Goal: Task Accomplishment & Management: Use online tool/utility

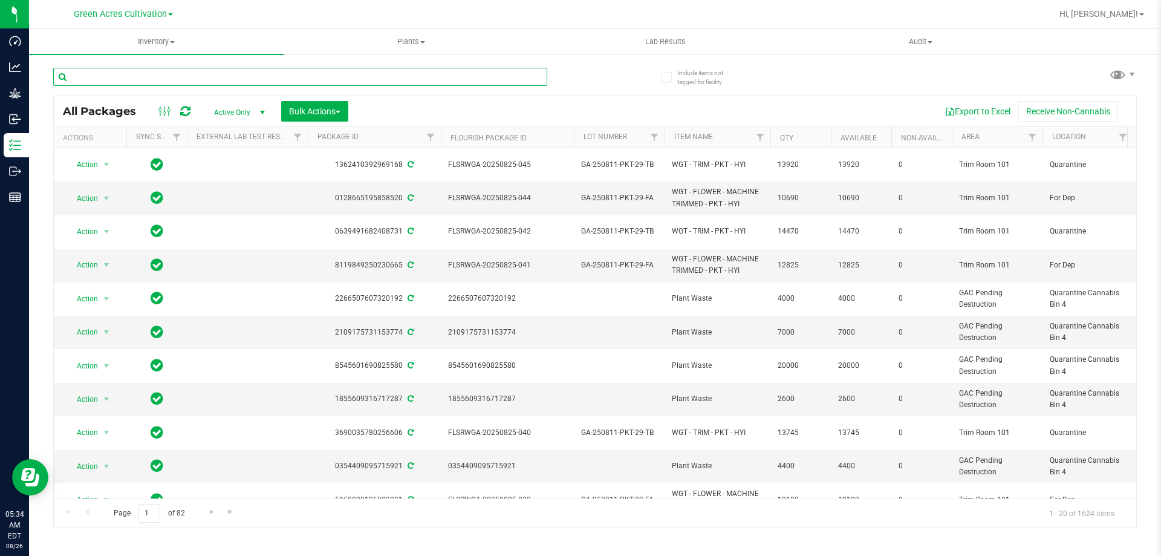
click at [459, 77] on input "text" at bounding box center [300, 77] width 494 height 18
paste input "FLSRWSH-20250804-018"
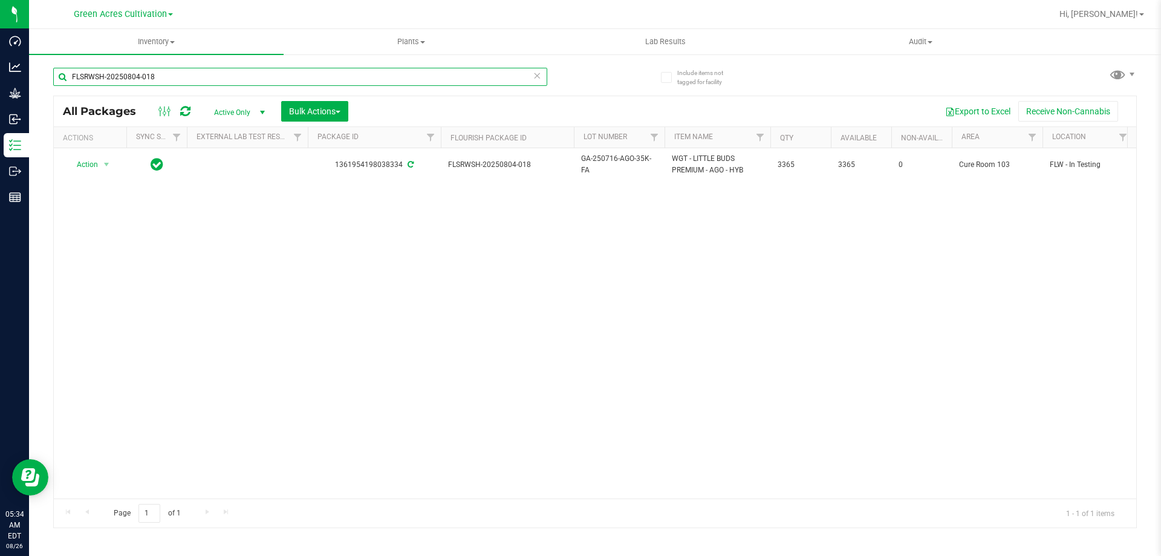
type input "FLSRWSH-20250804-018"
click at [462, 330] on div "Action Action Adjust qty Create package Edit attributes Global inventory Locate…" at bounding box center [595, 323] width 1083 height 350
click at [334, 358] on div "Action Action Adjust qty Create package Edit attributes Global inventory Locate…" at bounding box center [595, 323] width 1083 height 350
click at [345, 116] on button "Bulk Actions" at bounding box center [314, 111] width 67 height 21
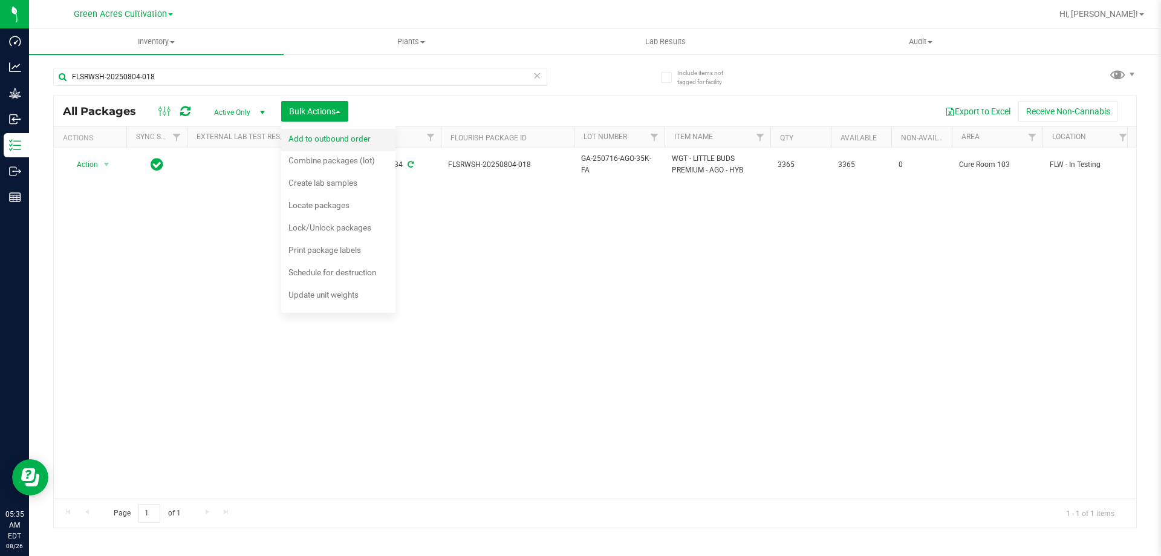
click at [343, 142] on span "Add to outbound order" at bounding box center [330, 139] width 82 height 10
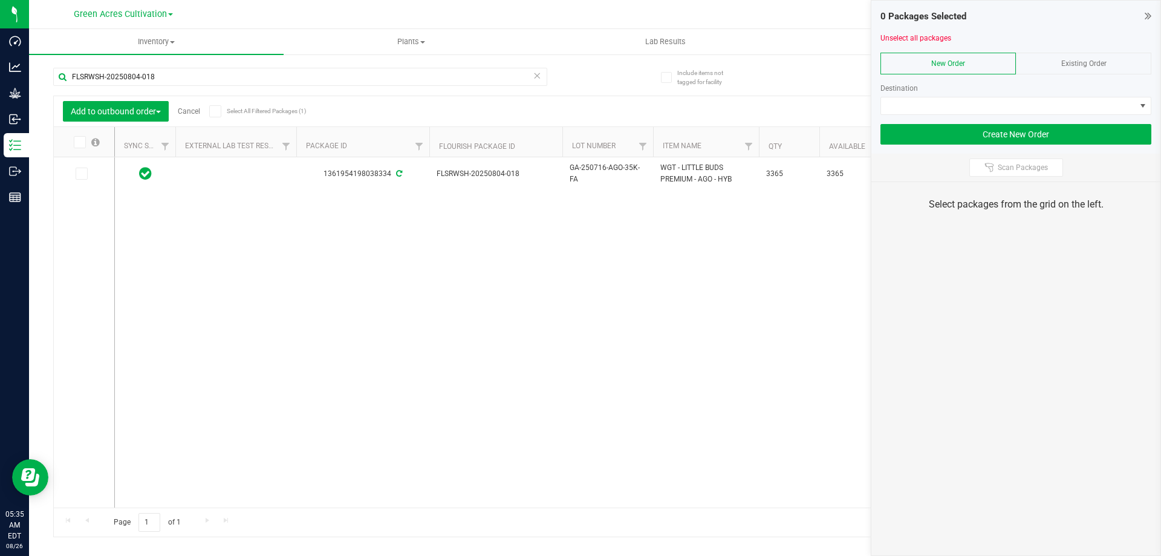
click at [81, 142] on icon at bounding box center [79, 142] width 8 height 0
click at [0, 0] on input "checkbox" at bounding box center [0, 0] width 0 height 0
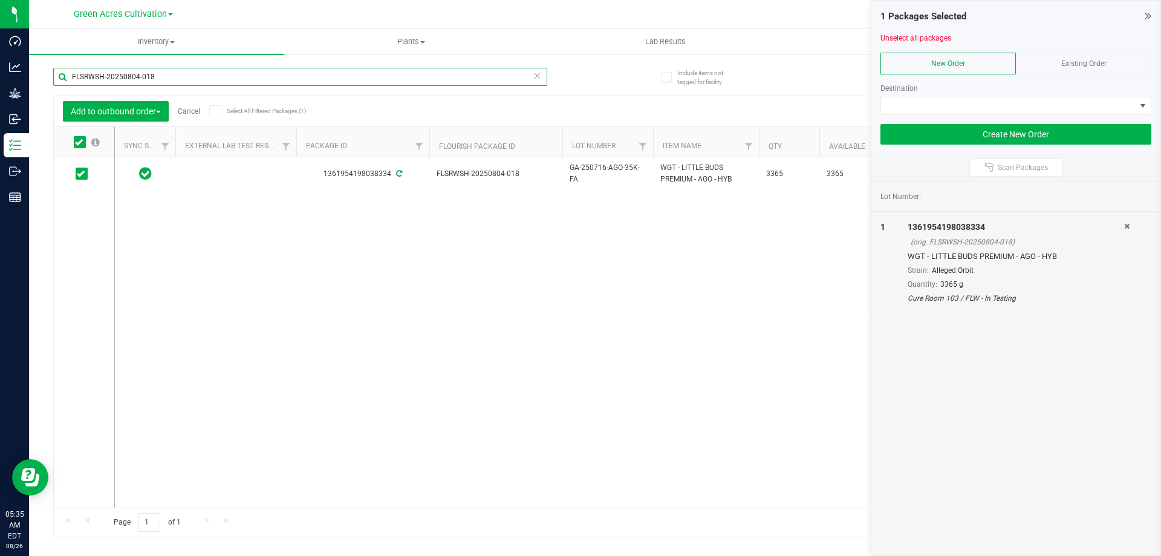
click at [170, 79] on input "FLSRWSH-20250804-018" at bounding box center [300, 77] width 494 height 18
click at [171, 77] on input "FLSRWSH-20250804-018" at bounding box center [300, 77] width 494 height 18
click at [171, 78] on input "FLSRWSH-20250804-018" at bounding box center [300, 77] width 494 height 18
click at [171, 79] on input "FLSRWSH-20250804-018" at bounding box center [300, 77] width 494 height 18
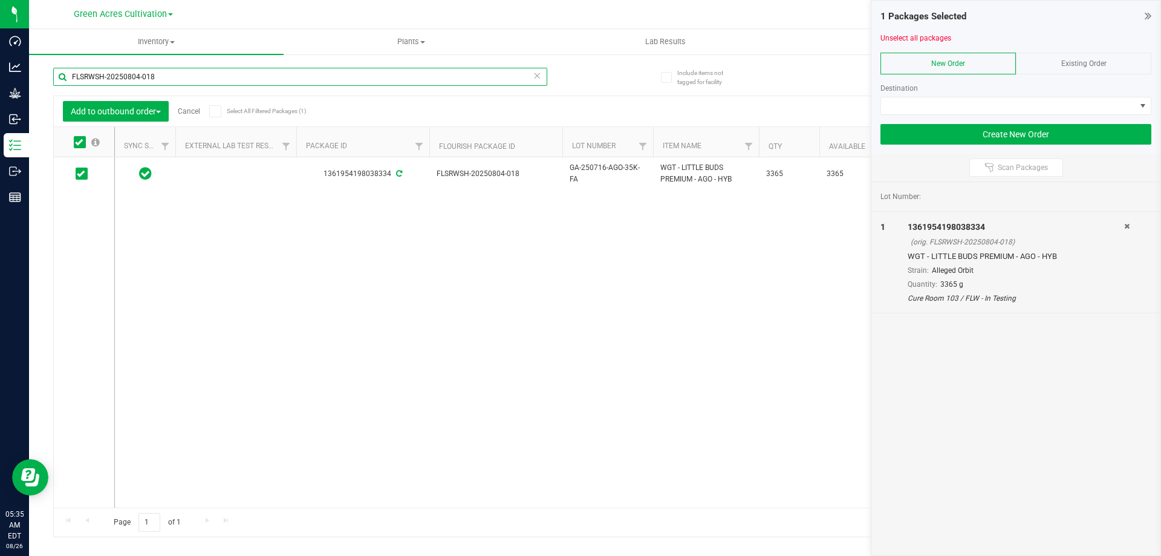
paste input "723-039"
click at [80, 142] on icon at bounding box center [79, 142] width 8 height 0
click at [0, 0] on input "checkbox" at bounding box center [0, 0] width 0 height 0
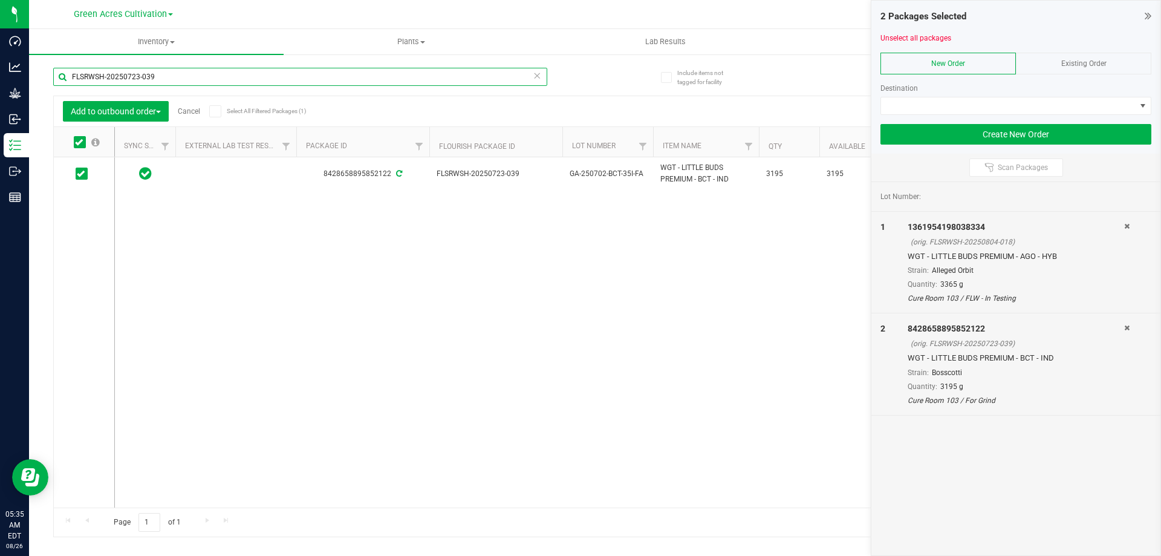
click at [169, 74] on input "FLSRWSH-20250723-039" at bounding box center [300, 77] width 494 height 18
click at [169, 75] on input "FLSRWSH-20250723-039" at bounding box center [300, 77] width 494 height 18
paste input "1-032"
click at [78, 142] on icon at bounding box center [79, 142] width 8 height 0
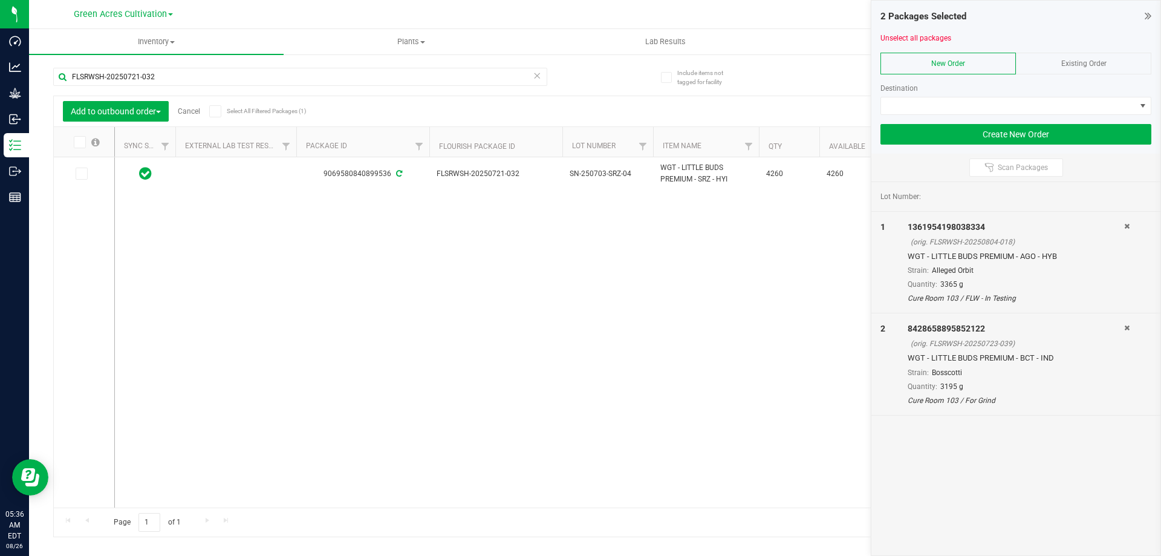
click at [0, 0] on input "checkbox" at bounding box center [0, 0] width 0 height 0
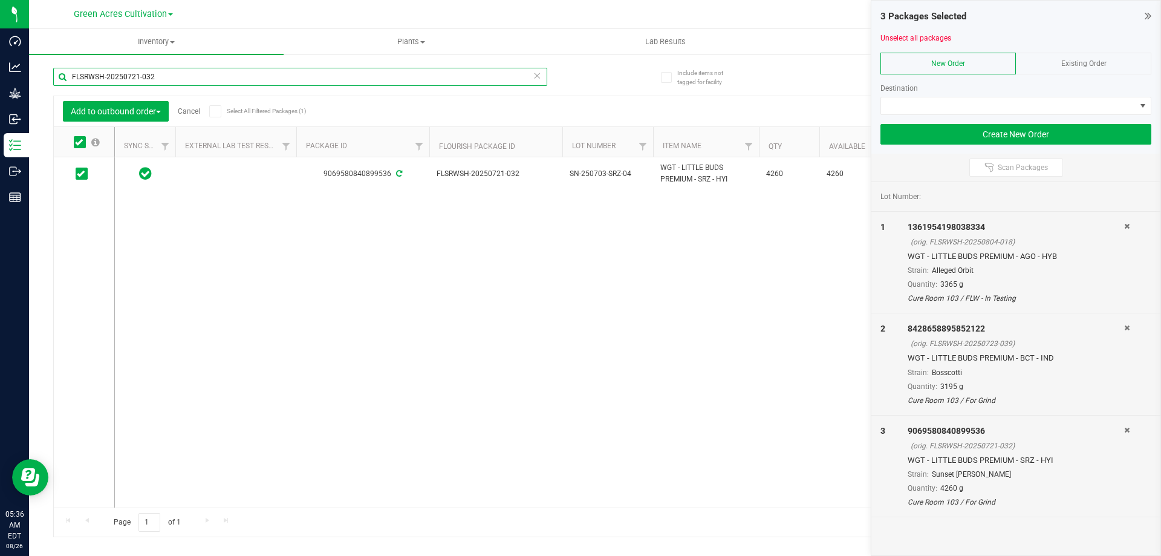
click at [192, 75] on input "FLSRWSH-20250721-032" at bounding box center [300, 77] width 494 height 18
click at [191, 75] on input "FLSRWSH-20250721-032" at bounding box center [300, 77] width 494 height 18
click at [189, 76] on input "FLSRWSH-20250721-032" at bounding box center [300, 77] width 494 height 18
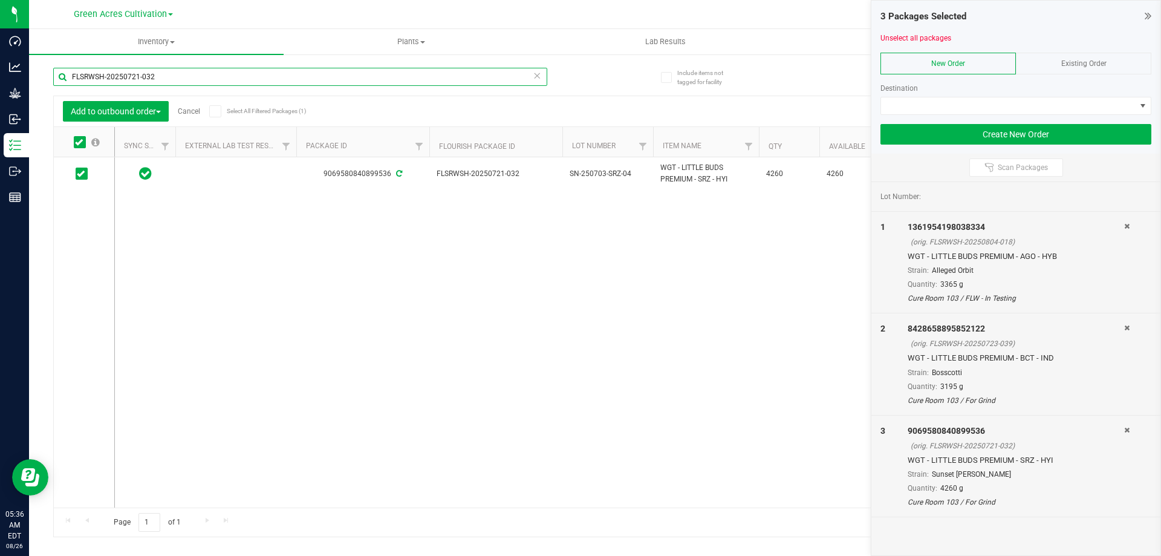
click at [189, 76] on input "FLSRWSH-20250721-032" at bounding box center [300, 77] width 494 height 18
paste input "18-033"
click at [80, 142] on icon at bounding box center [79, 142] width 8 height 0
click at [0, 0] on input "checkbox" at bounding box center [0, 0] width 0 height 0
click at [266, 76] on input "FLSRWSH-20250718-033" at bounding box center [300, 77] width 494 height 18
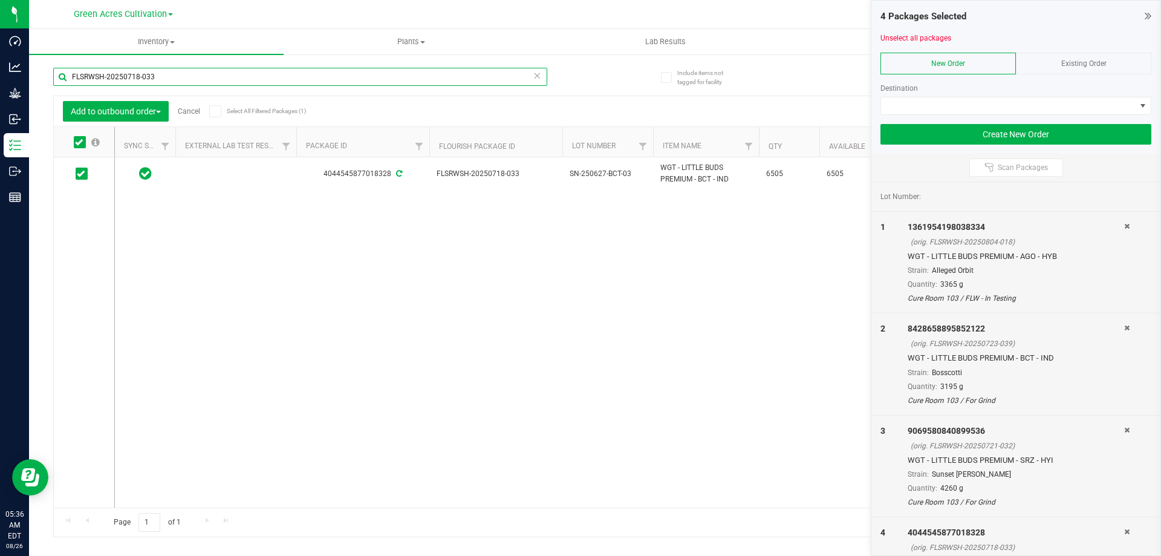
click at [266, 76] on input "FLSRWSH-20250718-033" at bounding box center [300, 77] width 494 height 18
click at [265, 76] on input "FLSRWSH-20250718-033" at bounding box center [300, 77] width 494 height 18
paste input "25"
click at [81, 142] on icon at bounding box center [79, 142] width 8 height 0
click at [0, 0] on input "checkbox" at bounding box center [0, 0] width 0 height 0
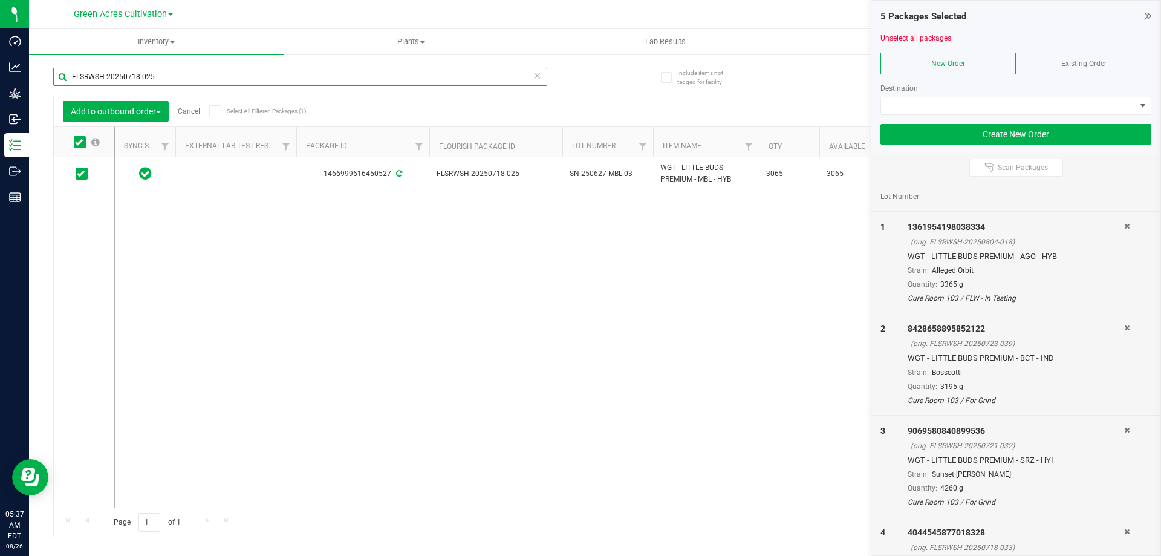
click at [180, 77] on input "FLSRWSH-20250718-025" at bounding box center [300, 77] width 494 height 18
paste input "6-00"
click at [78, 142] on icon at bounding box center [79, 142] width 8 height 0
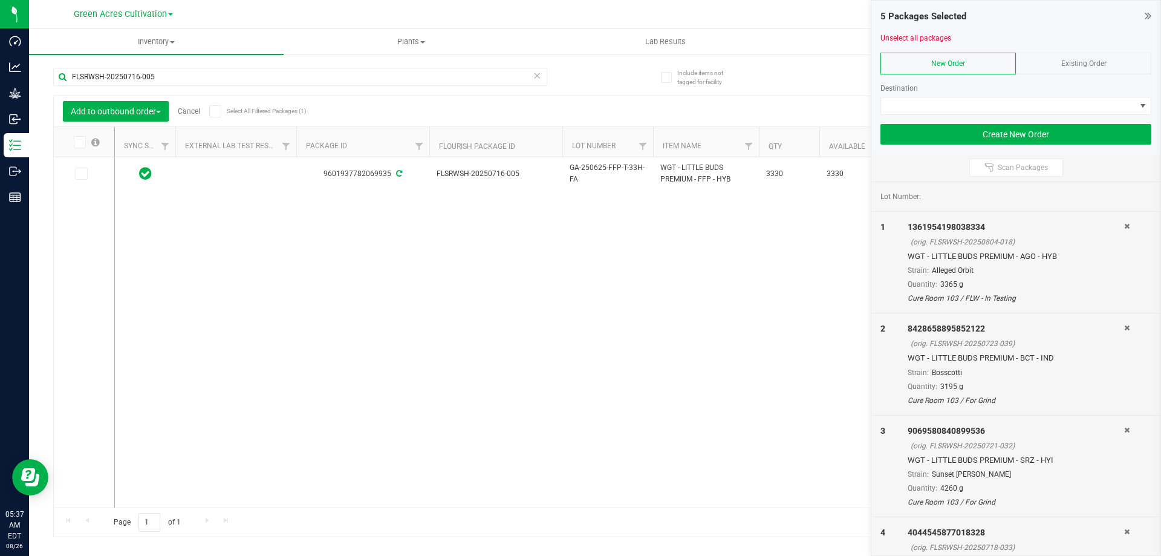
click at [0, 0] on input "checkbox" at bounding box center [0, 0] width 0 height 0
click at [194, 74] on input "FLSRWSH-20250716-005" at bounding box center [300, 77] width 494 height 18
click at [193, 74] on input "FLSRWSH-20250716-005" at bounding box center [300, 77] width 494 height 18
paste input "520-012"
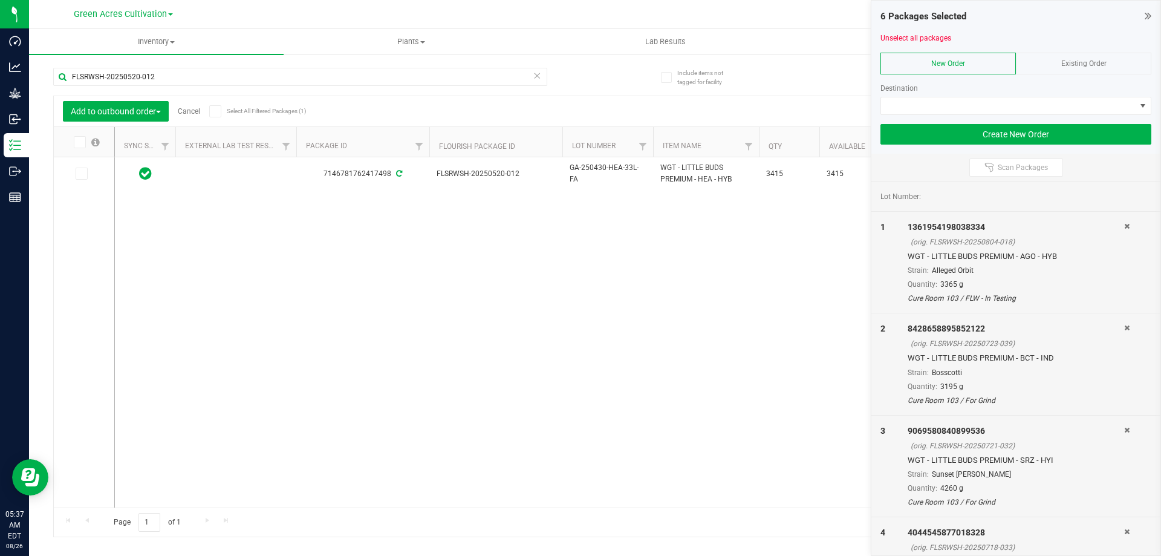
click at [78, 142] on icon at bounding box center [79, 142] width 8 height 0
click at [0, 0] on input "checkbox" at bounding box center [0, 0] width 0 height 0
click at [172, 76] on input "FLSRWSH-20250520-012" at bounding box center [300, 77] width 494 height 18
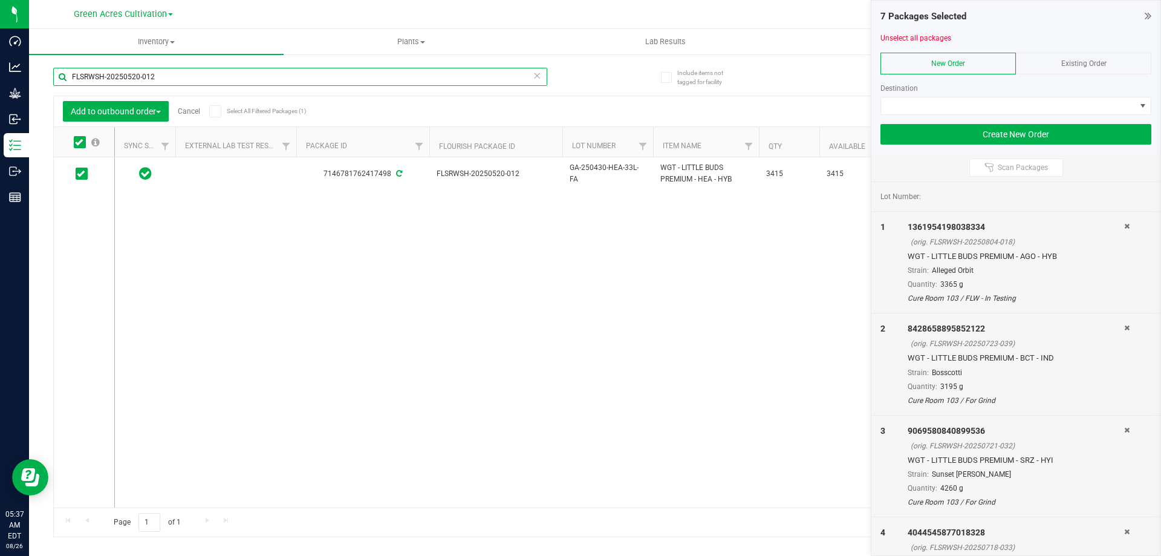
paste input "409-035"
click at [83, 143] on span at bounding box center [80, 142] width 12 height 12
click at [0, 0] on input "checkbox" at bounding box center [0, 0] width 0 height 0
click at [165, 77] on input "FLSRWSH-20250409-035" at bounding box center [300, 77] width 494 height 18
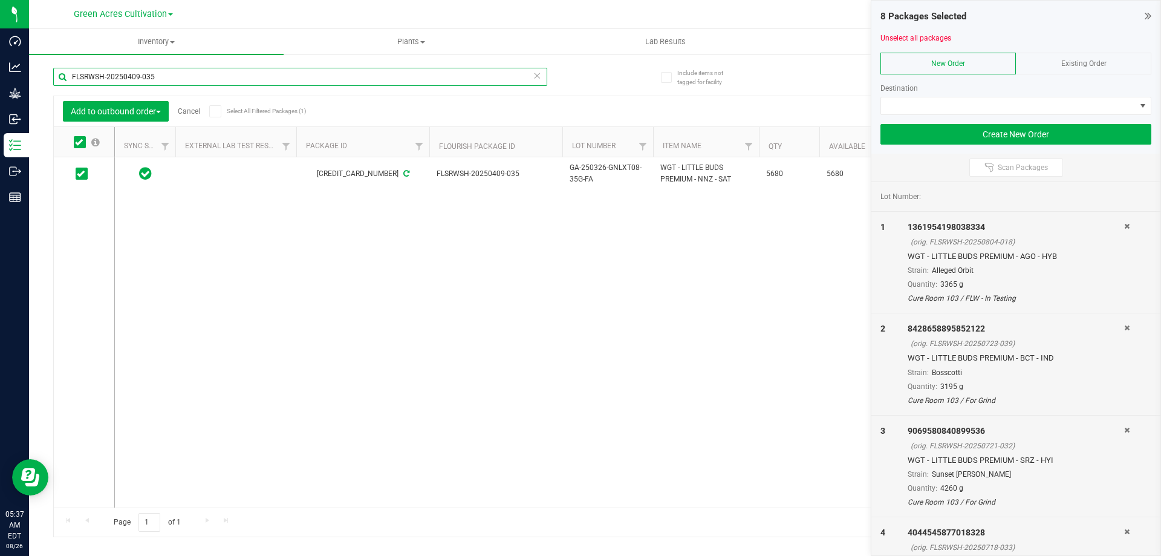
click at [165, 77] on input "FLSRWSH-20250409-035" at bounding box center [300, 77] width 494 height 18
paste input "331-008"
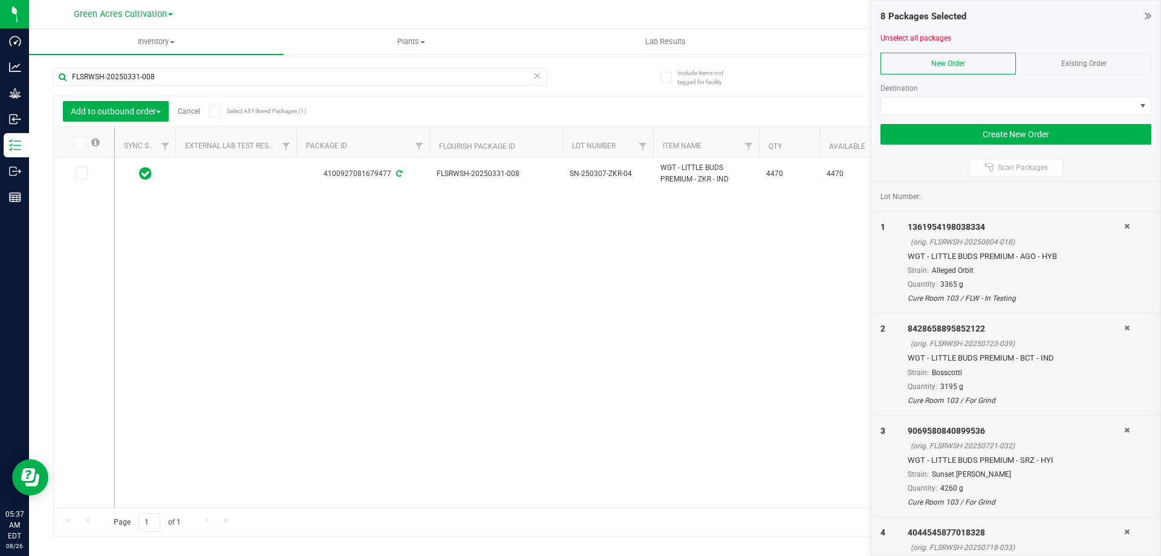
click at [80, 142] on icon at bounding box center [79, 142] width 8 height 0
click at [0, 0] on input "checkbox" at bounding box center [0, 0] width 0 height 0
click at [185, 76] on input "FLSRWSH-20250331-008" at bounding box center [300, 77] width 494 height 18
click at [183, 77] on input "FLSRWSH-20250331-008" at bounding box center [300, 77] width 494 height 18
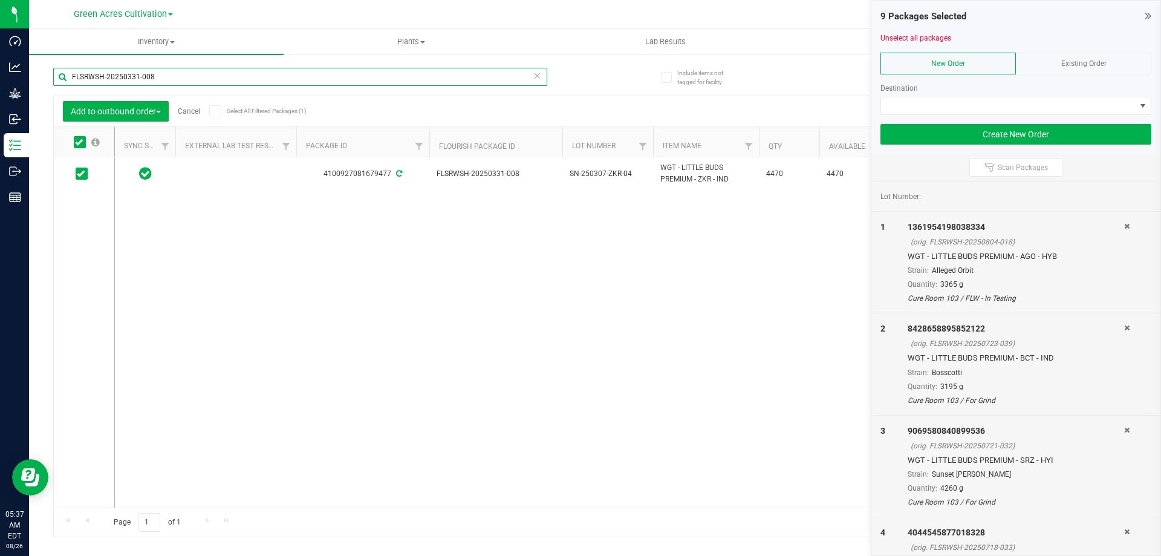
paste input "24-073"
type input "FLSRWSH-20250324-073"
click at [81, 142] on icon at bounding box center [79, 142] width 8 height 0
click at [0, 0] on input "checkbox" at bounding box center [0, 0] width 0 height 0
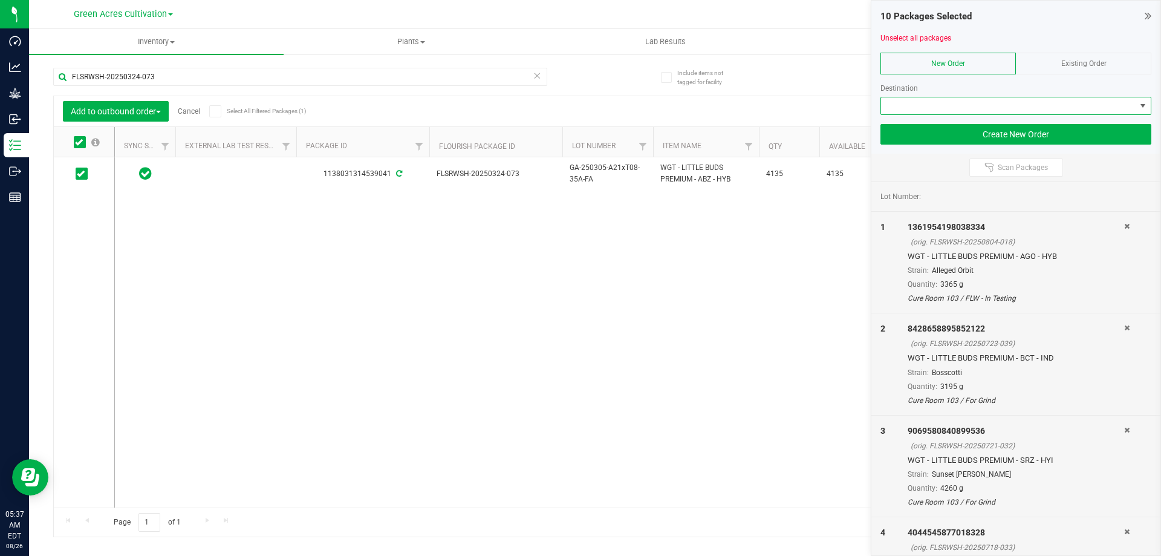
drag, startPoint x: 946, startPoint y: 106, endPoint x: 932, endPoint y: 107, distance: 14.6
click at [941, 107] on span at bounding box center [1008, 105] width 255 height 17
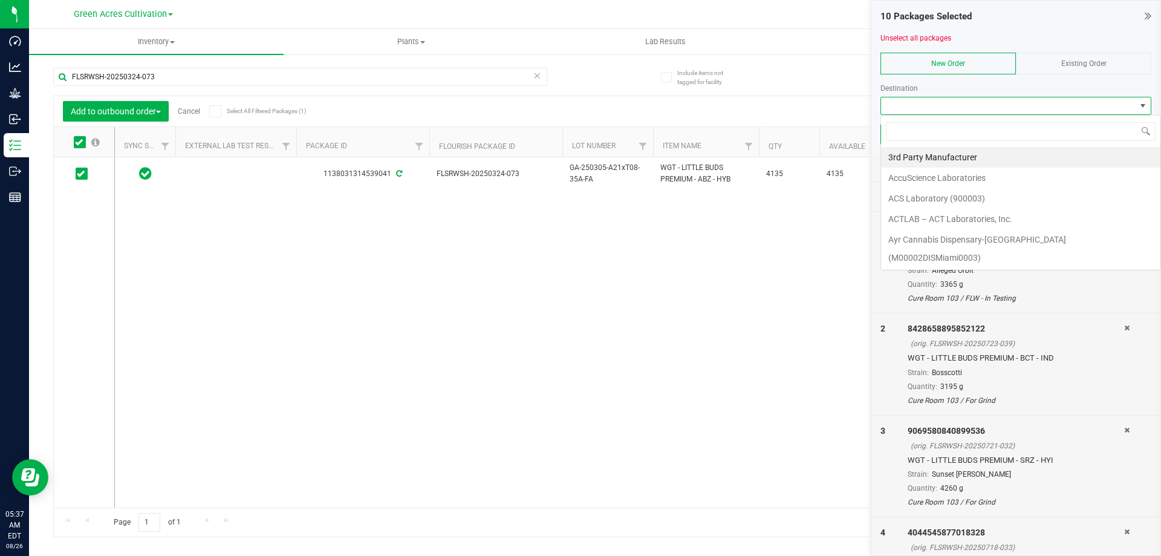
scroll to position [18, 271]
type input "gree"
click at [927, 159] on li "Green Acres Manufacturing" at bounding box center [1020, 157] width 279 height 21
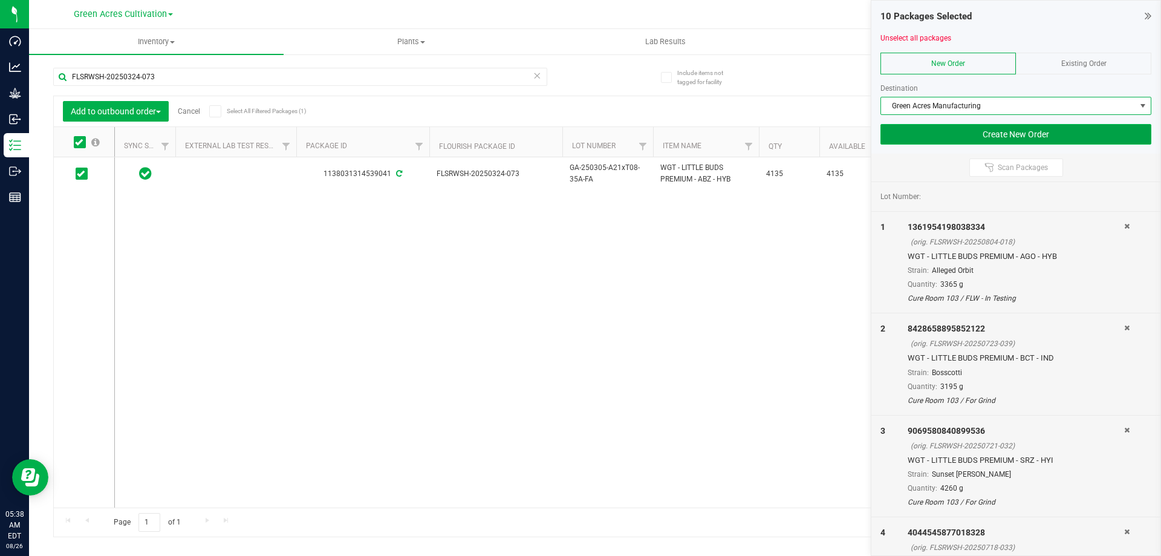
click at [931, 136] on button "Create New Order" at bounding box center [1016, 134] width 271 height 21
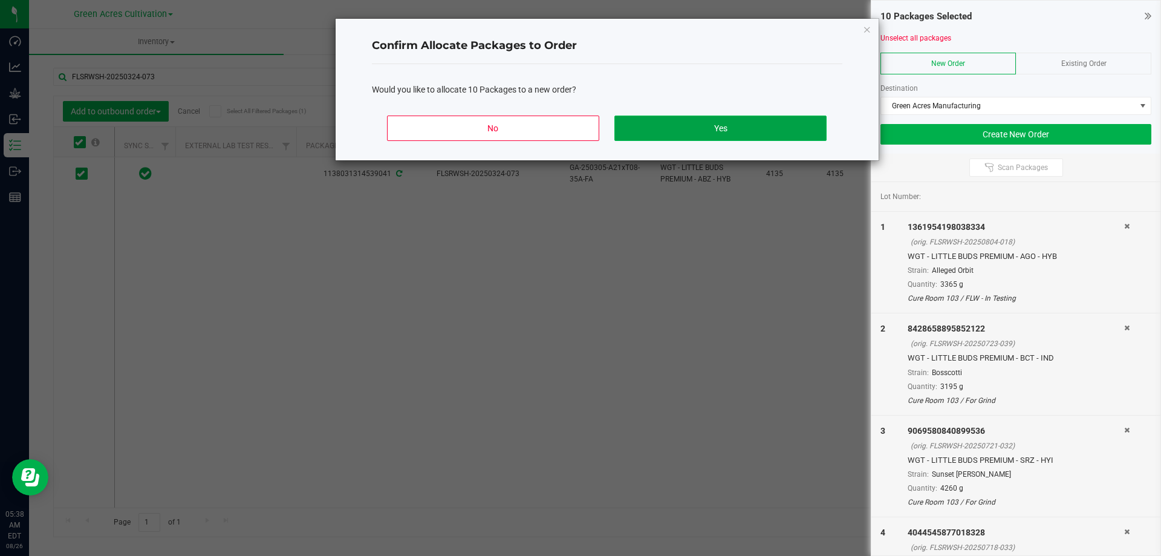
click at [736, 126] on button "Yes" at bounding box center [721, 128] width 212 height 25
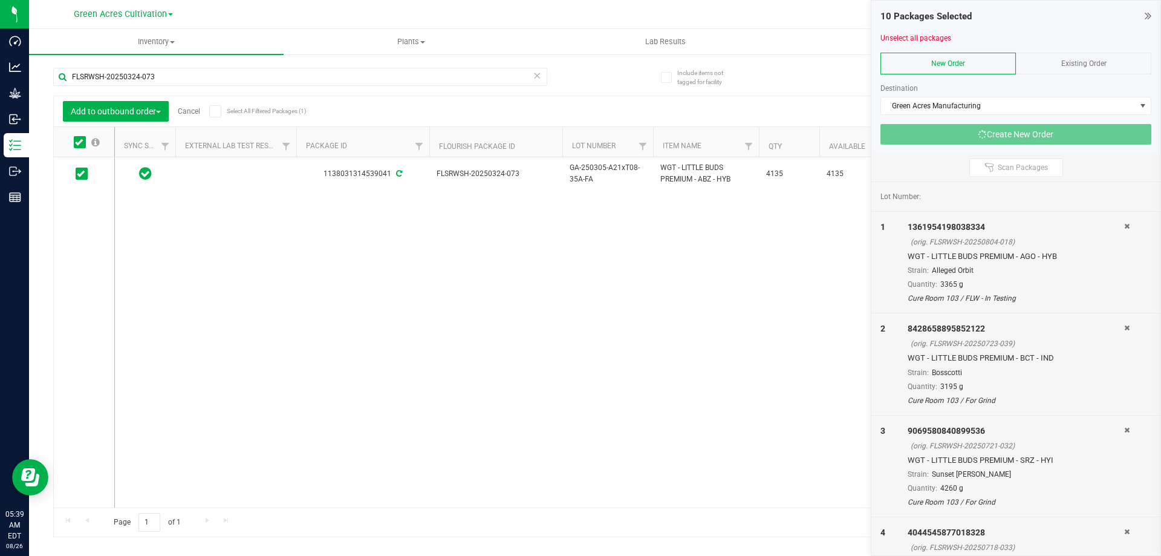
click at [784, 294] on div "1138031314539041 FLSRWSH-20250324-073 GA-250305-A21xT08-35A-FA WGT - LITTLE BUD…" at bounding box center [625, 332] width 1021 height 350
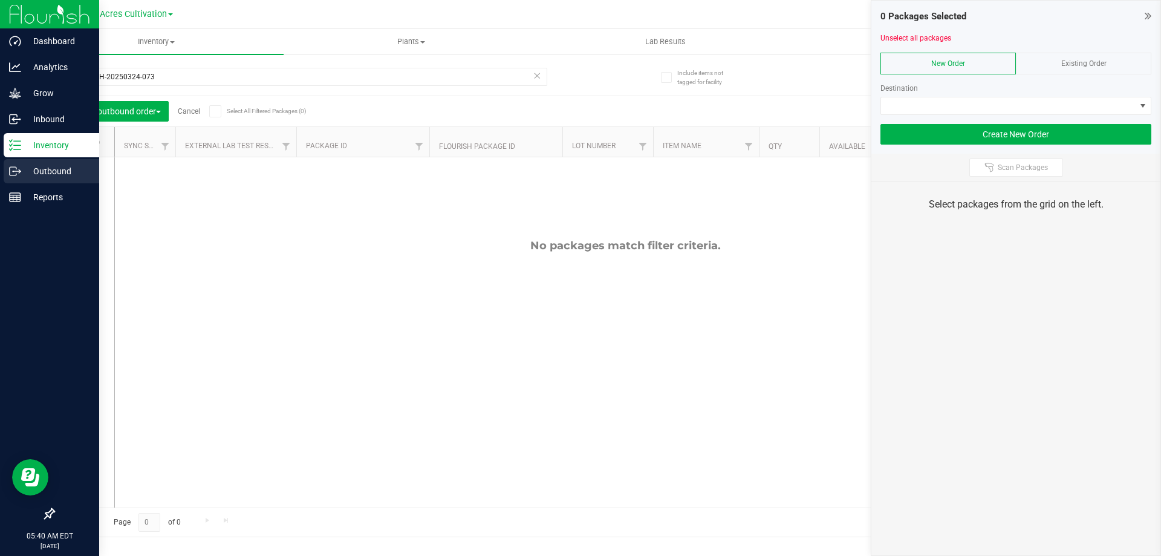
click at [47, 169] on p "Outbound" at bounding box center [57, 171] width 73 height 15
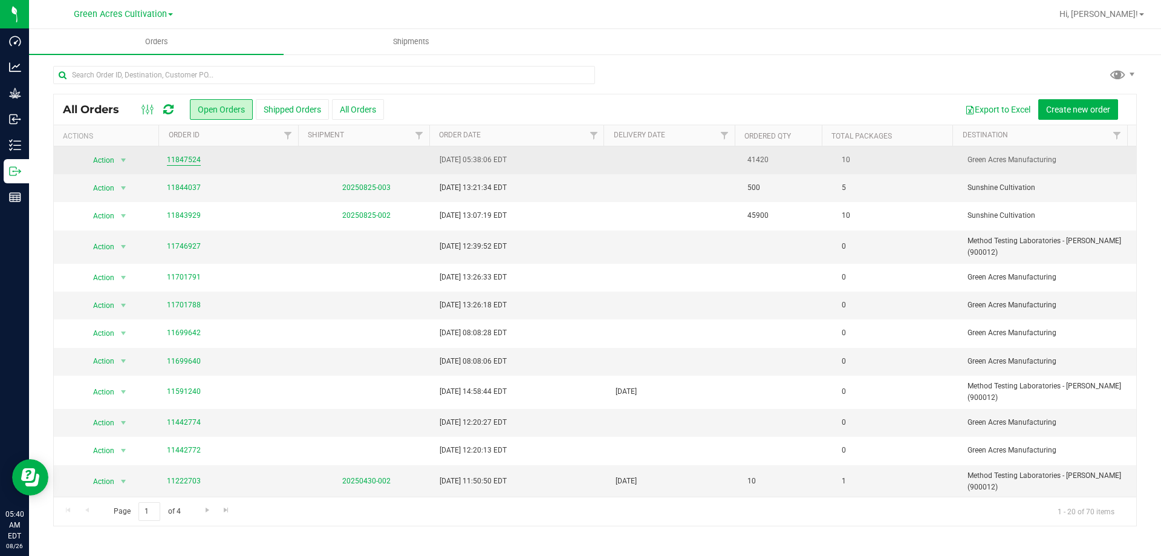
click at [183, 162] on link "11847524" at bounding box center [184, 159] width 34 height 11
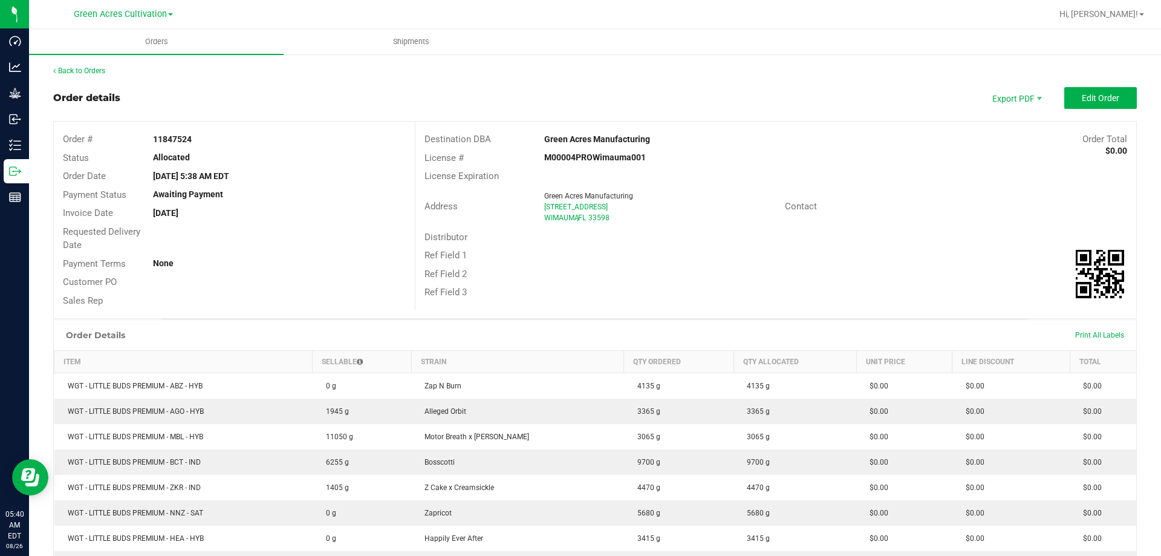
click at [169, 141] on strong "11847524" at bounding box center [172, 139] width 39 height 10
copy strong "11847524"
click at [425, 33] on uib-tab-heading "Shipments" at bounding box center [410, 42] width 253 height 24
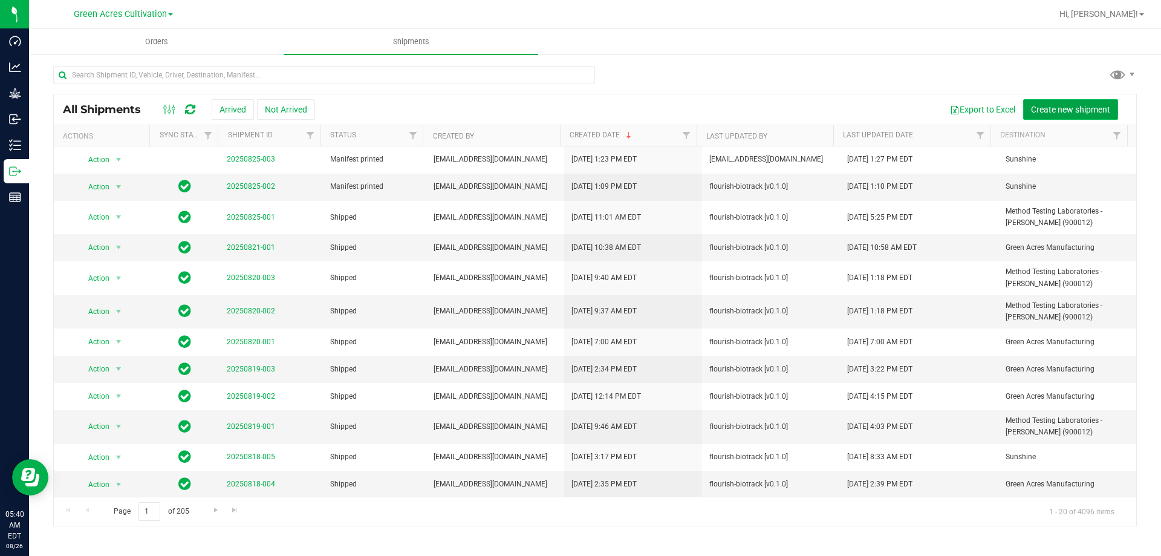
click at [1063, 111] on span "Create new shipment" at bounding box center [1070, 110] width 79 height 10
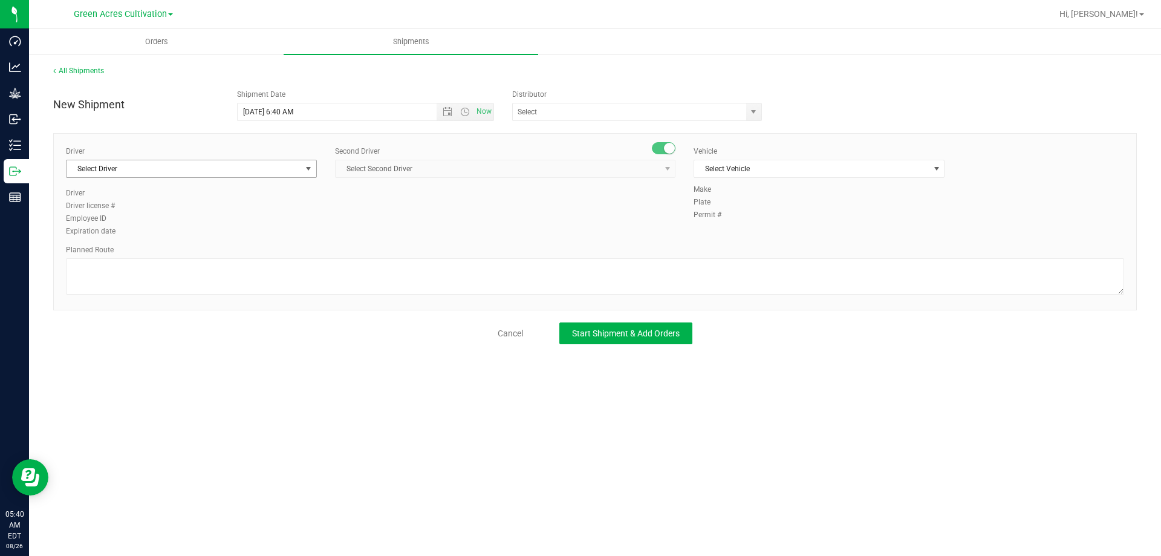
click at [220, 166] on span "Select Driver" at bounding box center [184, 168] width 235 height 17
click at [168, 218] on li "BT Driver1" at bounding box center [192, 220] width 250 height 18
type input "bt"
click at [488, 161] on span "Select Second Driver" at bounding box center [498, 168] width 324 height 17
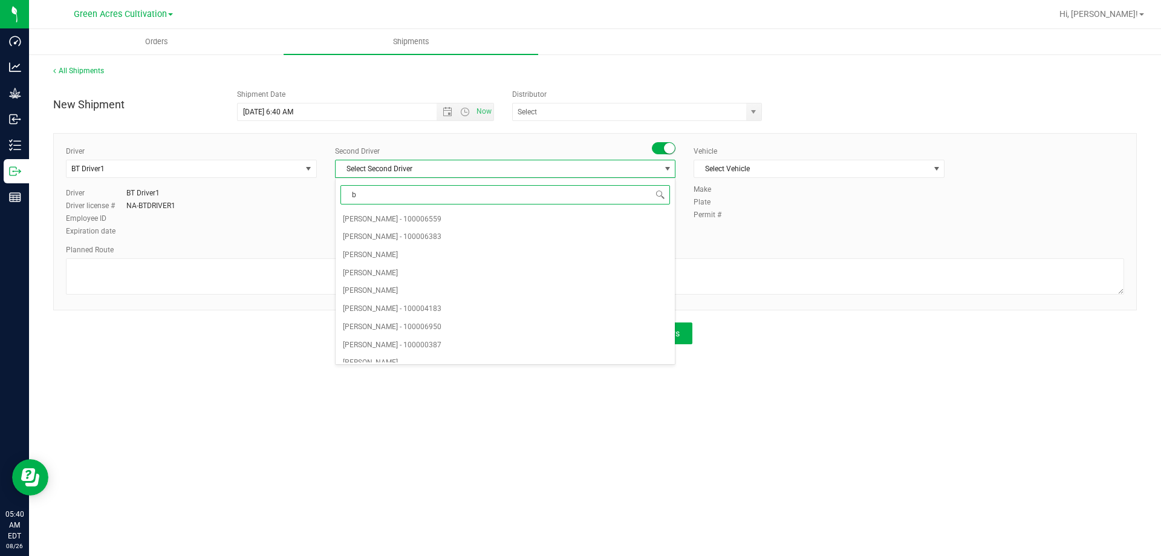
type input "bt"
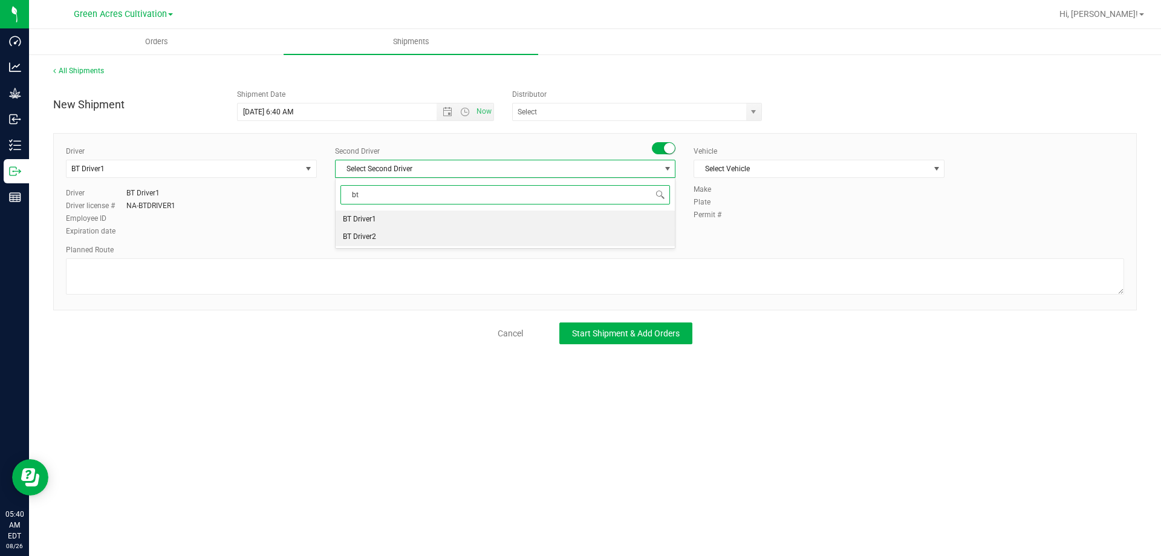
click at [388, 235] on li "BT Driver2" at bounding box center [505, 237] width 339 height 18
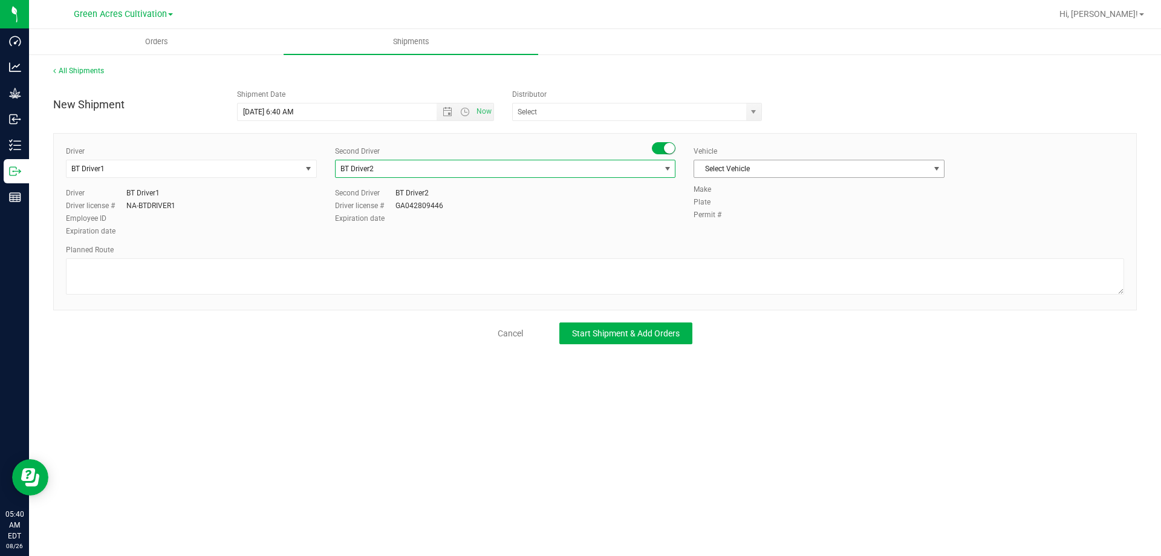
click at [766, 172] on span "Select Vehicle" at bounding box center [811, 168] width 235 height 17
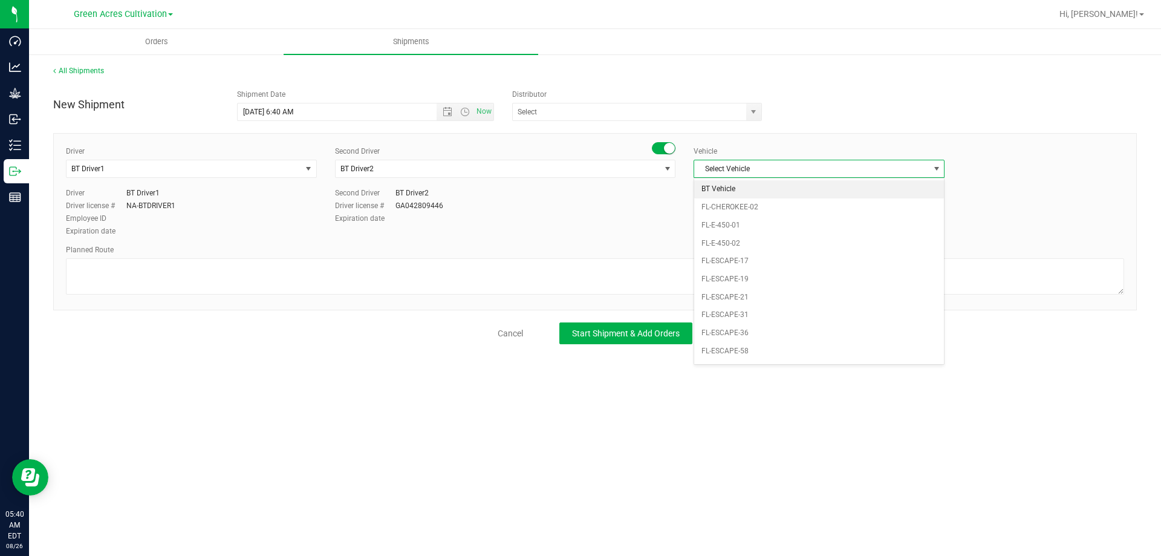
click at [718, 192] on li "BT Vehicle" at bounding box center [819, 189] width 250 height 18
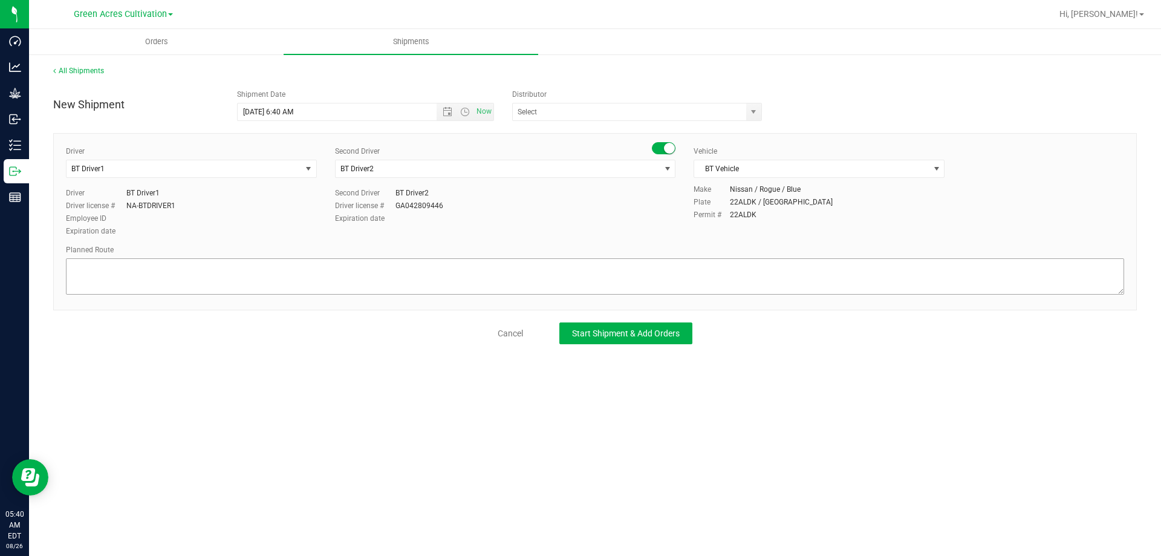
drag, startPoint x: 611, startPoint y: 257, endPoint x: 604, endPoint y: 261, distance: 7.9
click at [607, 260] on div "Planned Route" at bounding box center [595, 270] width 1059 height 53
click at [636, 258] on textarea at bounding box center [595, 276] width 1059 height 36
type textarea "from cultivation to extraction"
click at [622, 338] on span "Start Shipment & Add Orders" at bounding box center [626, 333] width 108 height 10
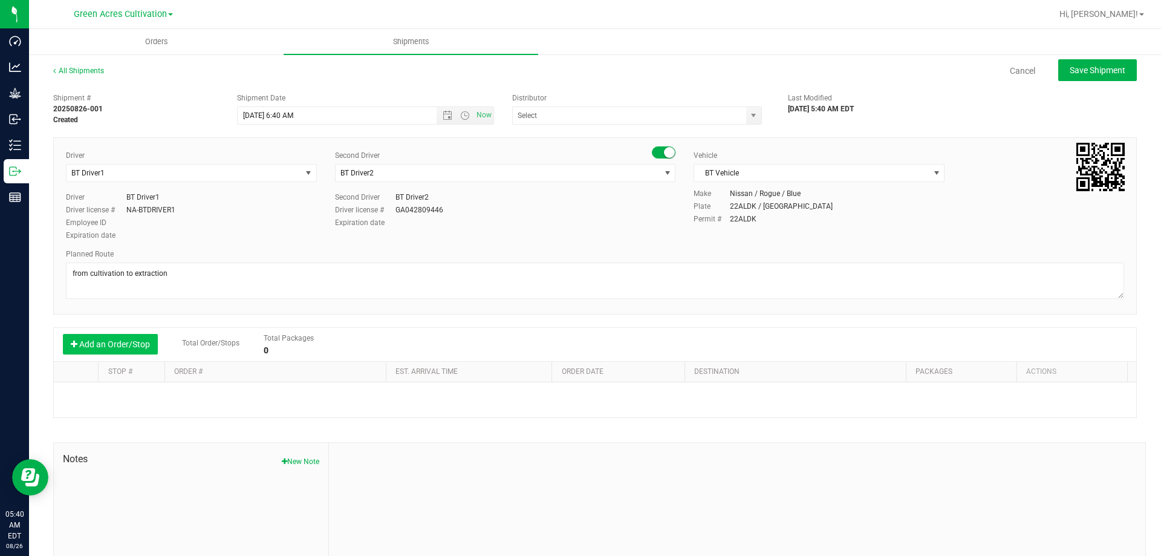
click at [130, 344] on button "Add an Order/Stop" at bounding box center [110, 344] width 95 height 21
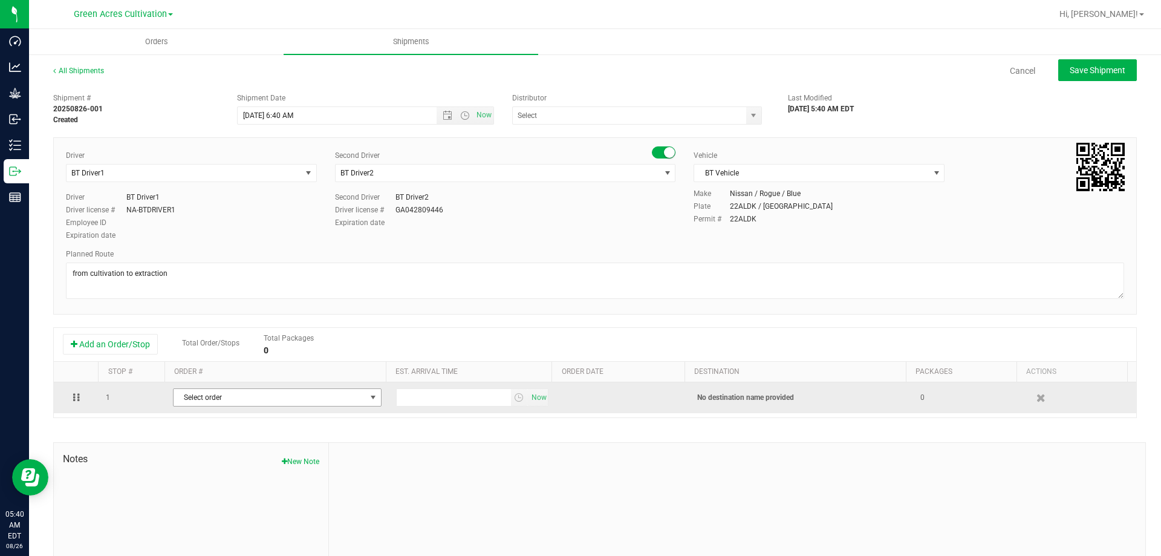
click at [236, 396] on span "Select order" at bounding box center [270, 397] width 192 height 17
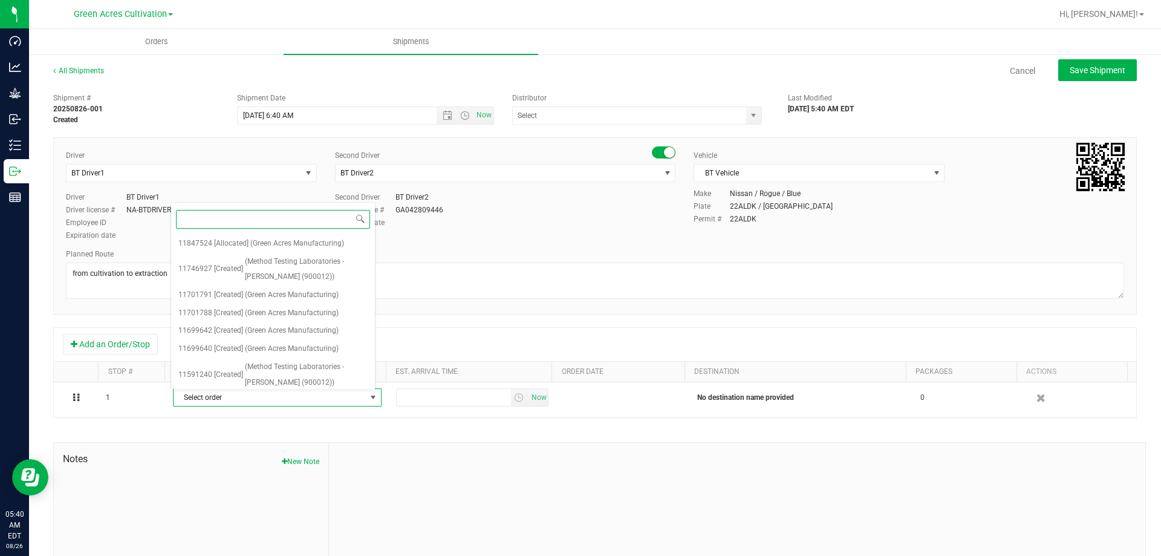
paste input "11847524"
type input "11847524"
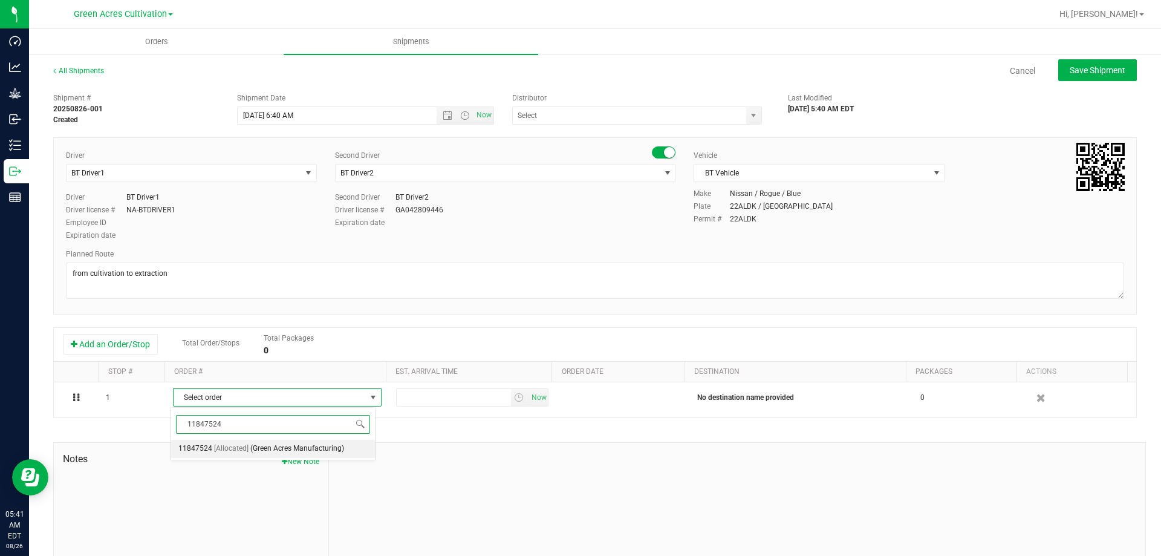
click at [348, 444] on li "11847524 [Allocated] (Green Acres Manufacturing)" at bounding box center [273, 449] width 204 height 18
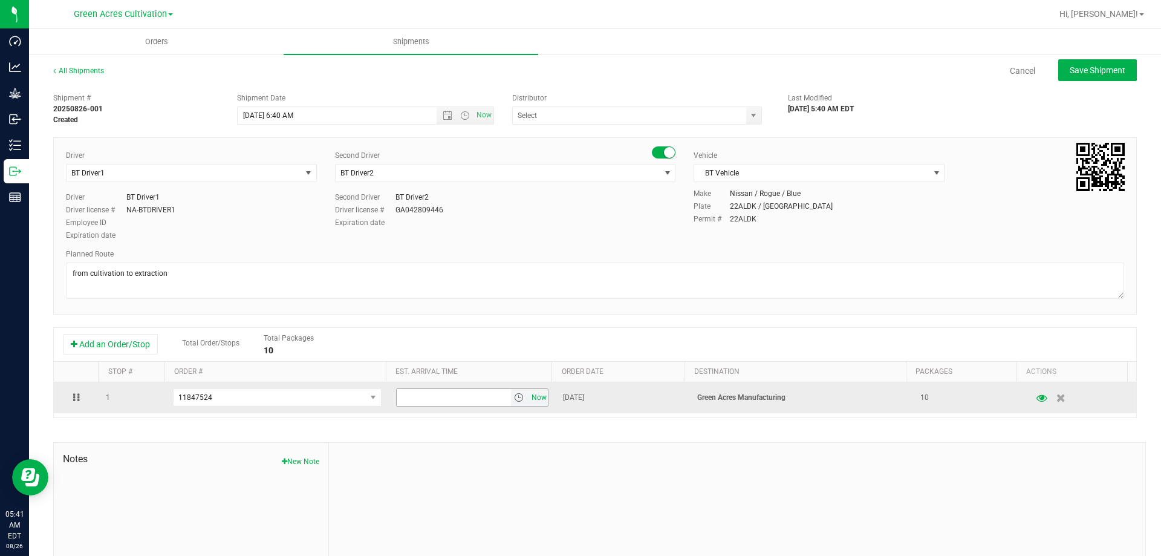
click at [535, 399] on span "Now" at bounding box center [539, 398] width 21 height 18
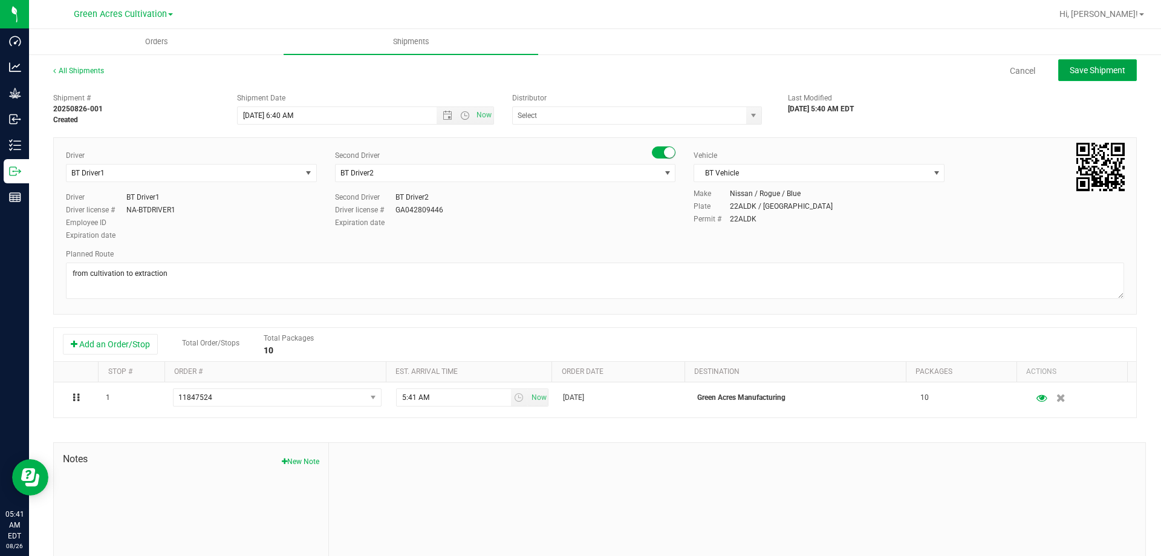
click at [1082, 70] on span "Save Shipment" at bounding box center [1098, 70] width 56 height 10
type input "[DATE] 10:40 AM"
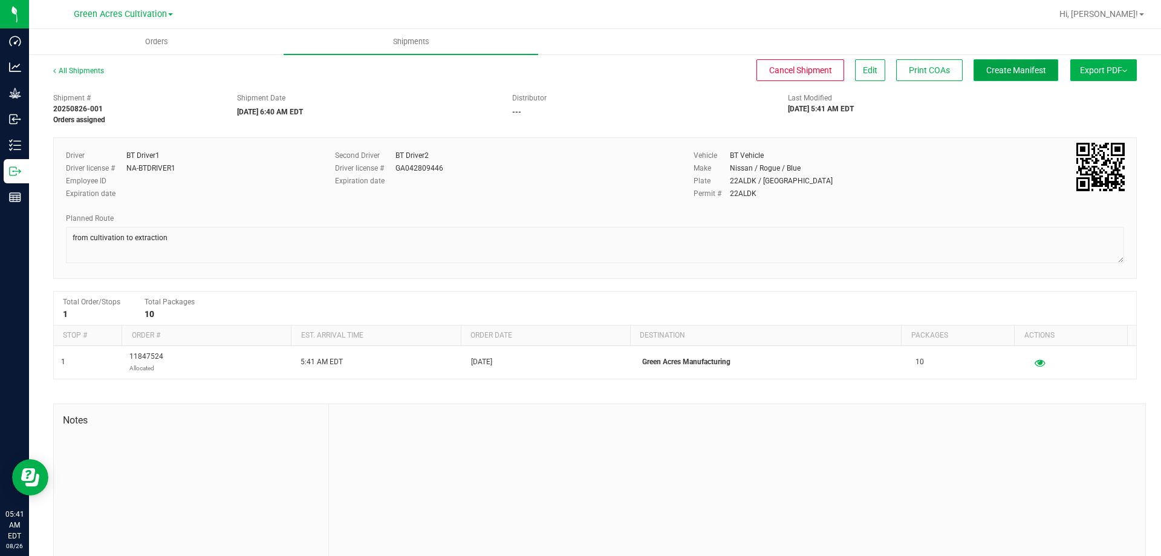
click at [1034, 76] on button "Create Manifest" at bounding box center [1016, 70] width 85 height 22
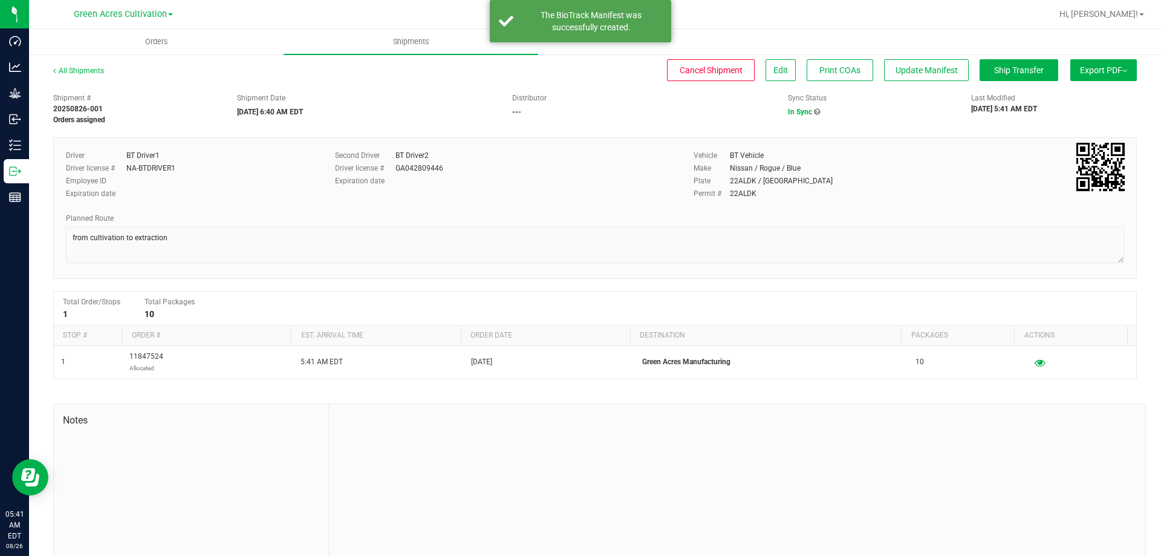
click at [1109, 68] on span "Export PDF" at bounding box center [1103, 70] width 47 height 10
click at [1087, 94] on span "Manifest by Package ID" at bounding box center [1086, 97] width 77 height 8
click at [1090, 68] on span "Export PDF" at bounding box center [1103, 70] width 47 height 10
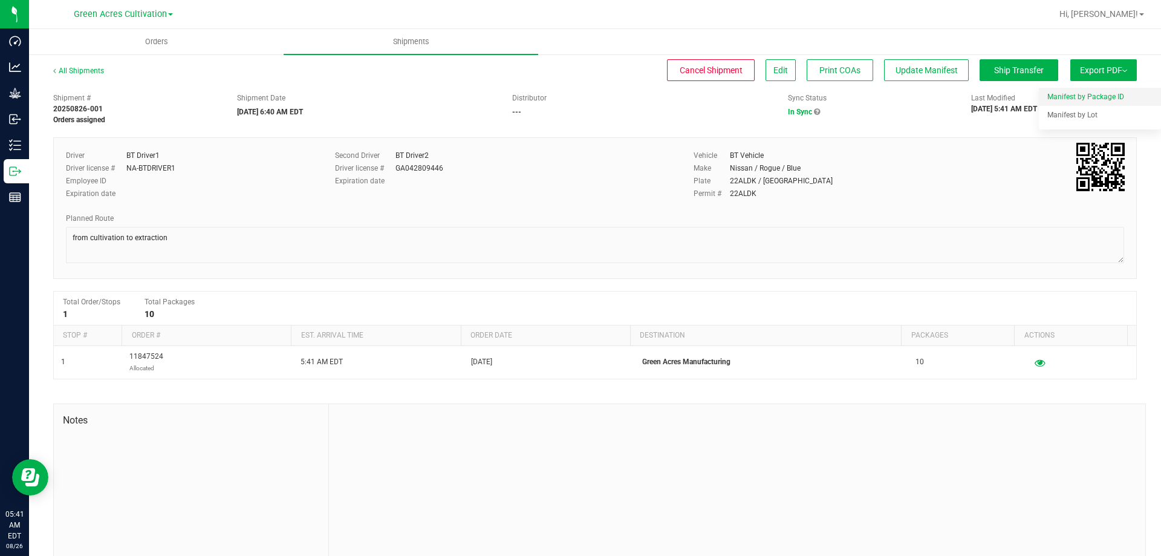
click at [1083, 91] on li "Manifest by Package ID" at bounding box center [1100, 97] width 122 height 18
click at [724, 59] on button "Cancel Shipment" at bounding box center [711, 70] width 88 height 22
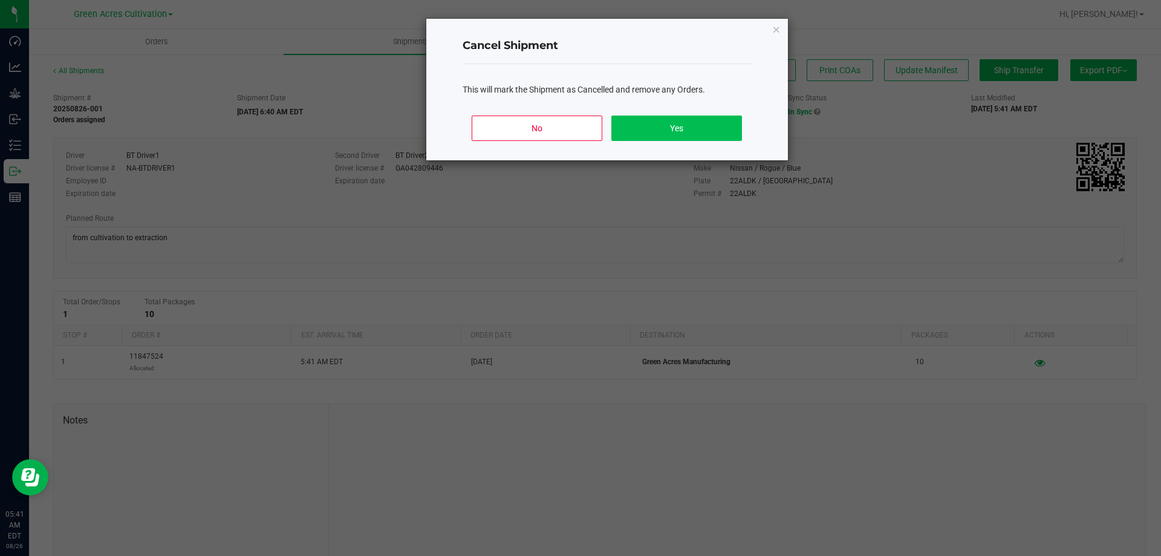
drag, startPoint x: 675, startPoint y: 111, endPoint x: 668, endPoint y: 125, distance: 15.2
click at [675, 111] on div "No Yes" at bounding box center [607, 133] width 289 height 54
click at [668, 126] on button "Yes" at bounding box center [677, 128] width 130 height 25
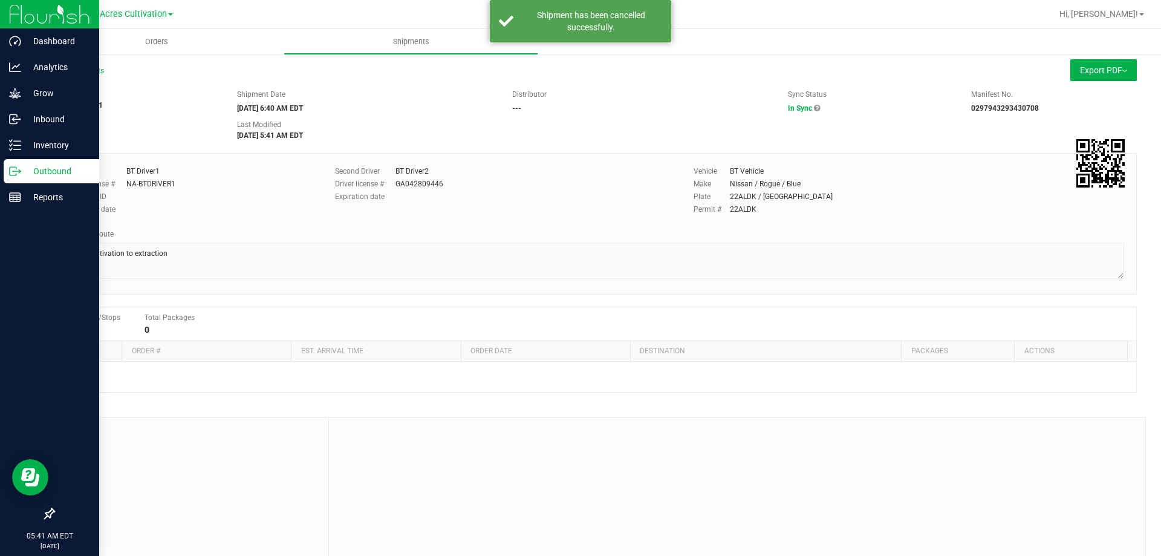
click at [44, 171] on p "Outbound" at bounding box center [57, 171] width 73 height 15
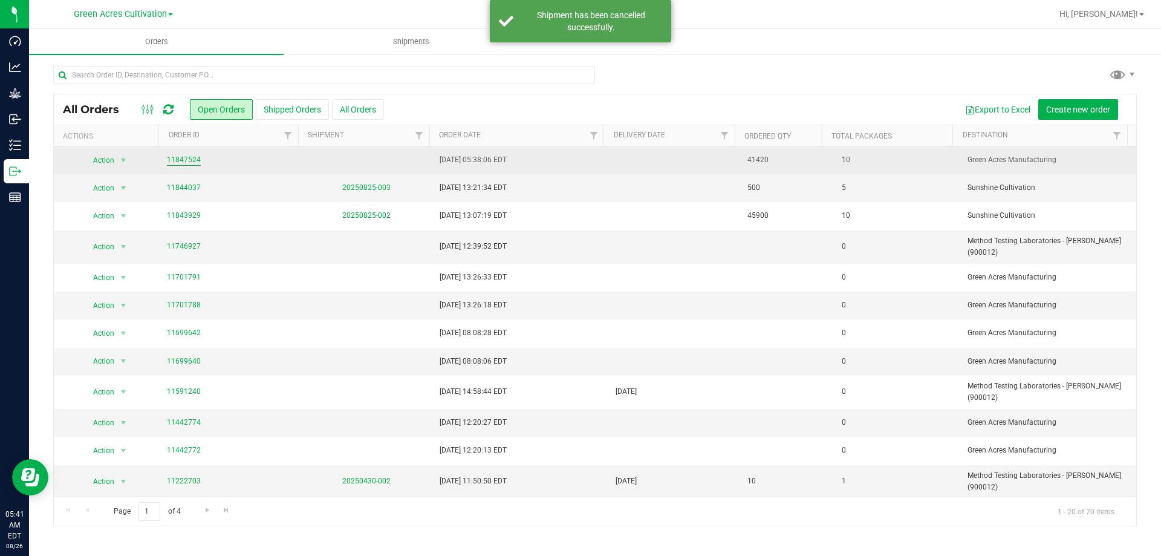
click at [189, 155] on link "11847524" at bounding box center [184, 159] width 34 height 11
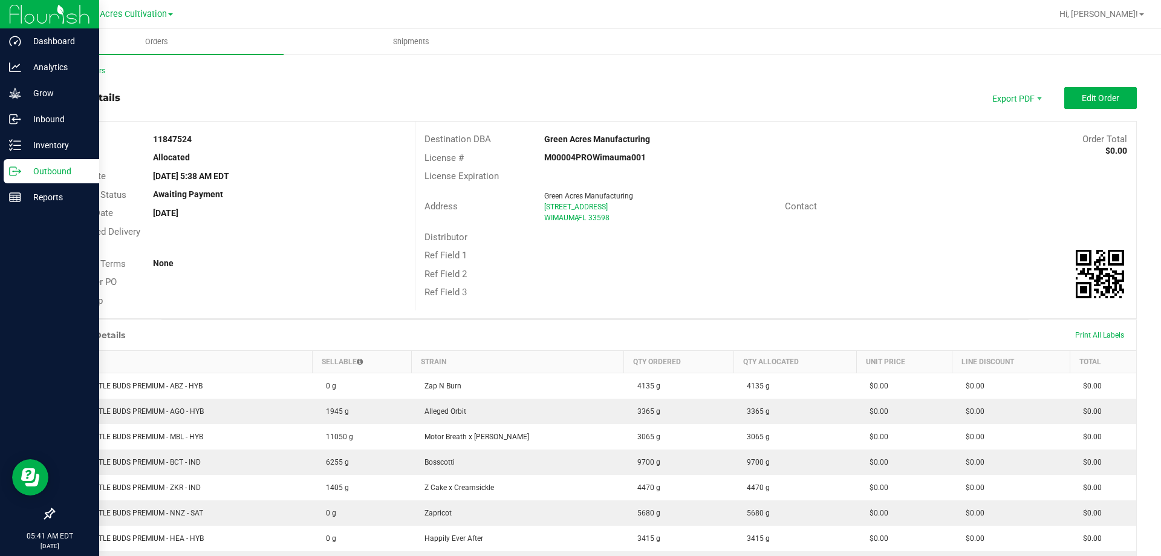
click at [43, 166] on p "Outbound" at bounding box center [57, 171] width 73 height 15
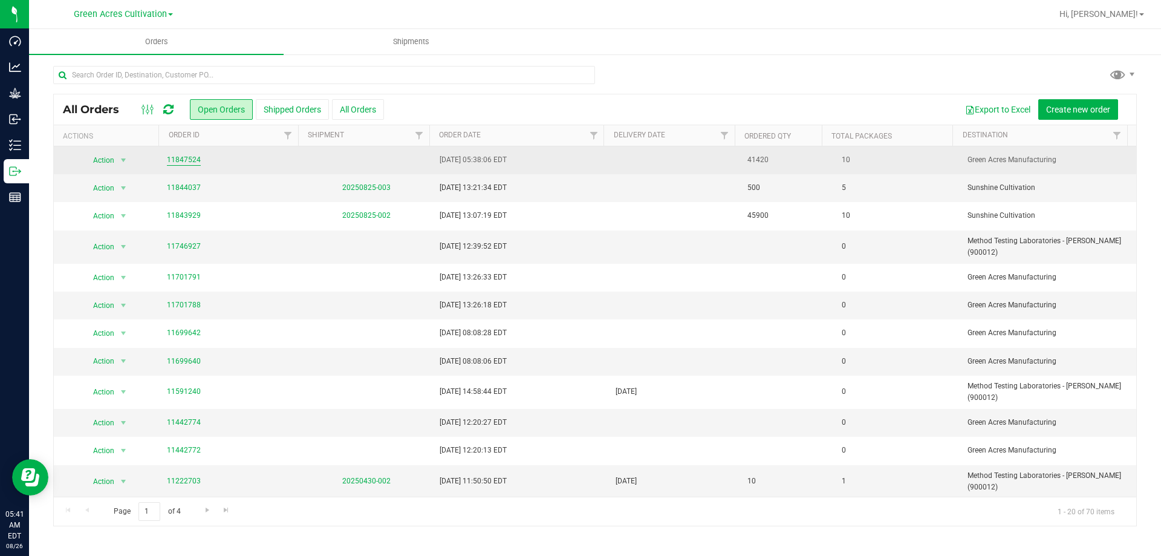
click at [183, 157] on link "11847524" at bounding box center [184, 159] width 34 height 11
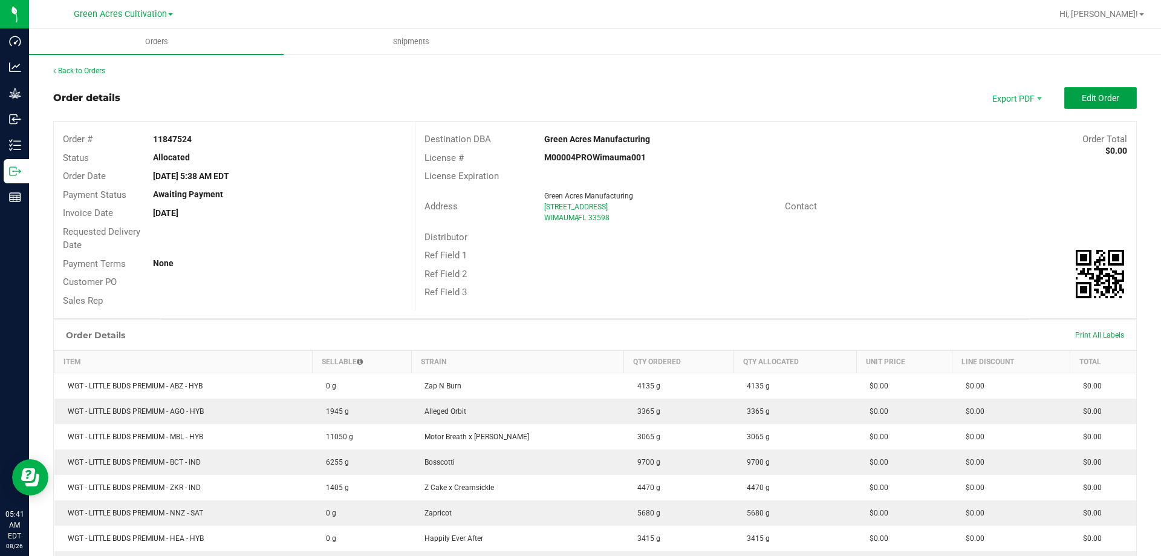
click at [1083, 97] on span "Edit Order" at bounding box center [1101, 98] width 38 height 10
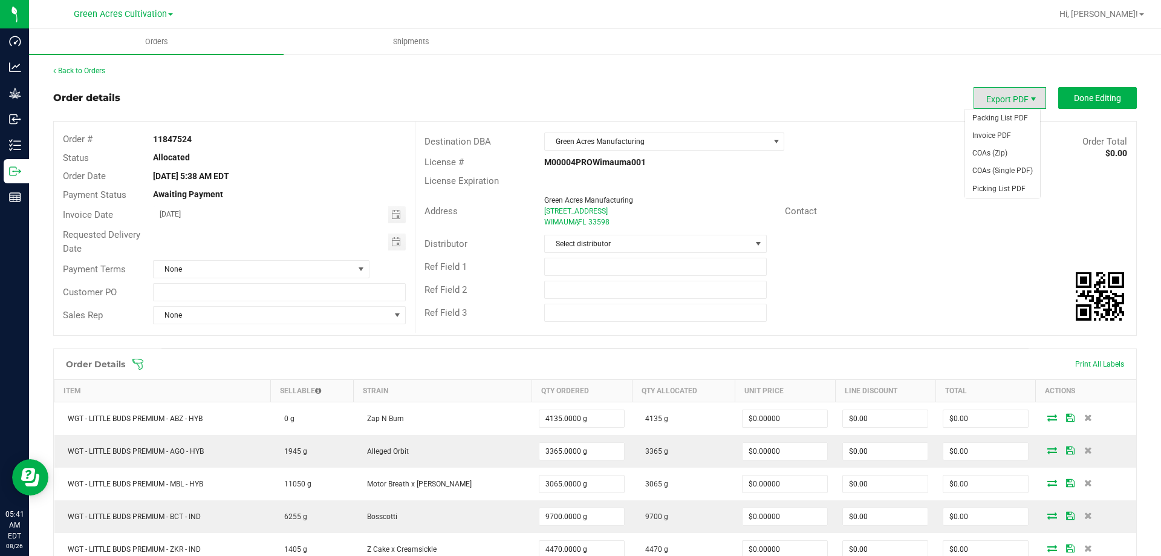
click at [1029, 97] on span "Export PDF" at bounding box center [1034, 99] width 10 height 10
click at [782, 79] on div "Back to Orders Order details Export PDF Done Editing Order # 11847524 Status Al…" at bounding box center [595, 497] width 1084 height 864
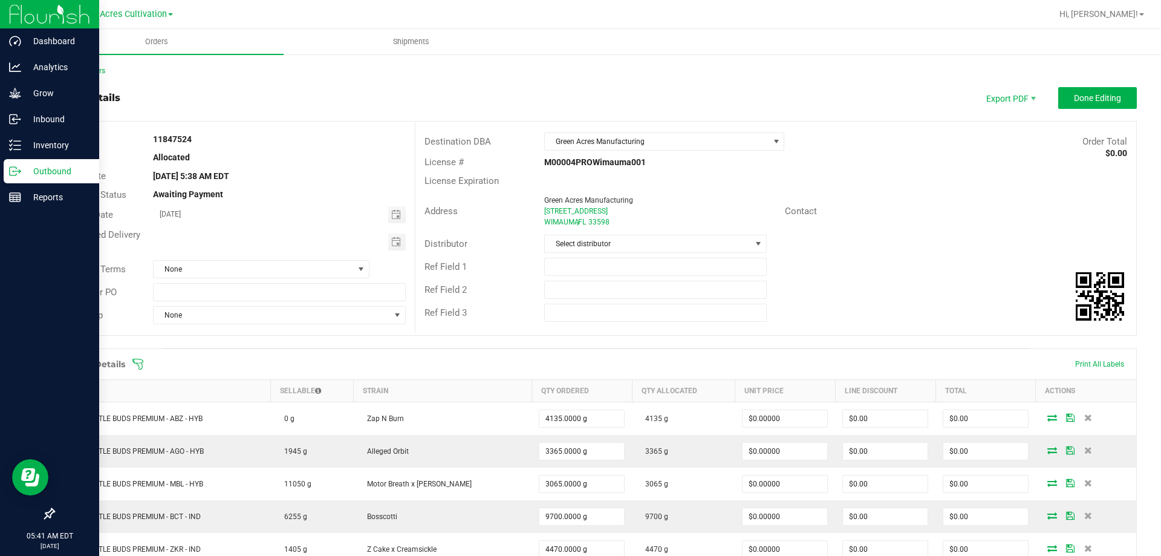
click at [27, 172] on p "Outbound" at bounding box center [57, 171] width 73 height 15
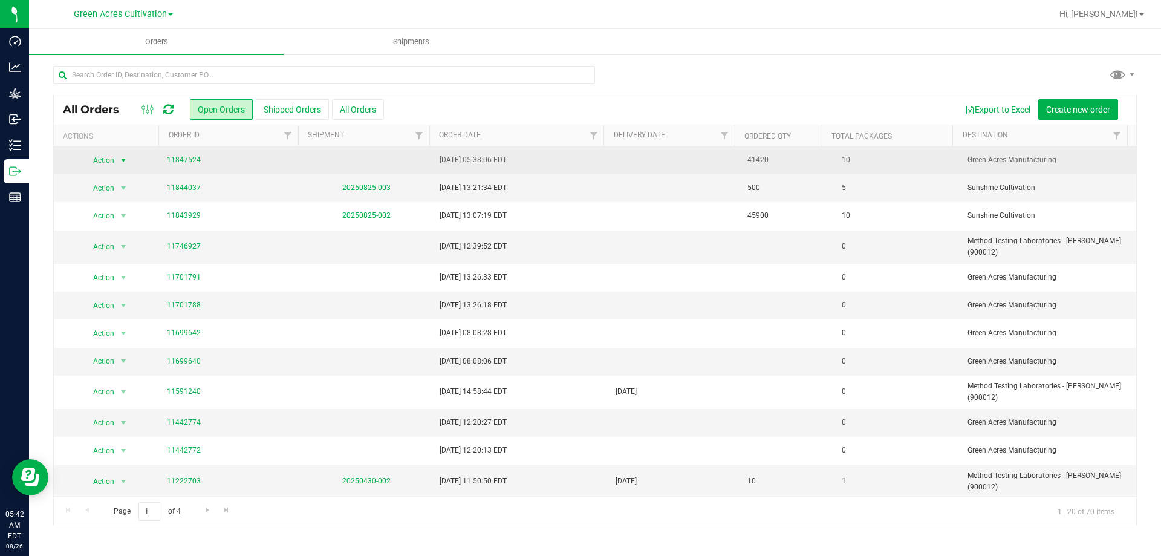
click at [121, 157] on span "select" at bounding box center [124, 160] width 10 height 10
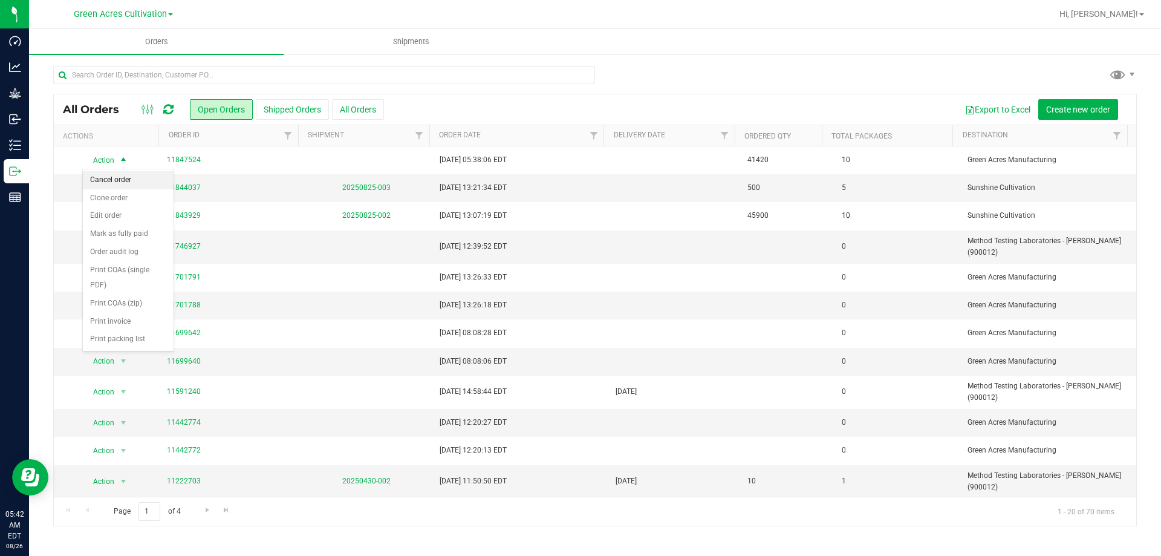
click at [115, 177] on li "Cancel order" at bounding box center [128, 180] width 91 height 18
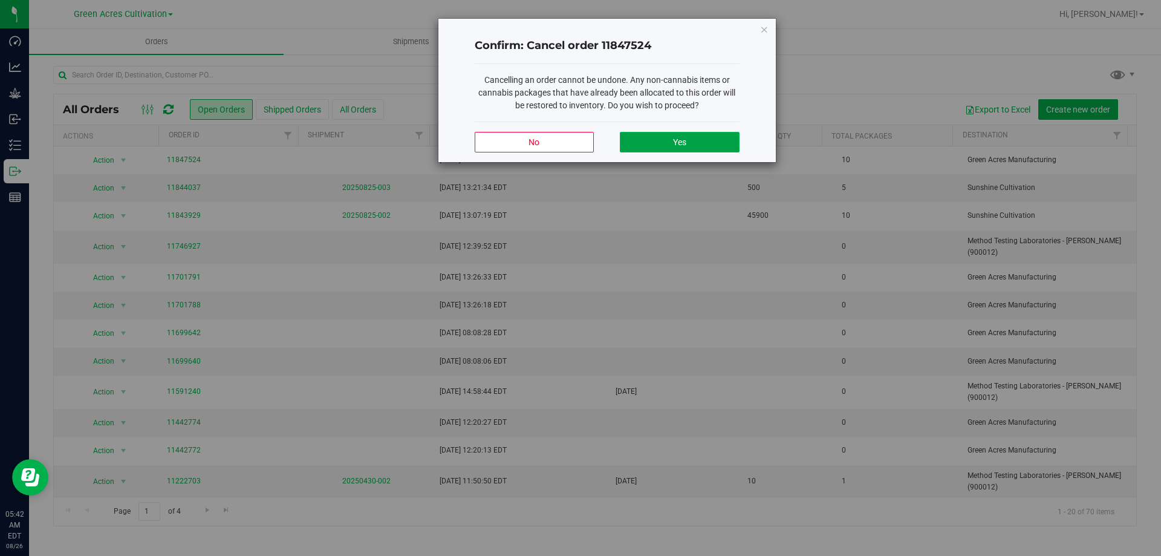
click at [654, 143] on button "Yes" at bounding box center [679, 142] width 119 height 21
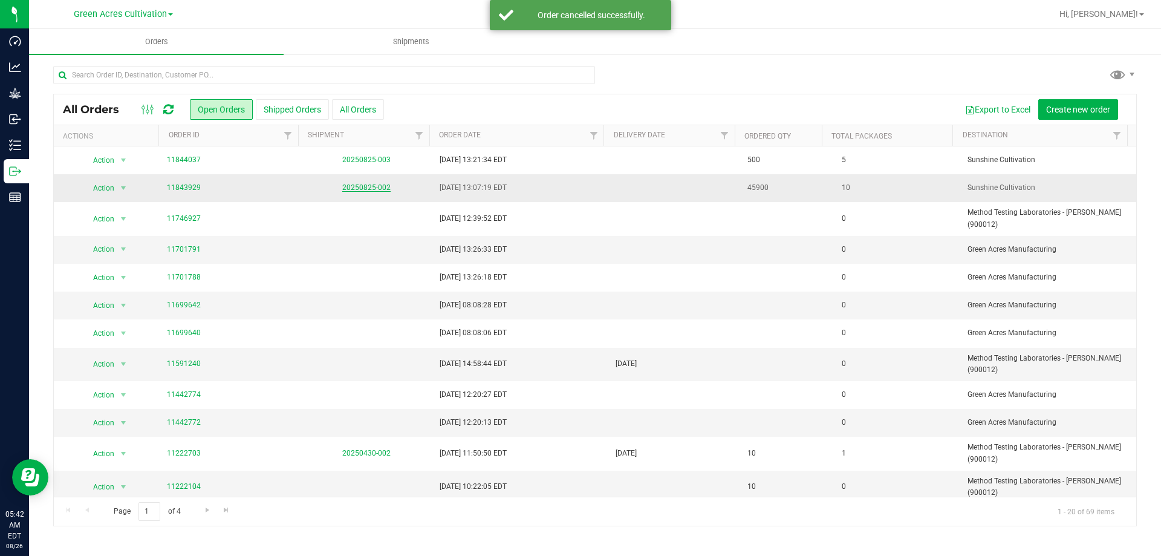
click at [345, 186] on link "20250825-002" at bounding box center [366, 187] width 48 height 8
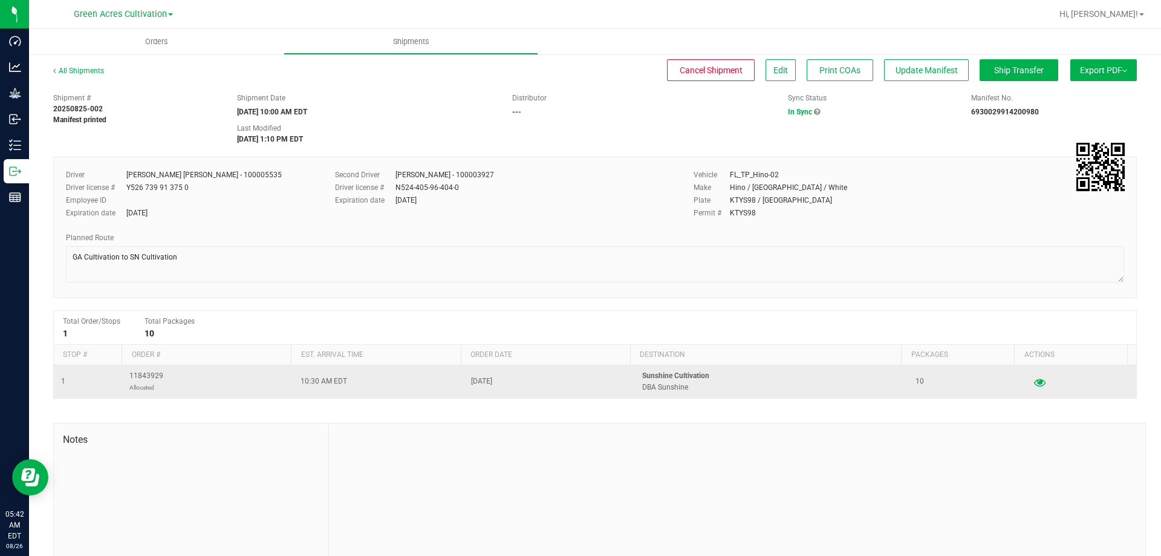
click at [1034, 382] on icon "button" at bounding box center [1039, 381] width 11 height 8
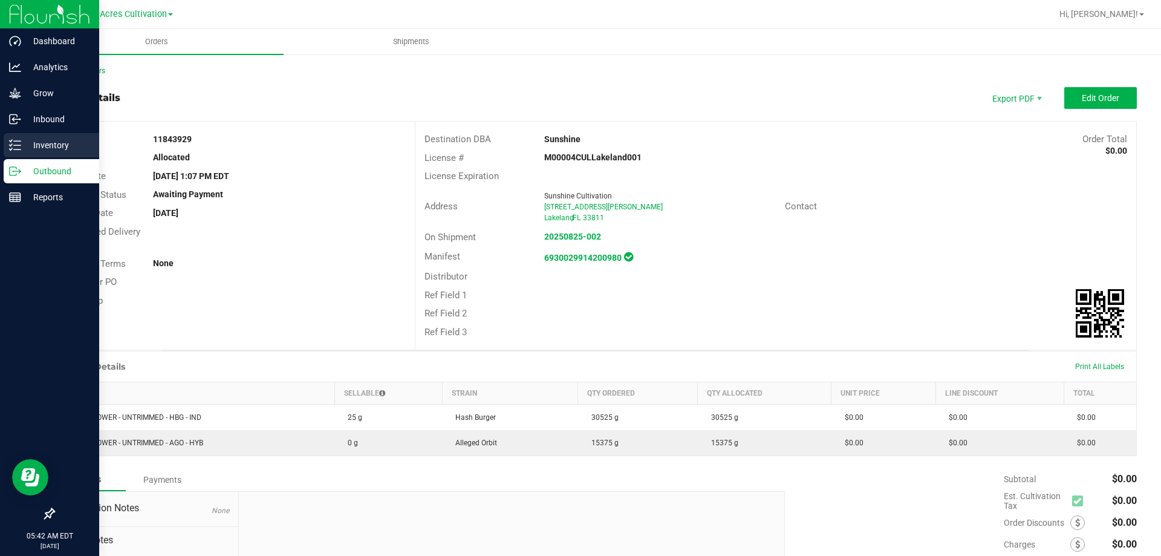
click at [59, 138] on p "Inventory" at bounding box center [57, 145] width 73 height 15
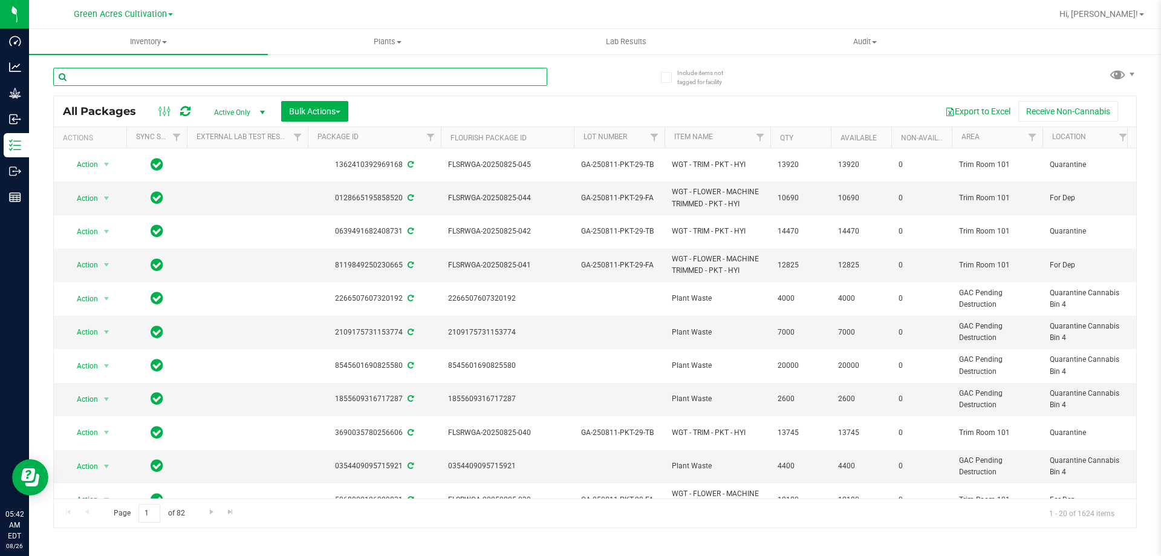
click at [366, 76] on input "text" at bounding box center [300, 77] width 494 height 18
click at [160, 79] on input "text" at bounding box center [300, 77] width 494 height 18
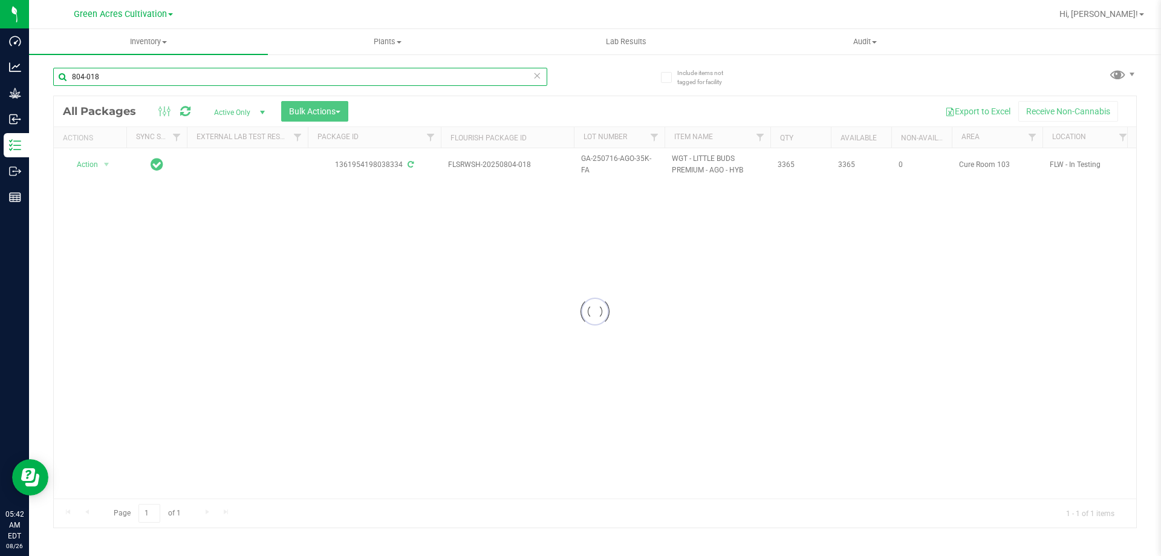
type input "804-018"
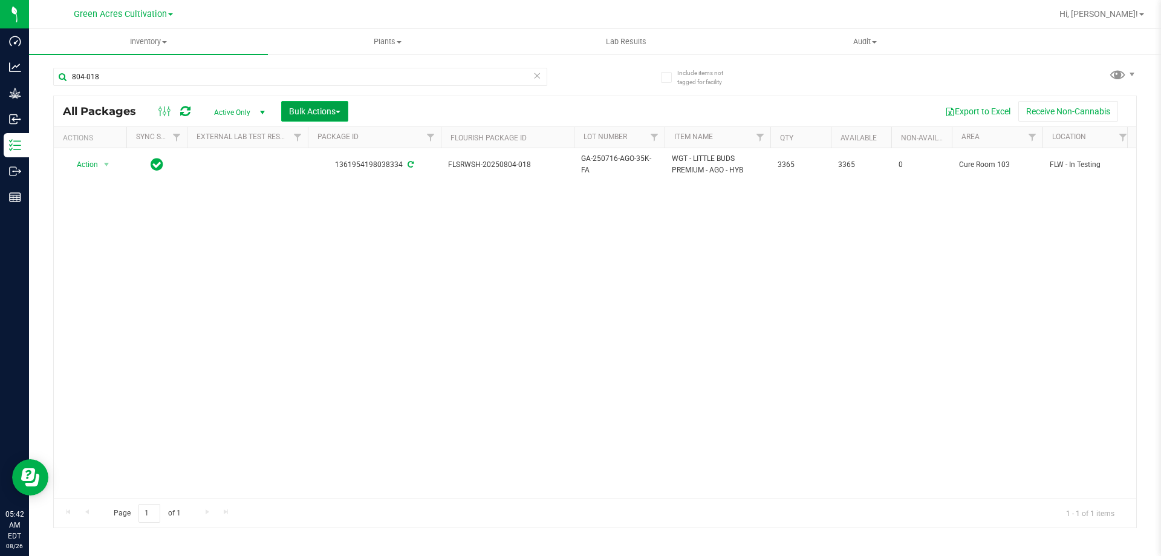
click at [339, 111] on span "button" at bounding box center [338, 112] width 5 height 2
click at [332, 139] on span "Add to outbound order" at bounding box center [330, 139] width 82 height 10
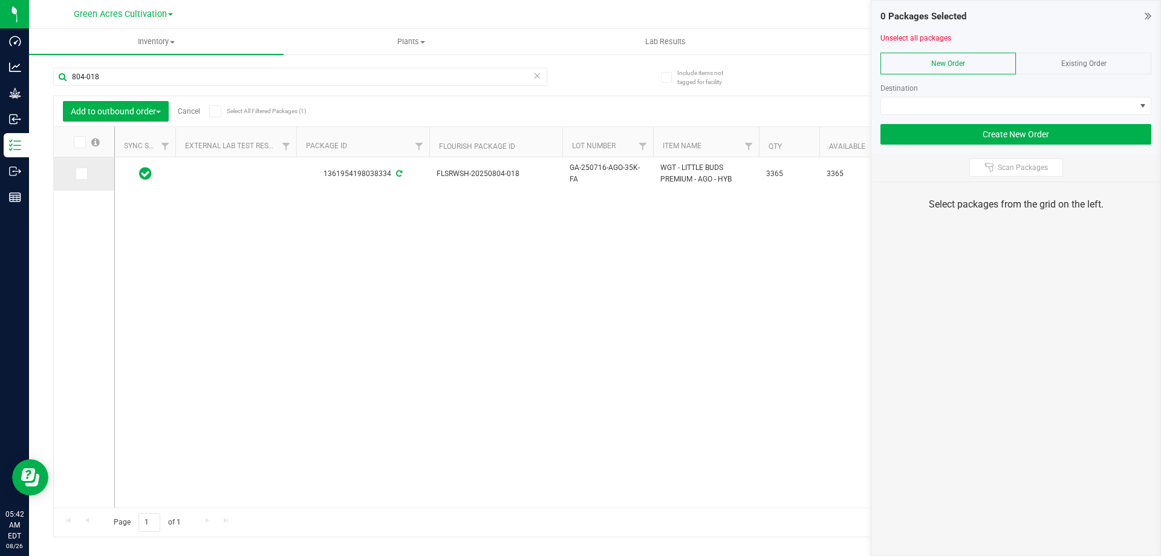
click at [80, 174] on icon at bounding box center [81, 174] width 8 height 0
click at [0, 0] on input "checkbox" at bounding box center [0, 0] width 0 height 0
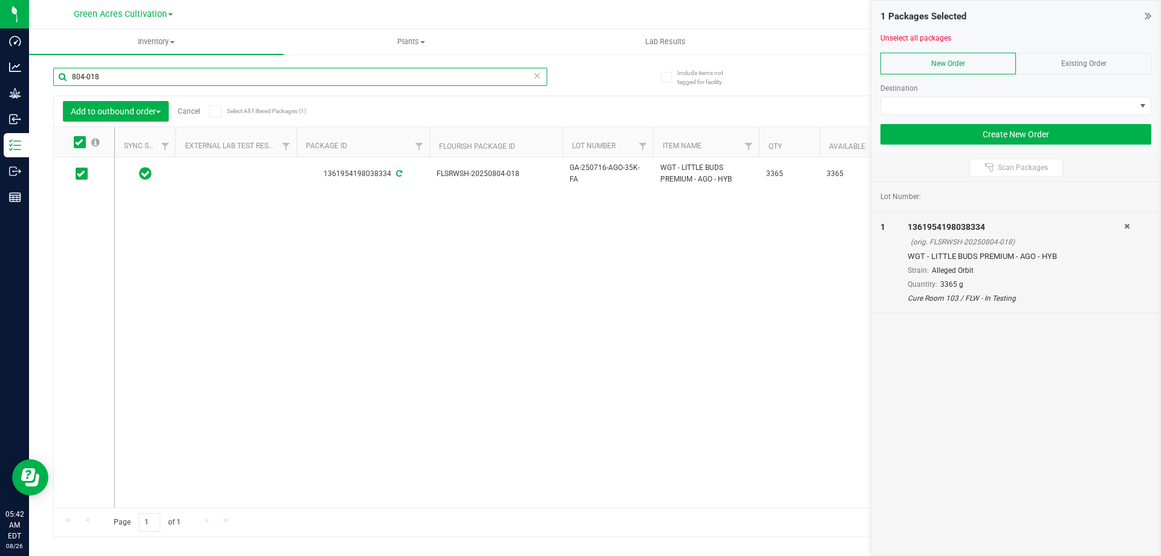
click at [192, 80] on input "804-018" at bounding box center [300, 77] width 494 height 18
click at [192, 79] on input "804-018" at bounding box center [300, 77] width 494 height 18
click at [191, 80] on input "804-018" at bounding box center [300, 77] width 494 height 18
click at [79, 142] on icon at bounding box center [79, 142] width 8 height 0
click at [0, 0] on input "checkbox" at bounding box center [0, 0] width 0 height 0
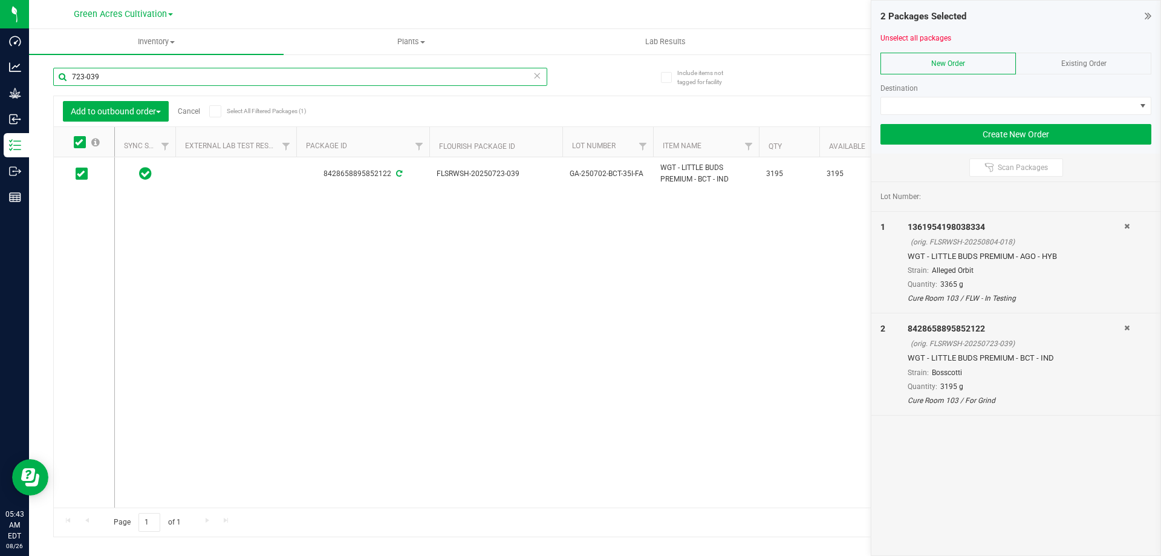
click at [112, 79] on input "723-039" at bounding box center [300, 77] width 494 height 18
click at [111, 79] on input "723-039" at bounding box center [300, 77] width 494 height 18
click at [77, 142] on icon at bounding box center [79, 142] width 8 height 0
click at [0, 0] on input "checkbox" at bounding box center [0, 0] width 0 height 0
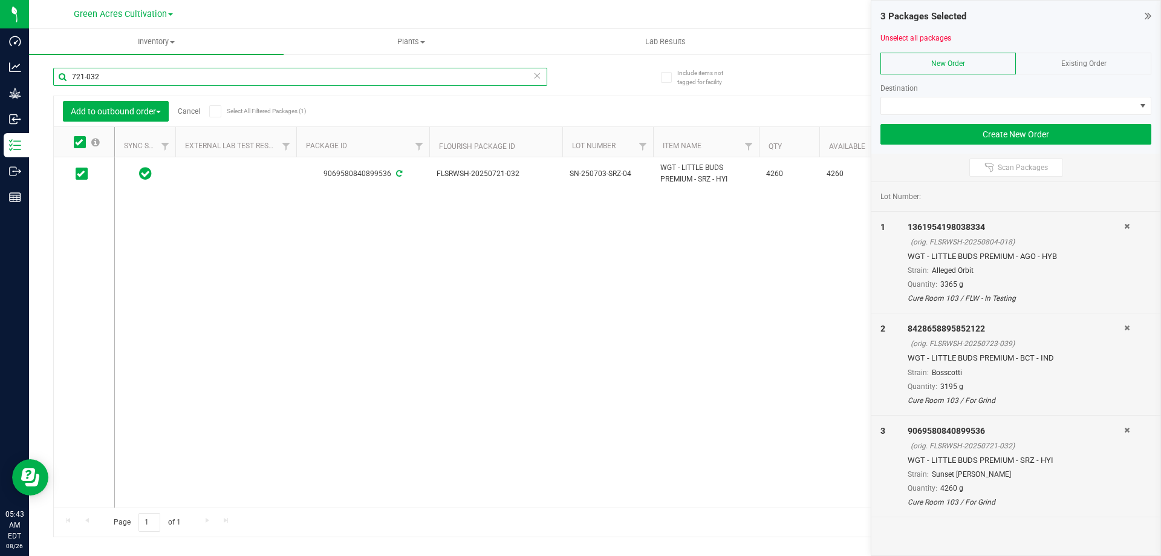
click at [111, 74] on input "721-032" at bounding box center [300, 77] width 494 height 18
click at [110, 74] on input "721-032" at bounding box center [300, 77] width 494 height 18
click at [109, 74] on input "721-032" at bounding box center [300, 77] width 494 height 18
click at [79, 142] on icon at bounding box center [79, 142] width 8 height 0
click at [0, 0] on input "checkbox" at bounding box center [0, 0] width 0 height 0
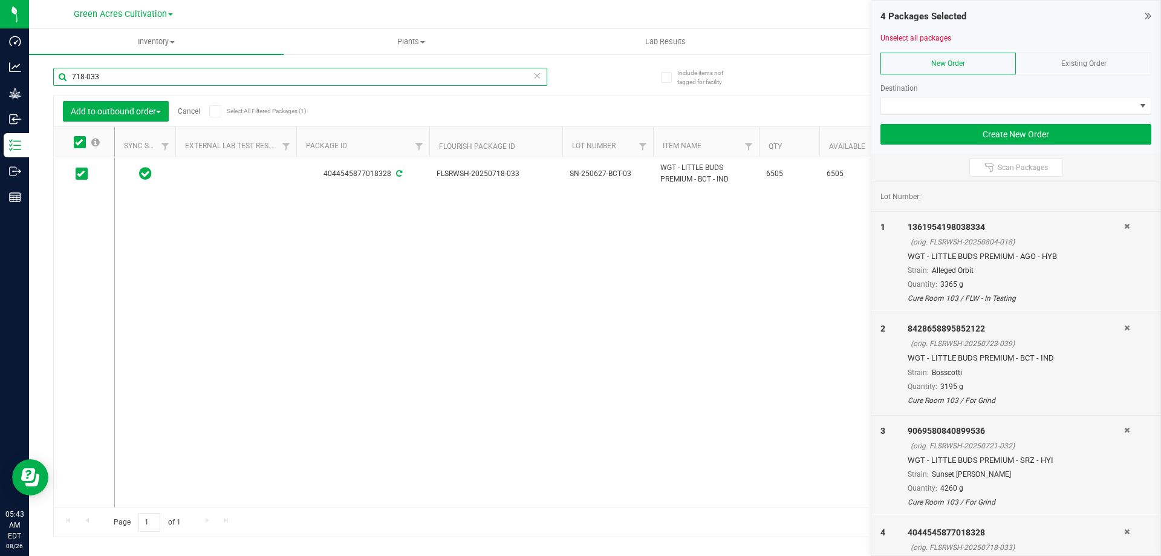
click at [103, 83] on input "718-033" at bounding box center [300, 77] width 494 height 18
click at [77, 142] on icon at bounding box center [79, 142] width 8 height 0
click at [0, 0] on input "checkbox" at bounding box center [0, 0] width 0 height 0
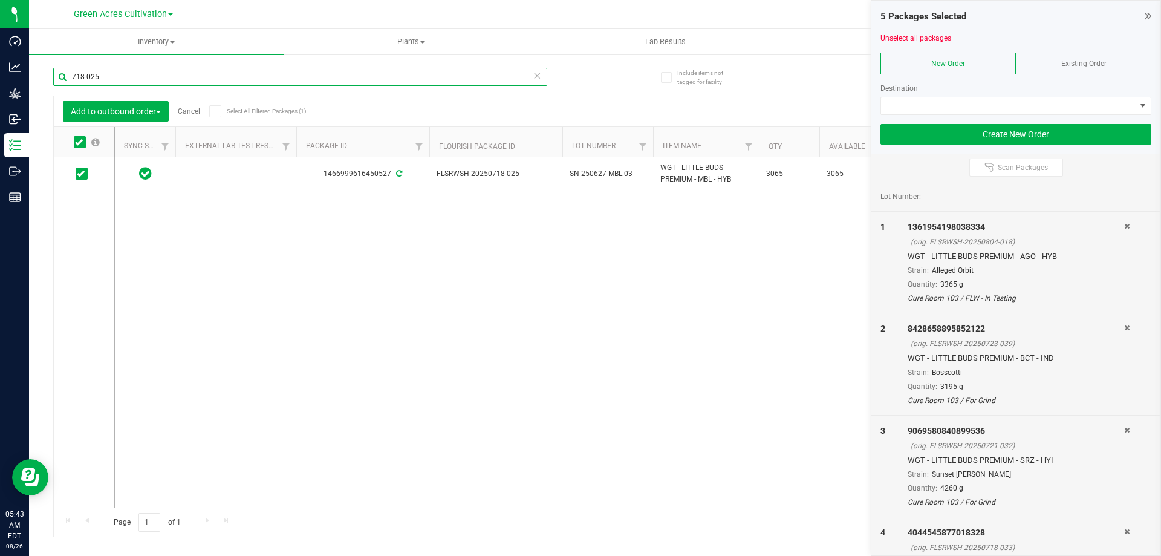
click at [106, 82] on input "718-025" at bounding box center [300, 77] width 494 height 18
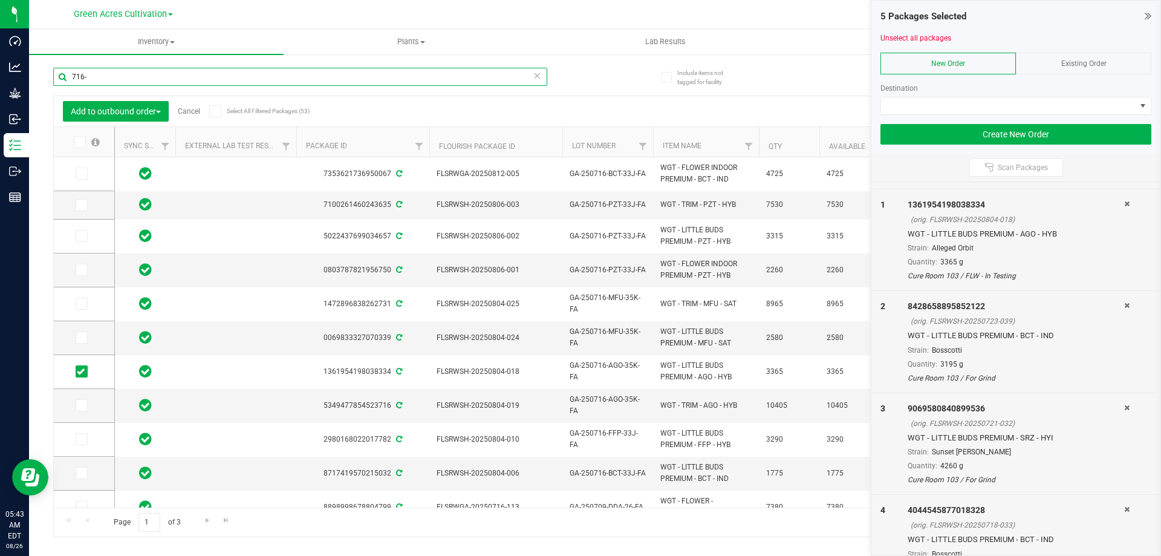
scroll to position [60, 0]
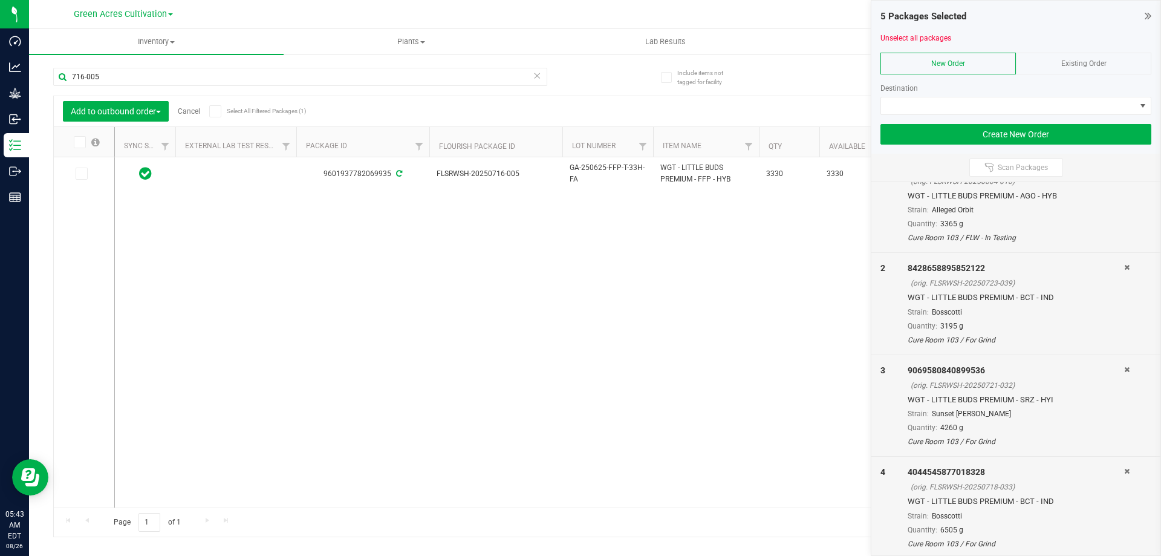
click at [77, 149] on th at bounding box center [84, 142] width 60 height 30
click at [77, 142] on icon at bounding box center [79, 142] width 8 height 0
click at [0, 0] on input "checkbox" at bounding box center [0, 0] width 0 height 0
click at [137, 80] on input "716-005" at bounding box center [300, 77] width 494 height 18
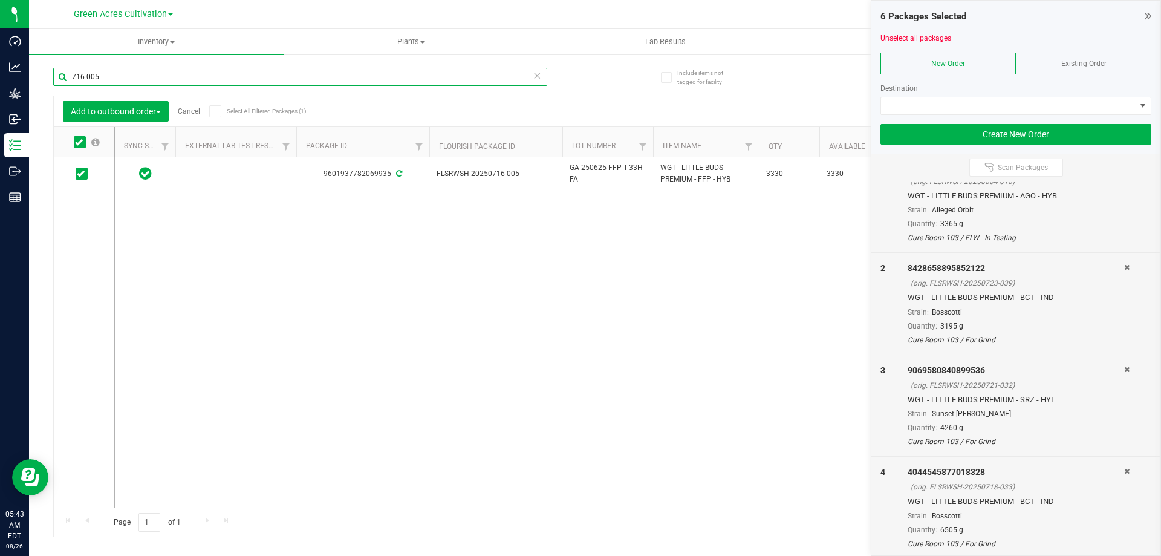
click at [137, 80] on input "716-005" at bounding box center [300, 77] width 494 height 18
click at [79, 142] on icon at bounding box center [79, 142] width 8 height 0
click at [0, 0] on input "checkbox" at bounding box center [0, 0] width 0 height 0
click at [119, 87] on div "520-012" at bounding box center [300, 82] width 494 height 28
click at [119, 79] on input "520-012" at bounding box center [300, 77] width 494 height 18
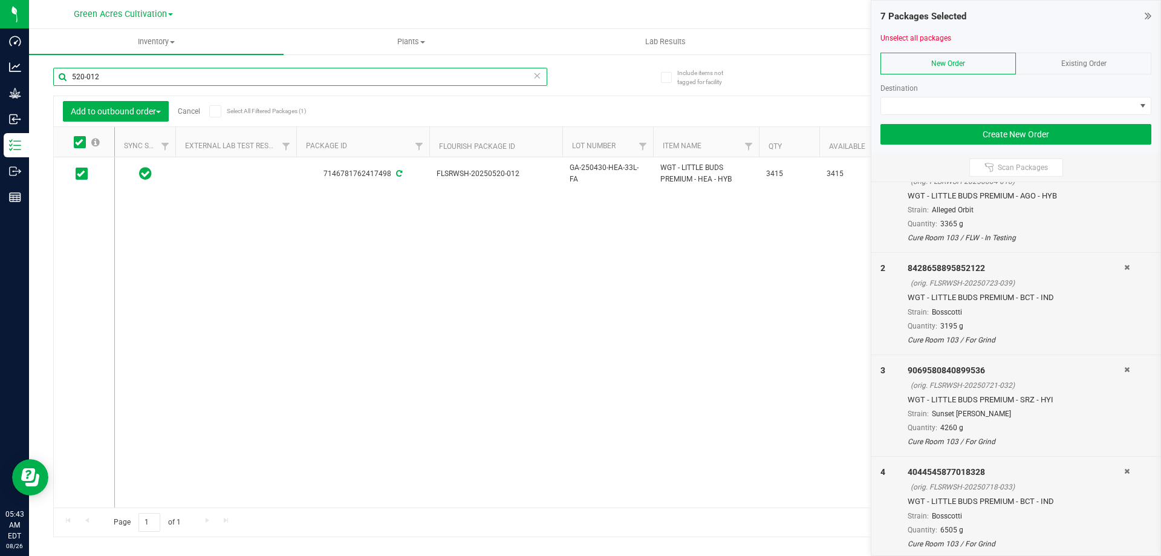
click at [119, 78] on input "520-012" at bounding box center [300, 77] width 494 height 18
click at [79, 142] on icon at bounding box center [79, 142] width 8 height 0
click at [0, 0] on input "checkbox" at bounding box center [0, 0] width 0 height 0
click at [122, 75] on input "409-035" at bounding box center [300, 77] width 494 height 18
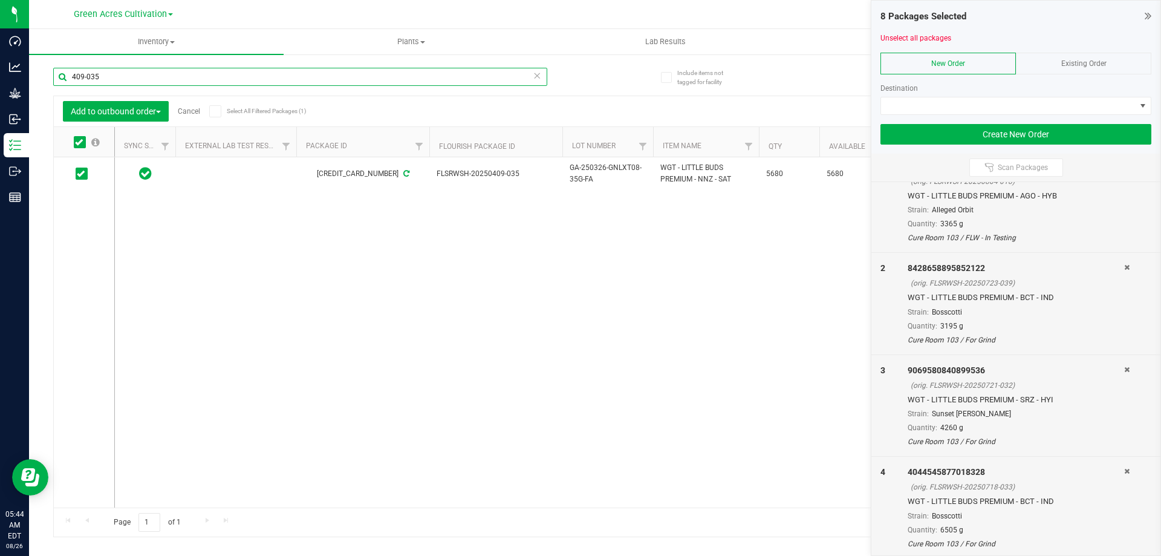
click at [122, 75] on input "409-035" at bounding box center [300, 77] width 494 height 18
click at [78, 142] on icon at bounding box center [79, 142] width 8 height 0
click at [0, 0] on input "checkbox" at bounding box center [0, 0] width 0 height 0
click at [114, 74] on input "331-008" at bounding box center [300, 77] width 494 height 18
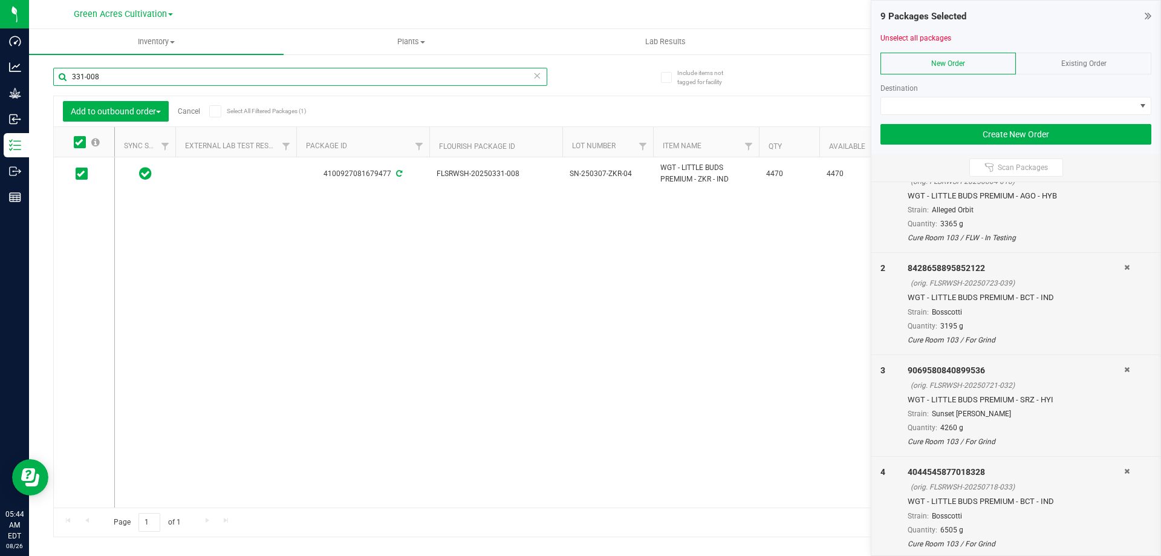
click at [115, 74] on input "331-008" at bounding box center [300, 77] width 494 height 18
click at [115, 75] on input "331-008" at bounding box center [300, 77] width 494 height 18
type input "324-073"
click at [79, 142] on icon at bounding box center [79, 142] width 8 height 0
click at [0, 0] on input "checkbox" at bounding box center [0, 0] width 0 height 0
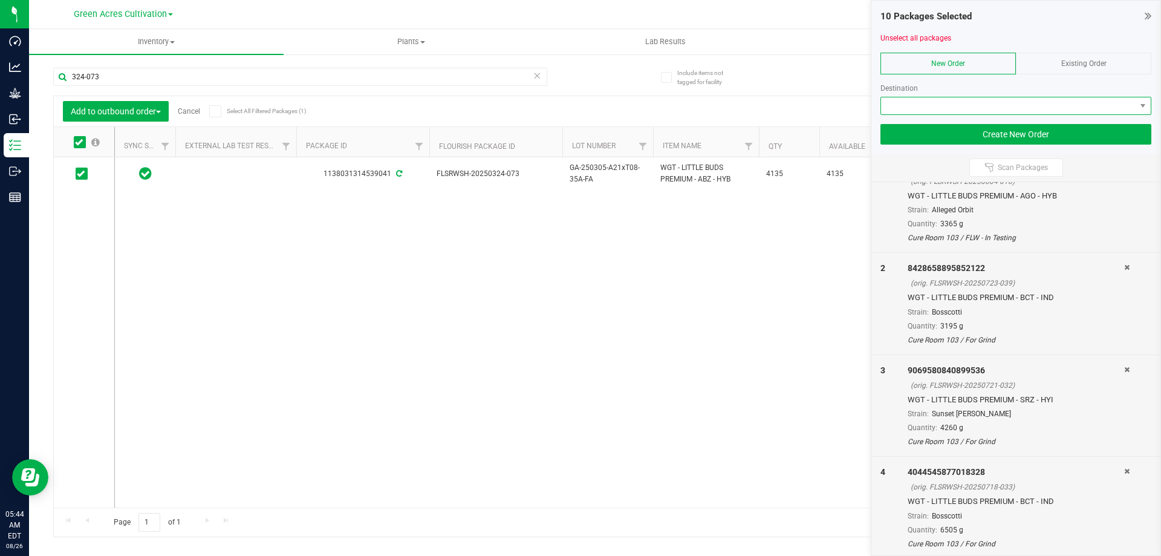
click at [927, 102] on span at bounding box center [1008, 105] width 255 height 17
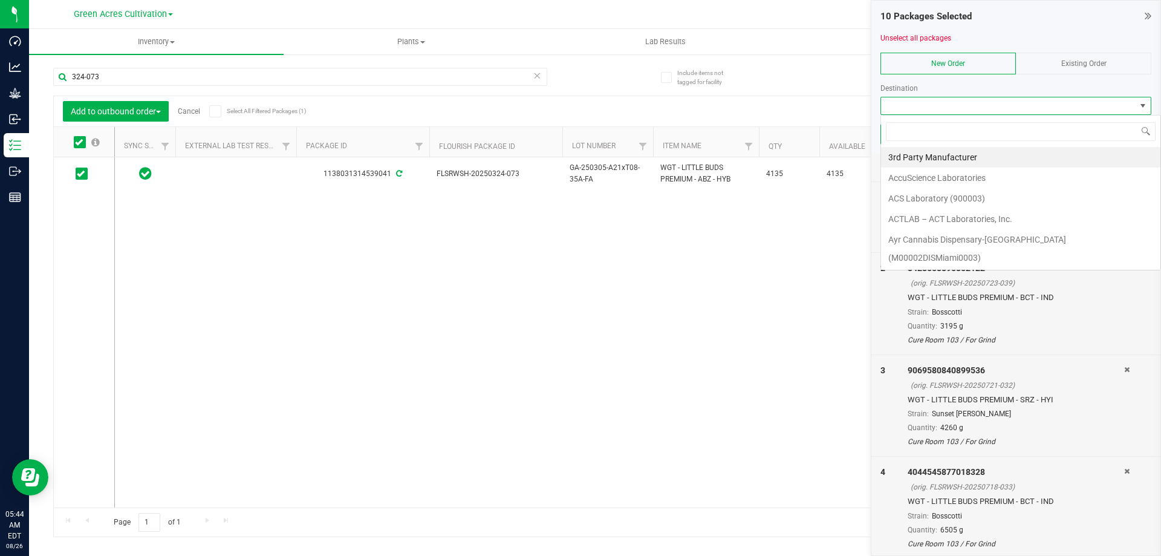
scroll to position [18, 271]
type input "gre"
click at [944, 156] on li "Green Acres Manufacturing" at bounding box center [1020, 157] width 279 height 21
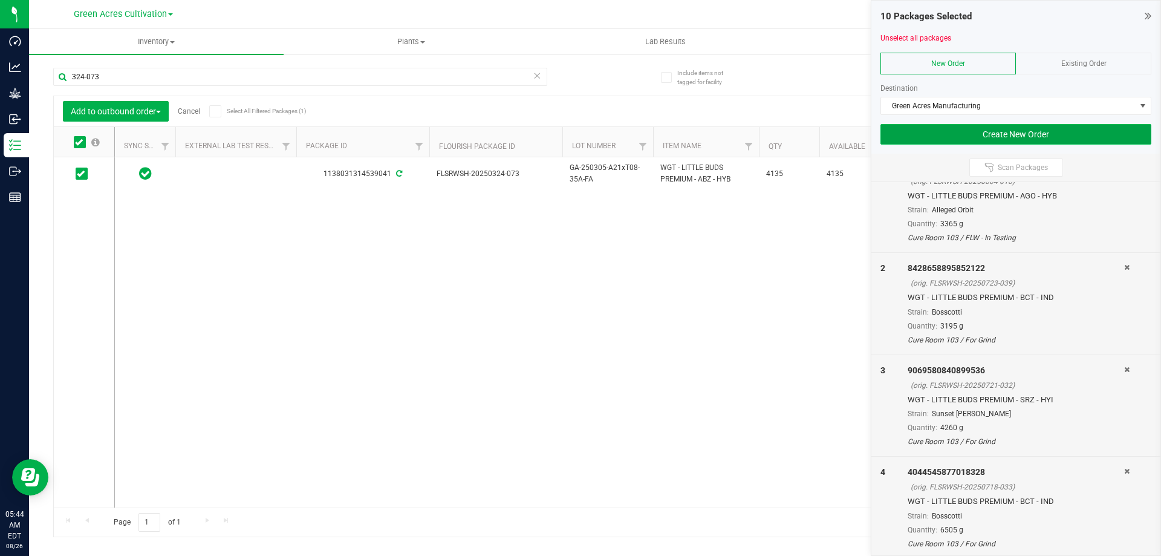
click at [941, 136] on button "Create New Order" at bounding box center [1016, 134] width 271 height 21
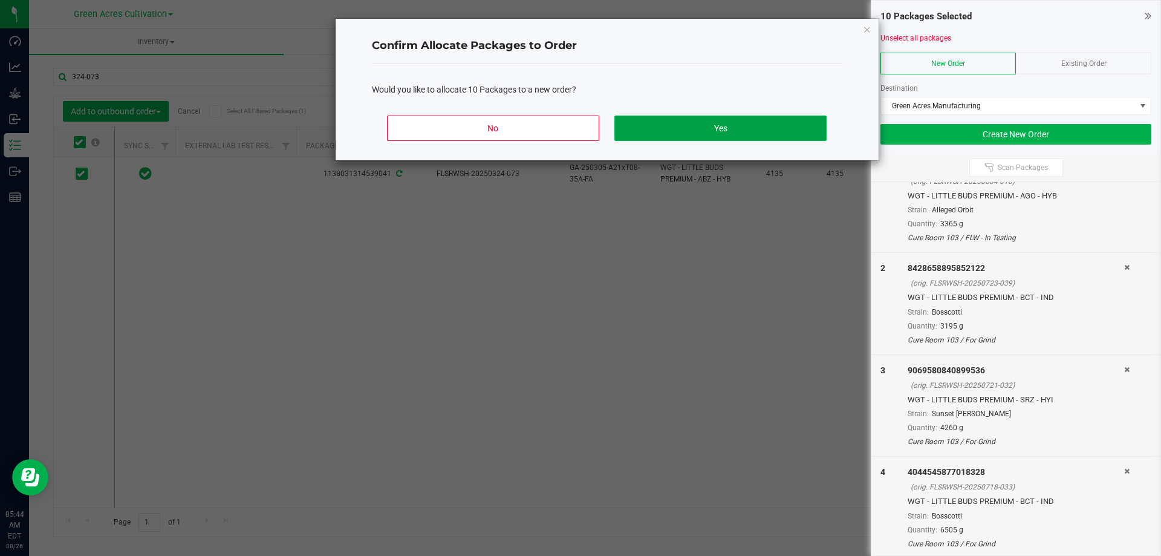
click at [766, 120] on button "Yes" at bounding box center [721, 128] width 212 height 25
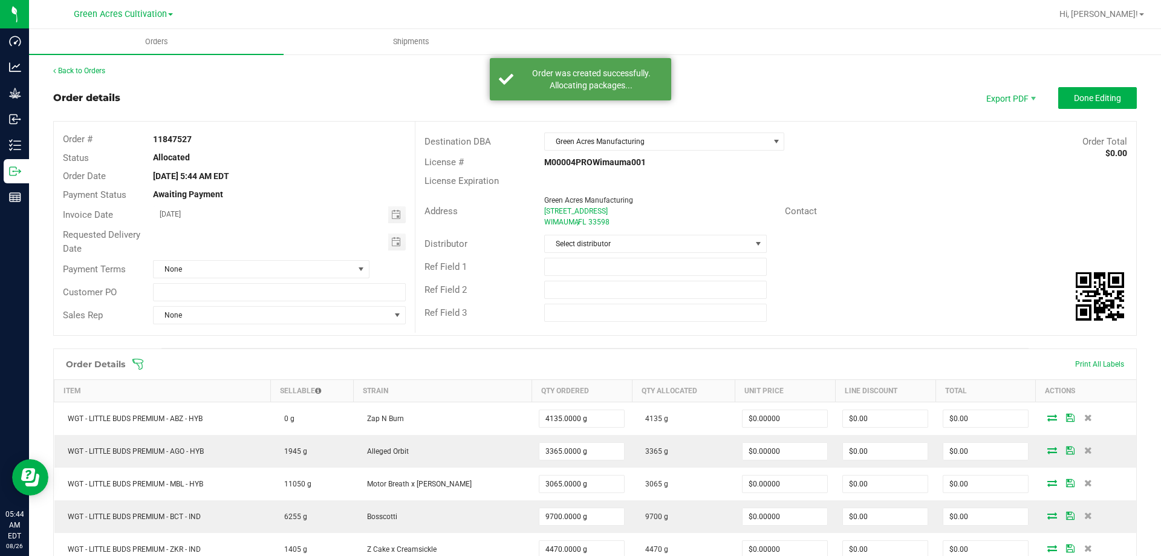
click at [171, 140] on strong "11847527" at bounding box center [172, 139] width 39 height 10
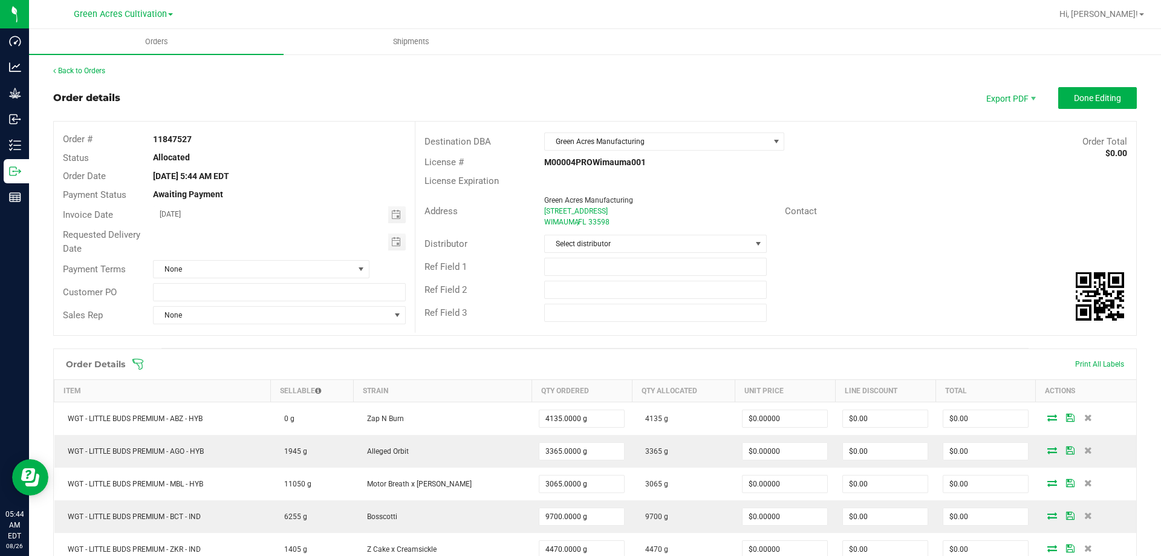
click at [171, 140] on strong "11847527" at bounding box center [172, 139] width 39 height 10
copy strong "11847527"
click at [412, 39] on span "Shipments" at bounding box center [411, 41] width 69 height 11
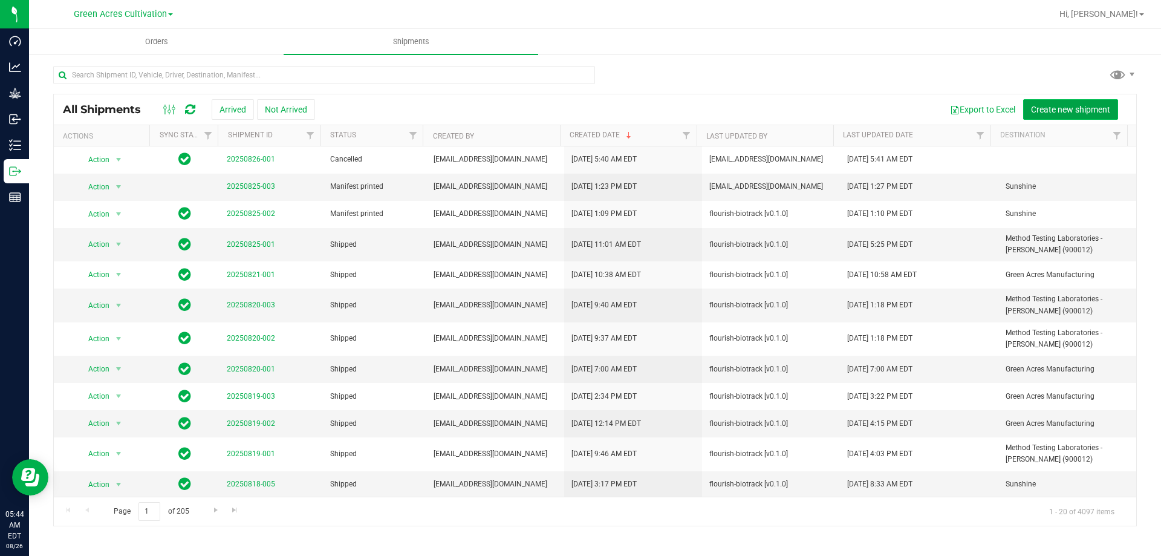
click at [1066, 114] on button "Create new shipment" at bounding box center [1071, 109] width 95 height 21
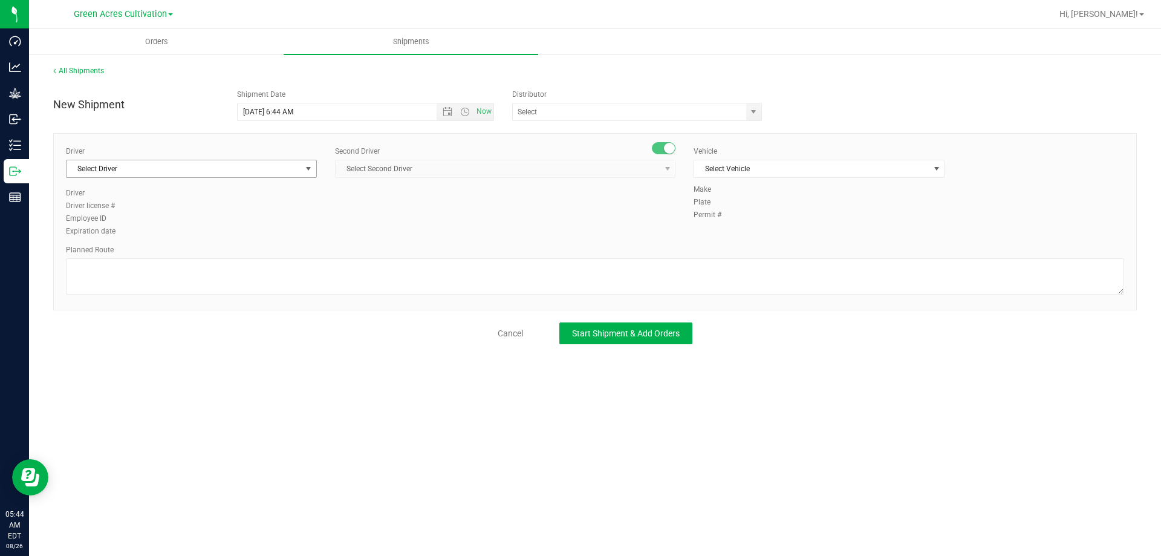
click at [266, 165] on span "Select Driver" at bounding box center [184, 168] width 235 height 17
click at [188, 215] on li "BT Driver1" at bounding box center [192, 220] width 250 height 18
type input "bt"
click at [400, 172] on span "Select Second Driver" at bounding box center [498, 168] width 324 height 17
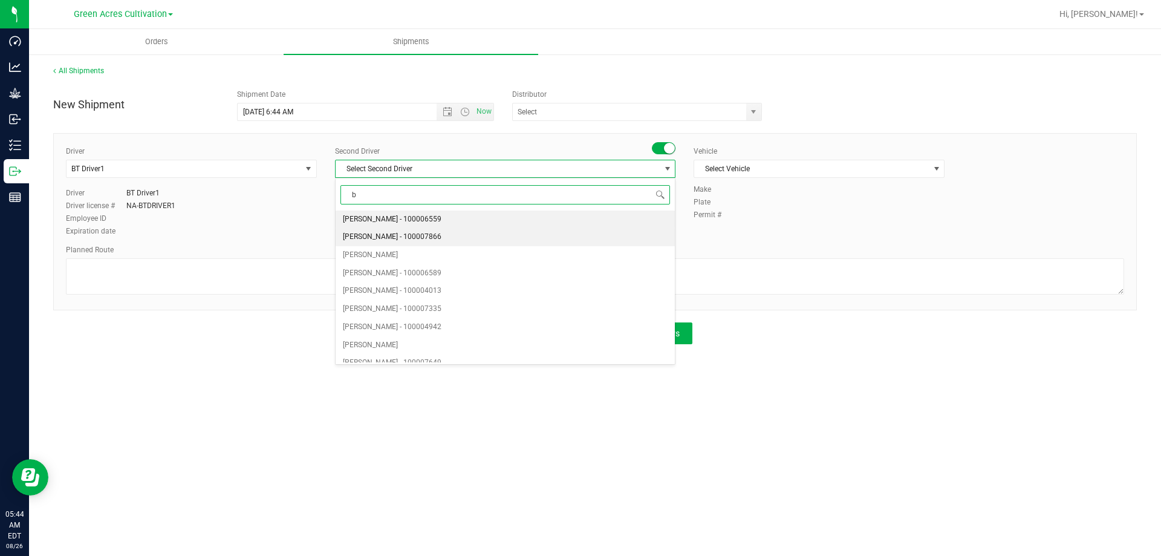
type input "bt"
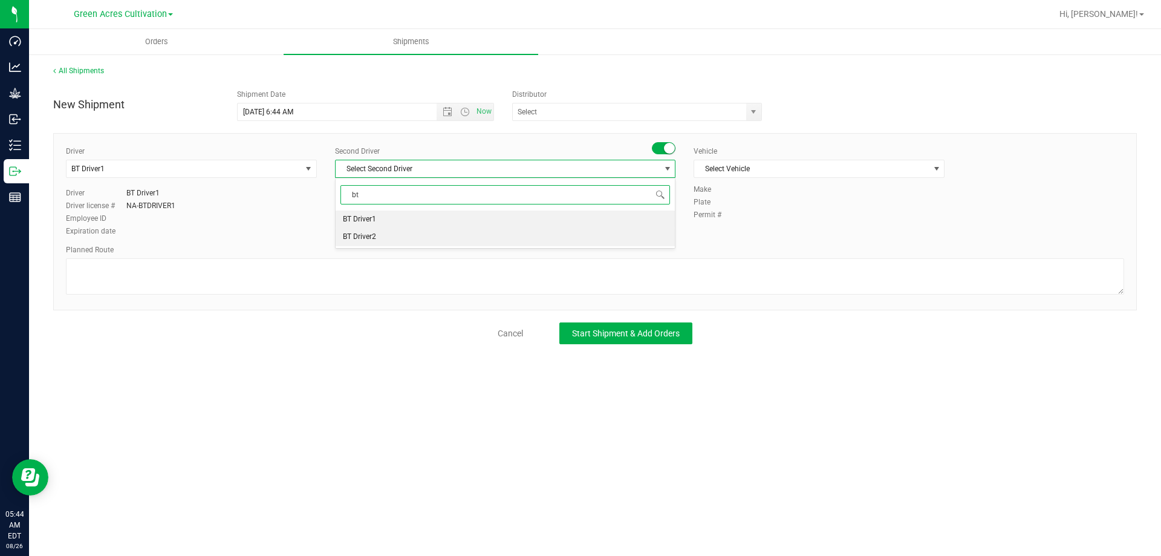
click at [382, 235] on li "BT Driver2" at bounding box center [505, 237] width 339 height 18
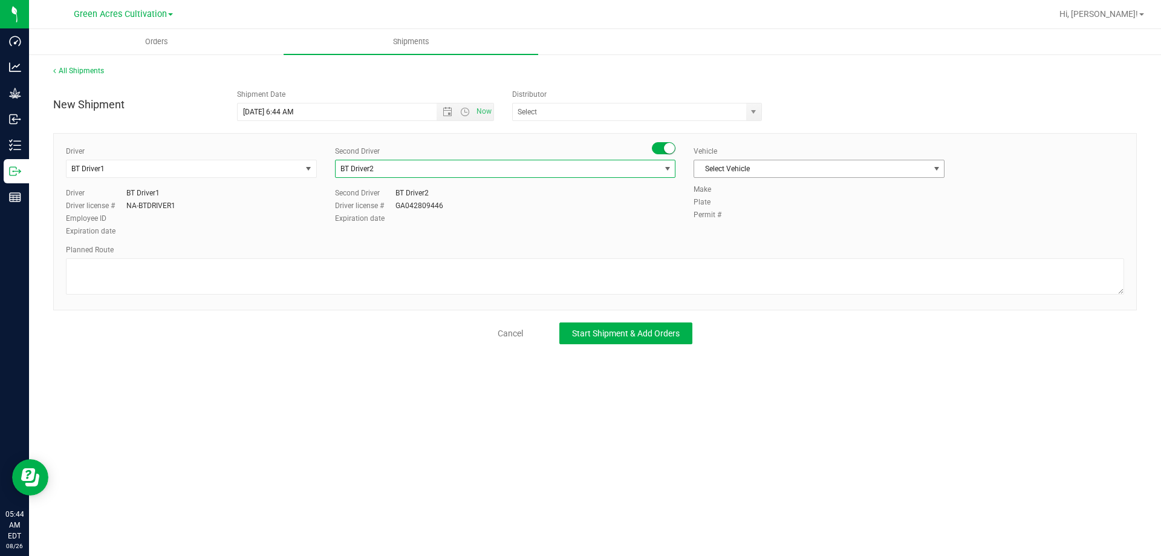
click at [774, 170] on span "Select Vehicle" at bounding box center [811, 168] width 235 height 17
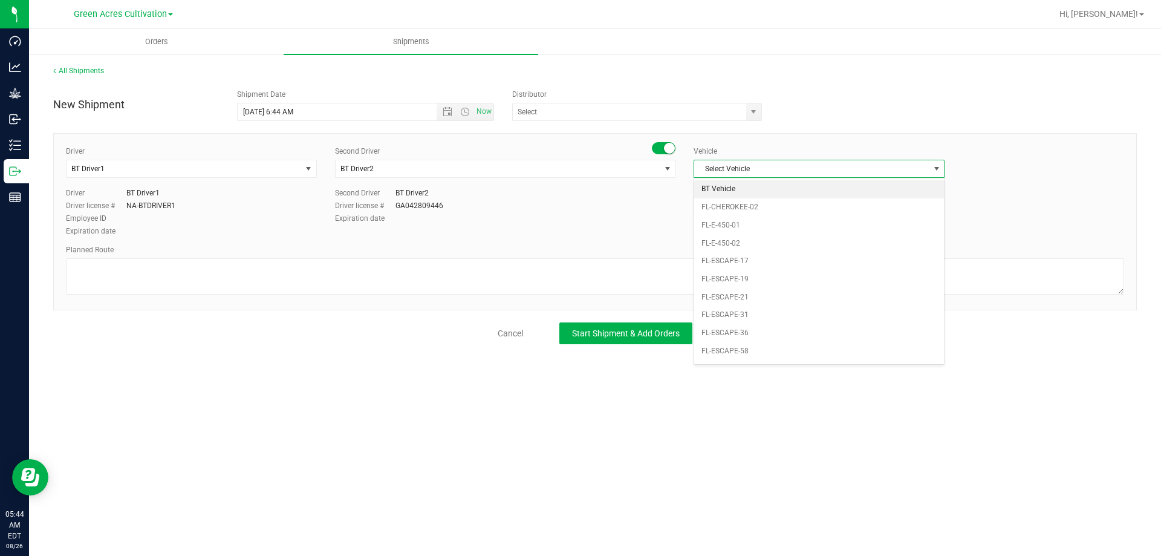
click at [736, 191] on li "BT Vehicle" at bounding box center [819, 189] width 250 height 18
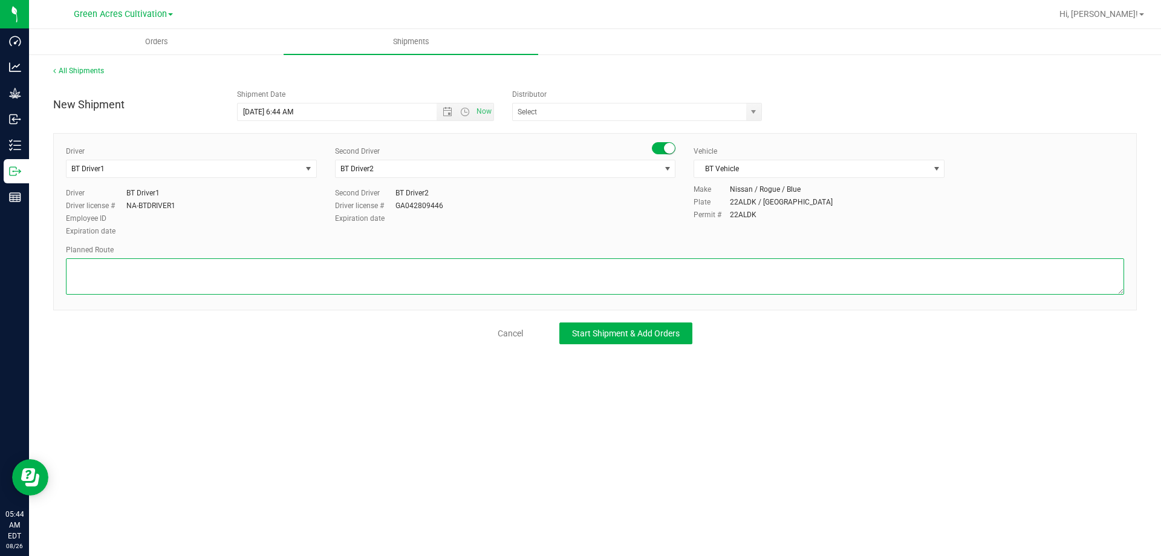
click at [650, 264] on textarea at bounding box center [595, 276] width 1059 height 36
type textarea "c"
type textarea "from ga cultivation to extraction"
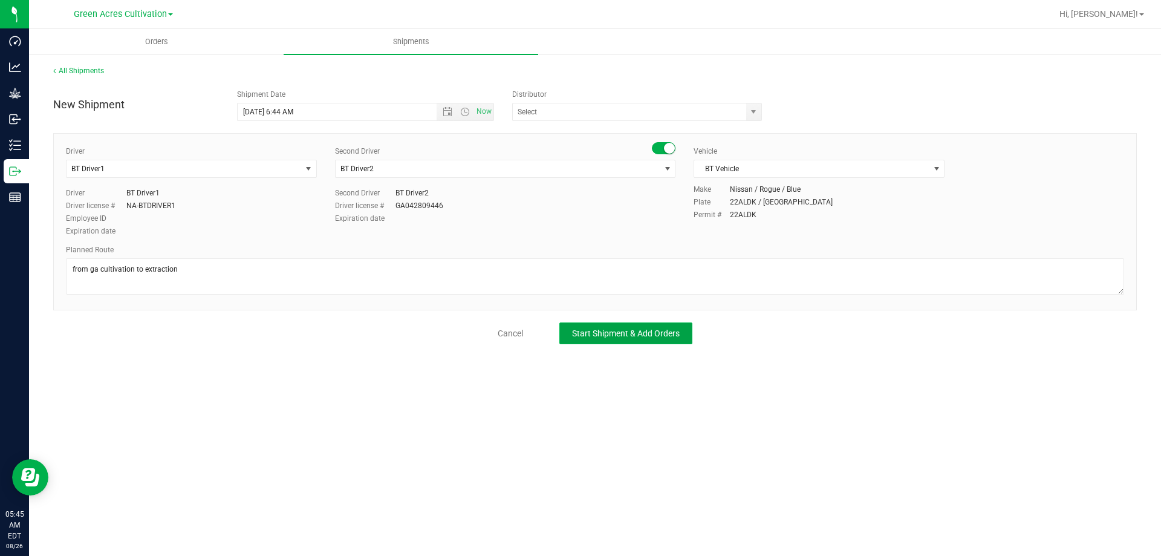
click at [644, 330] on span "Start Shipment & Add Orders" at bounding box center [626, 333] width 108 height 10
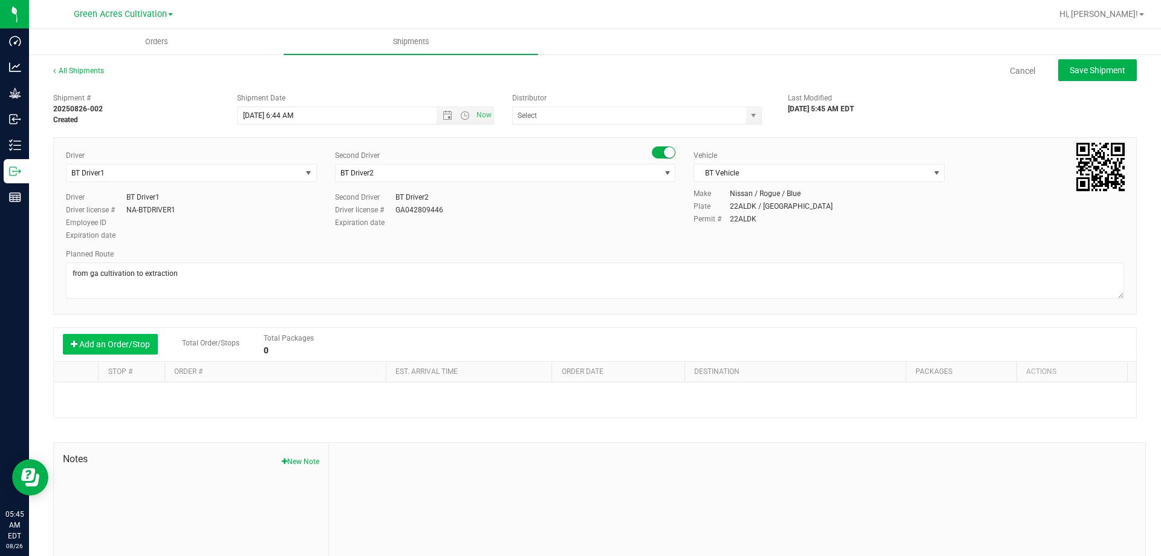
click at [93, 344] on button "Add an Order/Stop" at bounding box center [110, 344] width 95 height 21
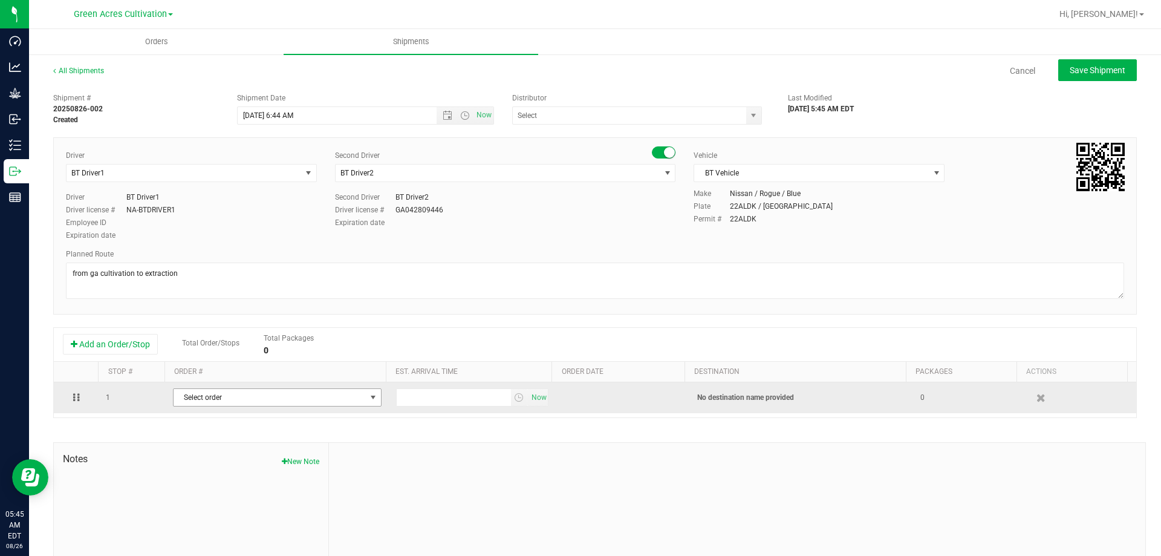
click at [229, 393] on span "Select order" at bounding box center [270, 397] width 192 height 17
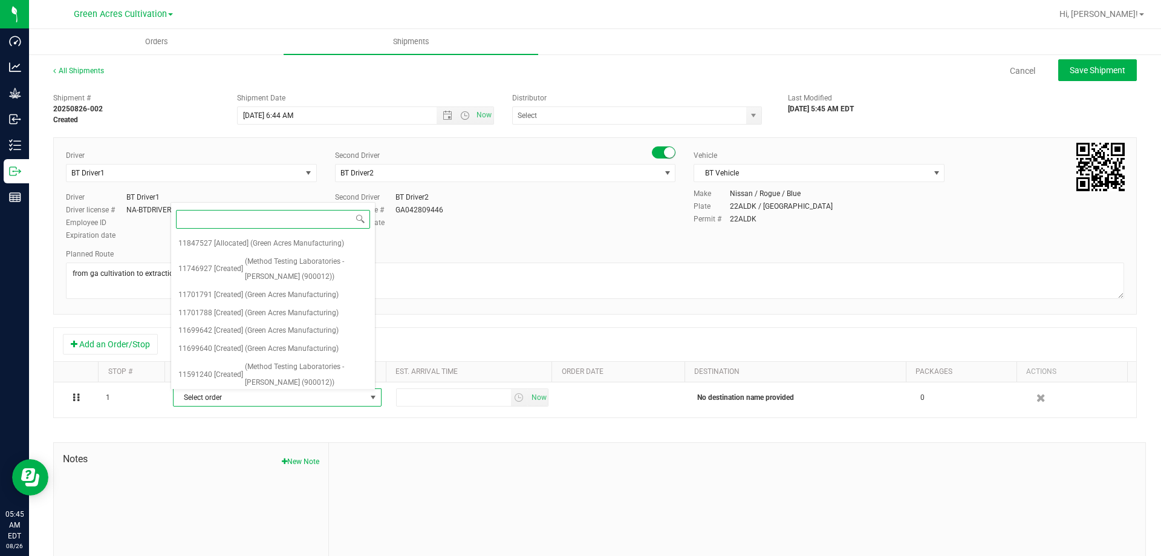
paste input "11847527"
type input "11847527"
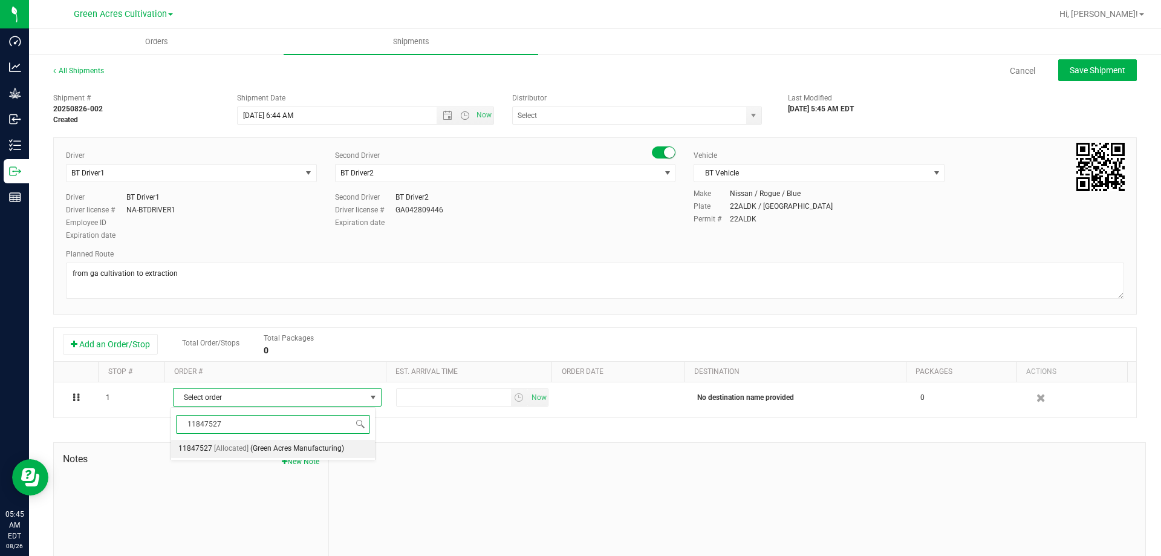
click at [316, 452] on span "(Green Acres Manufacturing)" at bounding box center [297, 449] width 94 height 16
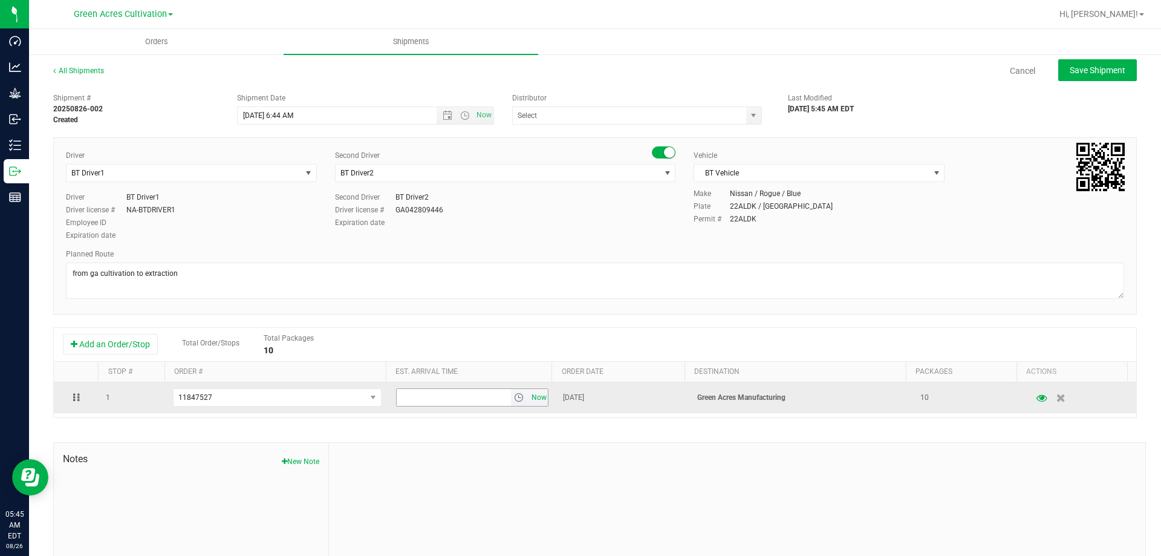
click at [534, 400] on span "Now" at bounding box center [539, 398] width 21 height 18
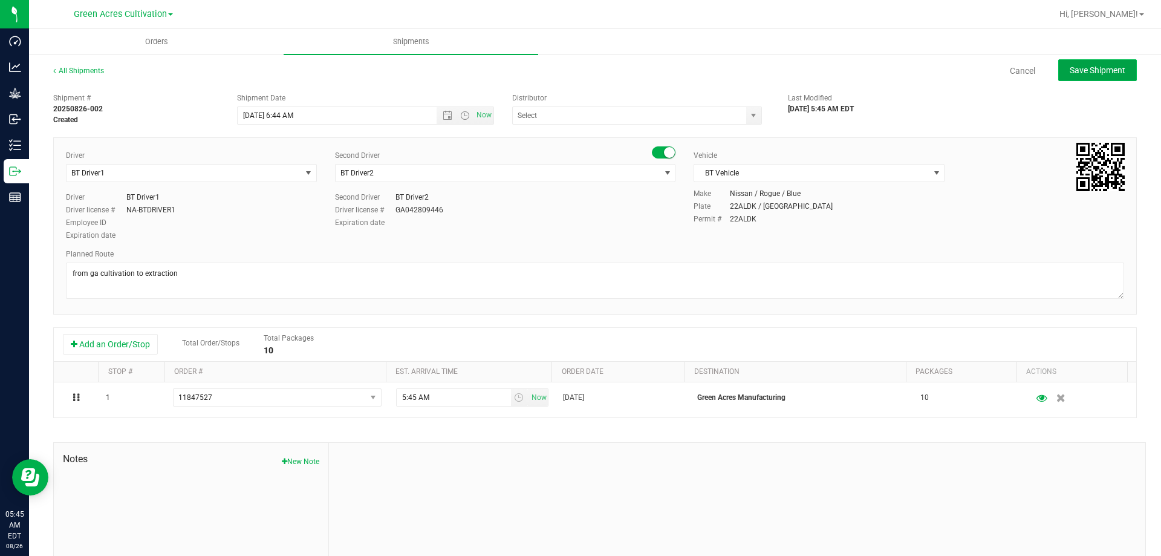
click at [1070, 71] on span "Save Shipment" at bounding box center [1098, 70] width 56 height 10
type input "[DATE] 10:44 AM"
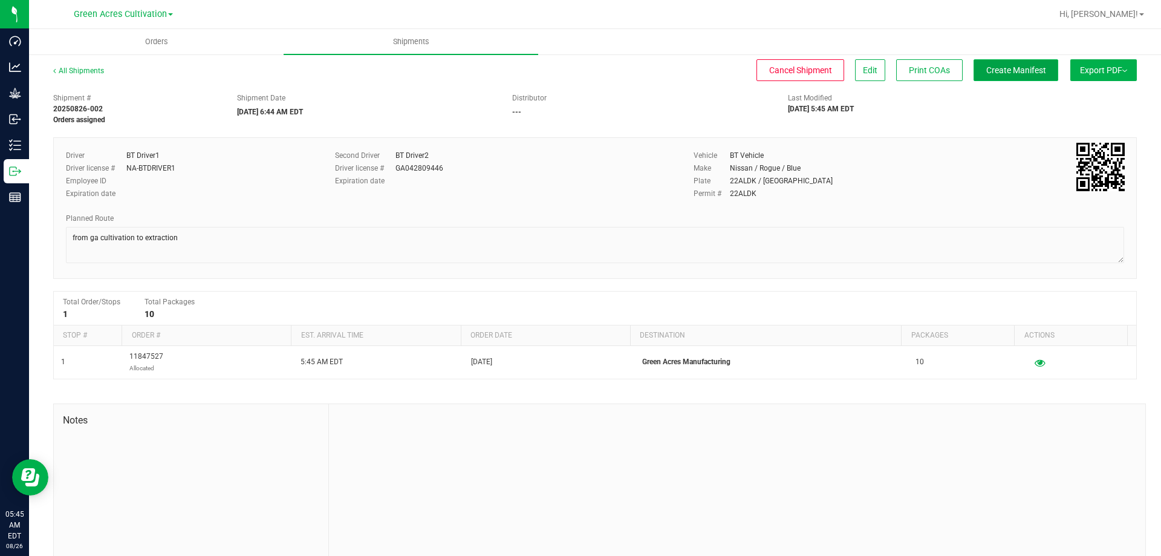
click at [994, 78] on button "Create Manifest" at bounding box center [1016, 70] width 85 height 22
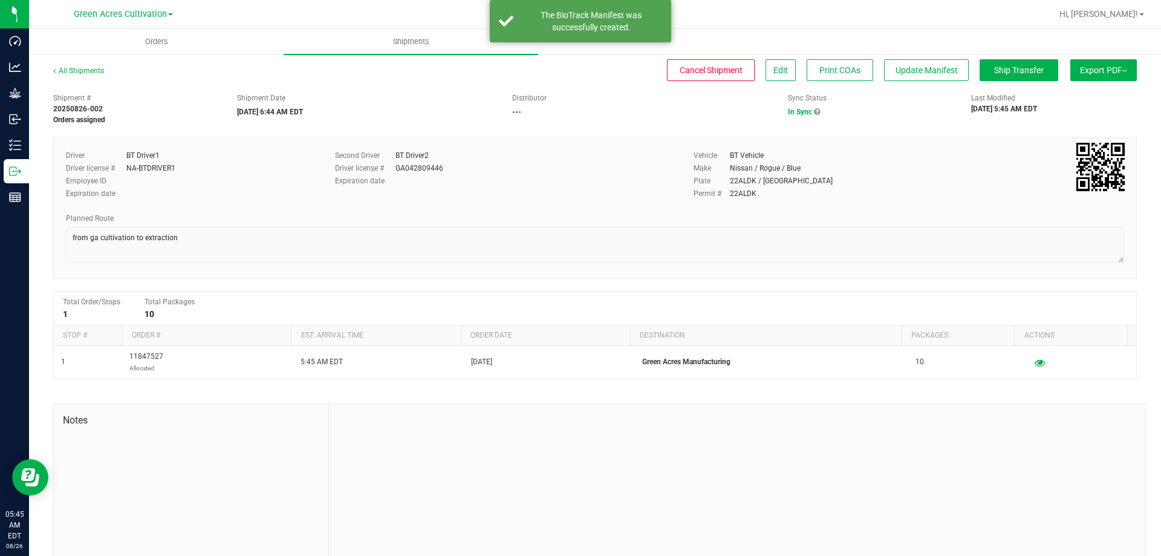
click at [1085, 64] on button "Export PDF" at bounding box center [1104, 70] width 67 height 22
click at [1080, 93] on span "Manifest by Package ID" at bounding box center [1086, 97] width 77 height 8
click at [1114, 74] on span "Export PDF" at bounding box center [1103, 70] width 47 height 10
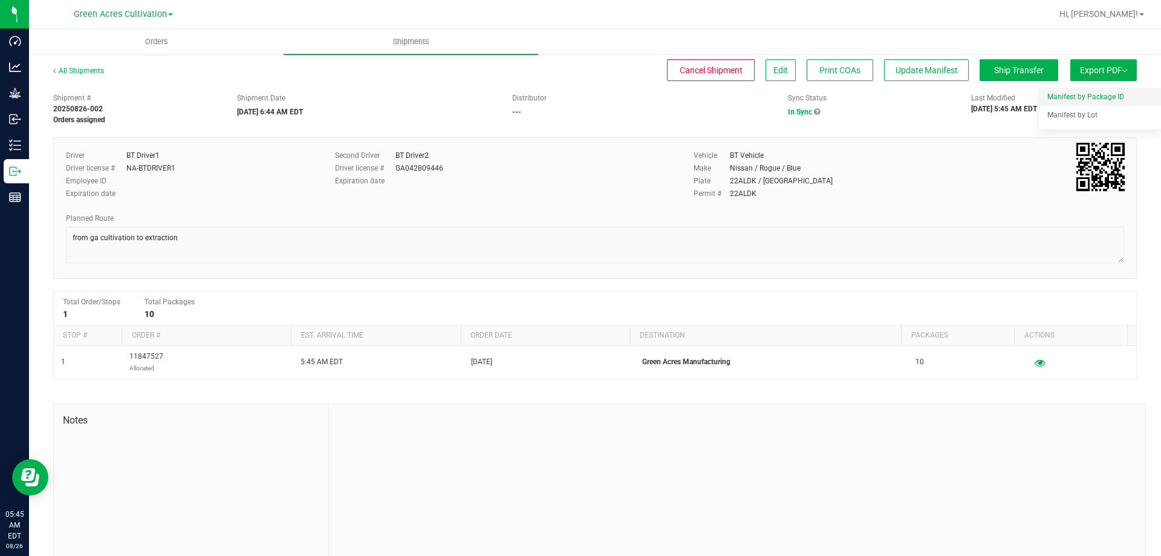
click at [1091, 98] on span "Manifest by Package ID" at bounding box center [1086, 97] width 77 height 8
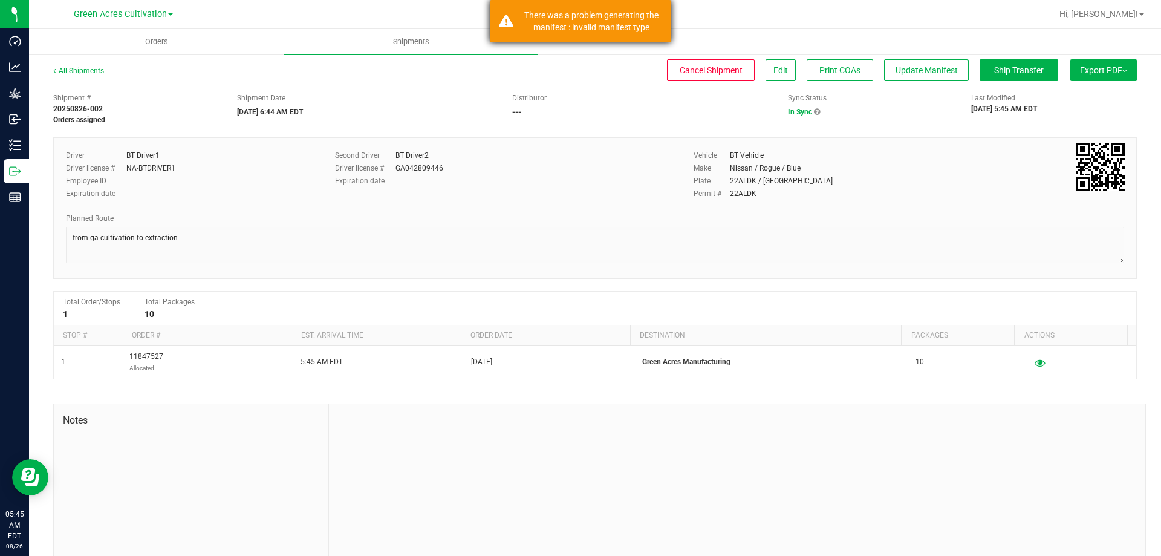
click at [507, 14] on div "There was a problem generating the manifest : invalid manifest type" at bounding box center [580, 21] width 181 height 42
click at [1095, 68] on span "Export PDF" at bounding box center [1103, 70] width 47 height 10
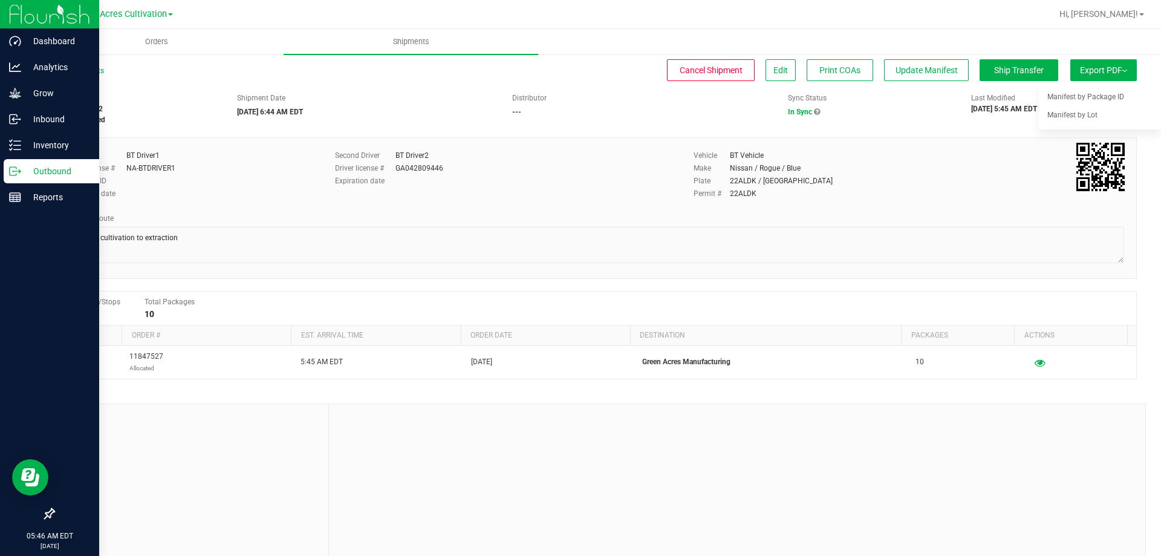
click at [50, 171] on p "Outbound" at bounding box center [57, 171] width 73 height 15
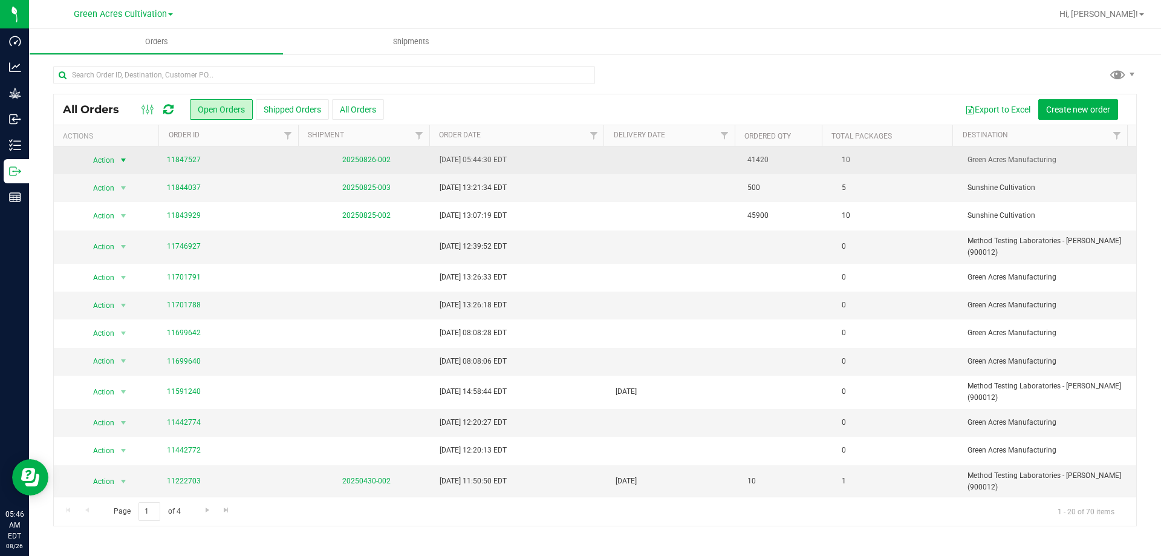
click at [119, 159] on span "select" at bounding box center [124, 160] width 10 height 10
click at [354, 155] on link "20250826-002" at bounding box center [366, 159] width 48 height 8
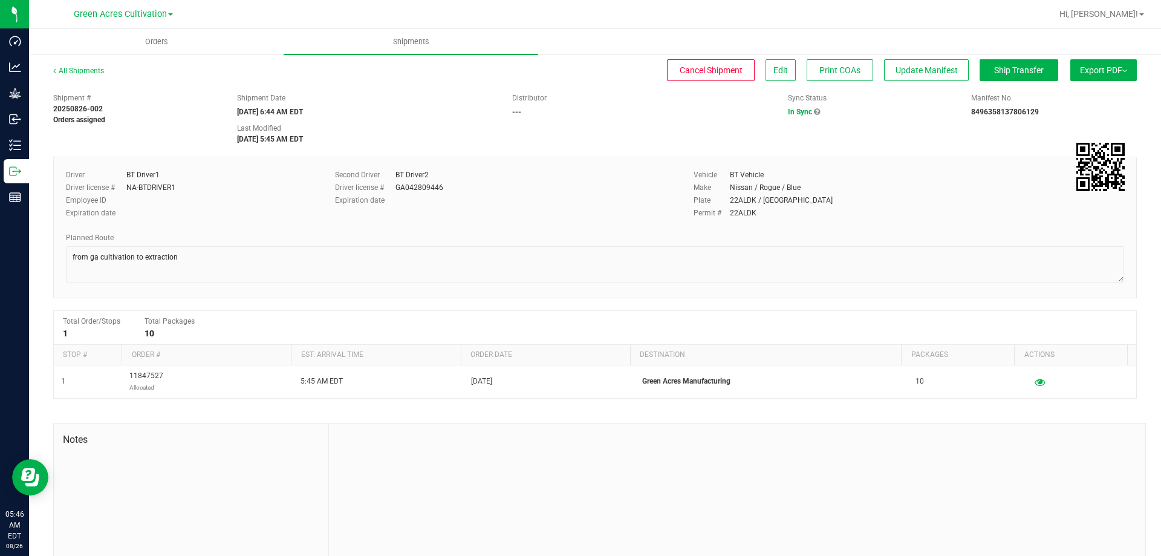
click at [1106, 62] on button "Export PDF" at bounding box center [1104, 70] width 67 height 22
click at [1080, 99] on span "Manifest by Package ID" at bounding box center [1086, 97] width 77 height 8
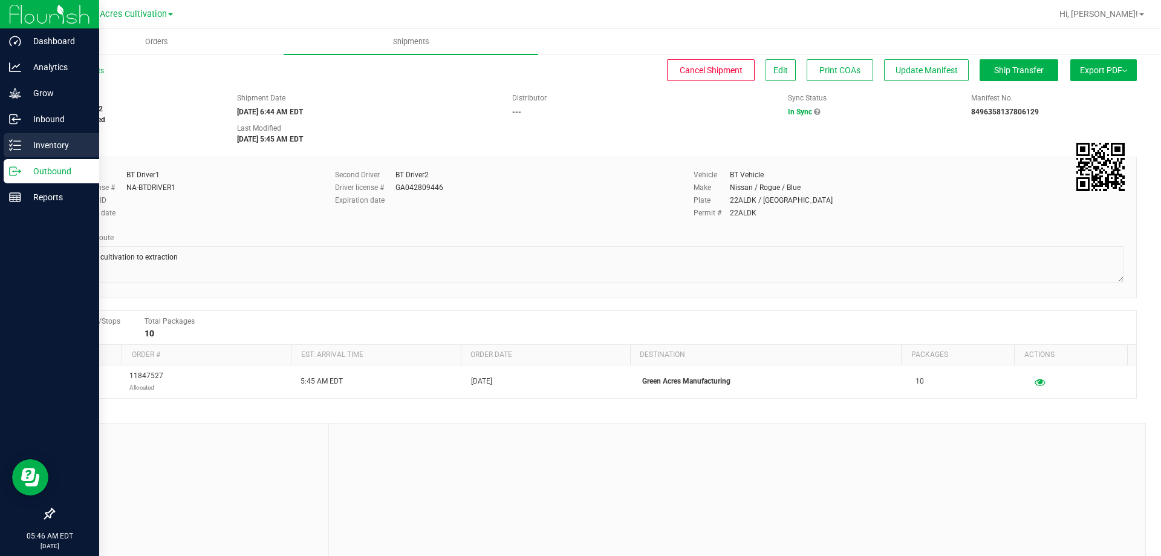
click at [53, 143] on p "Inventory" at bounding box center [57, 145] width 73 height 15
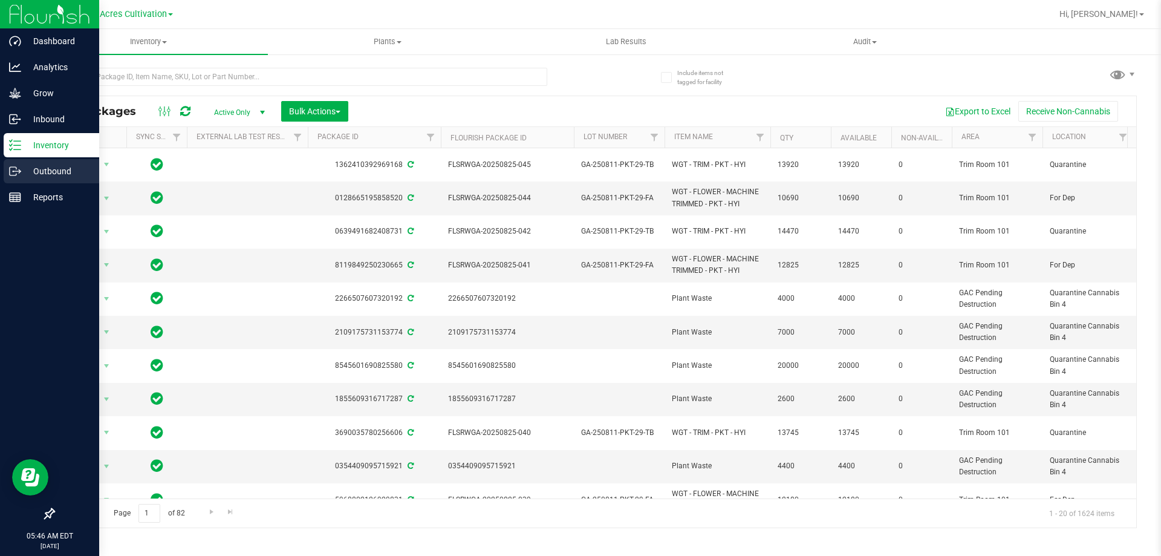
click at [55, 172] on p "Outbound" at bounding box center [57, 171] width 73 height 15
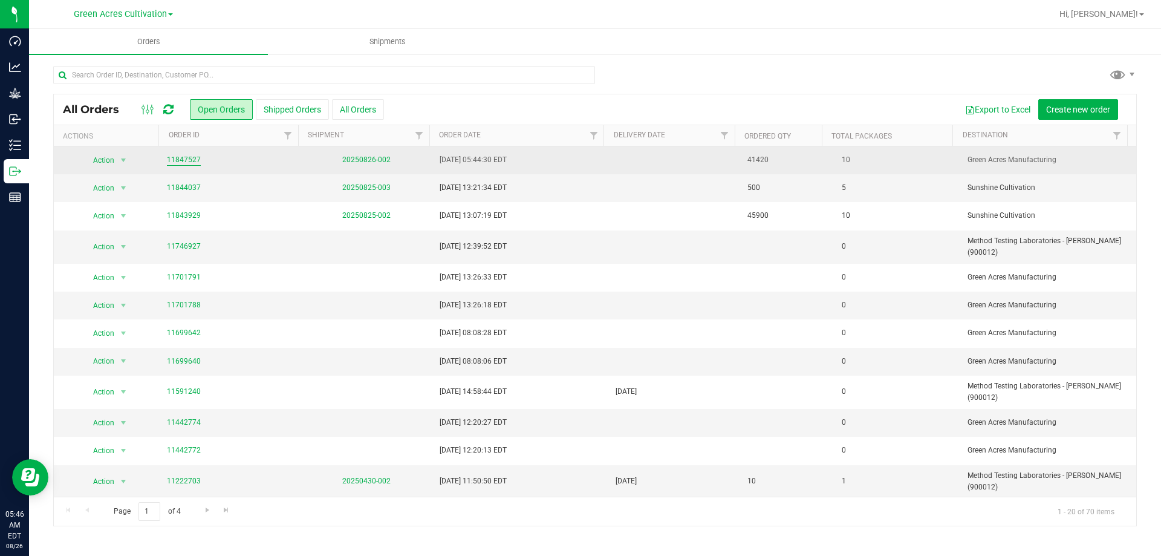
click at [183, 155] on link "11847527" at bounding box center [184, 159] width 34 height 11
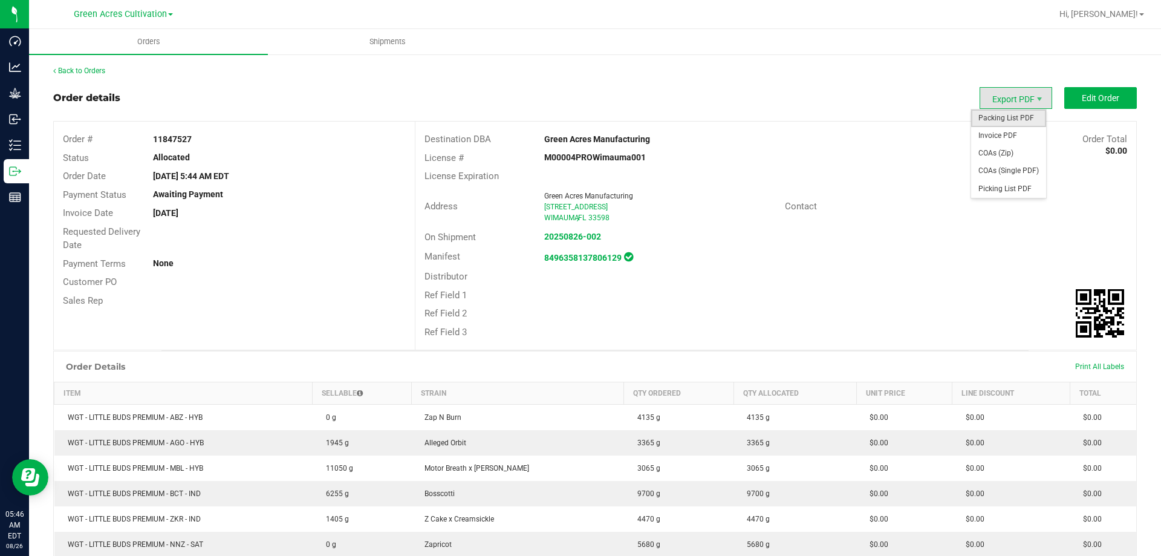
click at [991, 117] on span "Packing List PDF" at bounding box center [1009, 118] width 75 height 18
click at [1015, 97] on span "Export PDF" at bounding box center [1016, 98] width 73 height 22
click at [993, 134] on span "Invoice PDF" at bounding box center [1009, 136] width 75 height 18
click at [60, 70] on link "Back to Orders" at bounding box center [79, 71] width 52 height 8
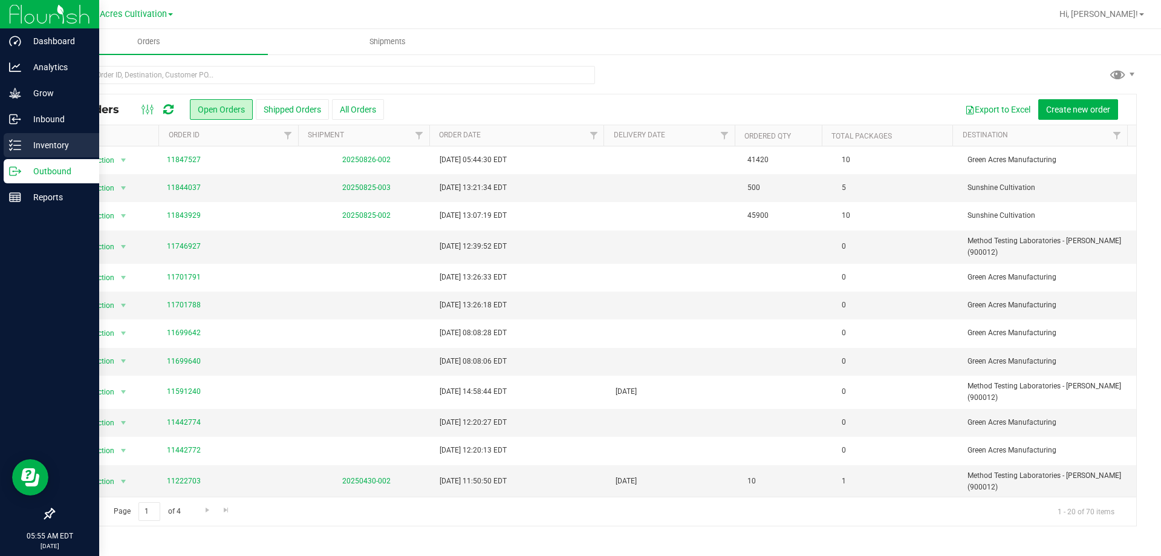
click at [38, 139] on p "Inventory" at bounding box center [57, 145] width 73 height 15
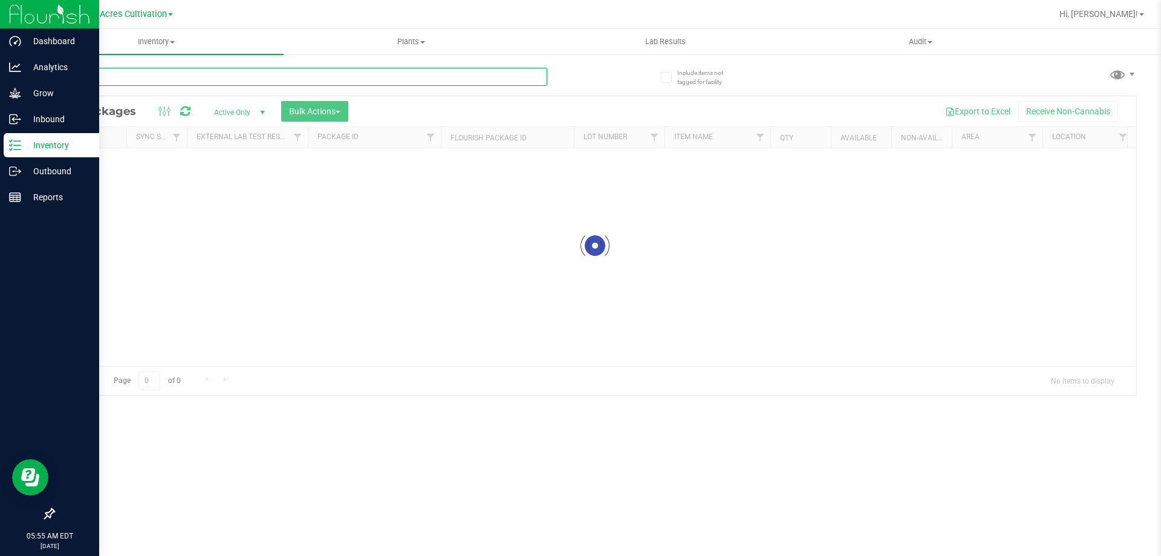
click at [192, 75] on div "Inventory All packages All inventory Waste log Create inventory Plants All plan…" at bounding box center [595, 292] width 1132 height 527
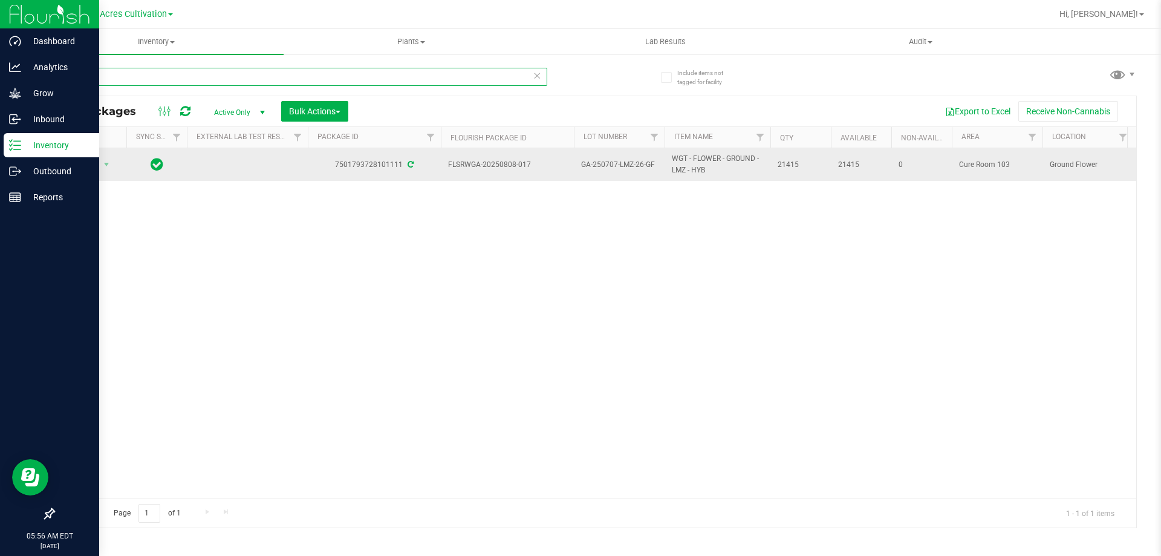
type input "101111"
drag, startPoint x: 450, startPoint y: 162, endPoint x: 800, endPoint y: 166, distance: 349.7
copy tr "FLSRWGA-20250808-017 GA-250707-LMZ-26-GF WGT - FLOWER - GROUND - LMZ - HYB 21415"
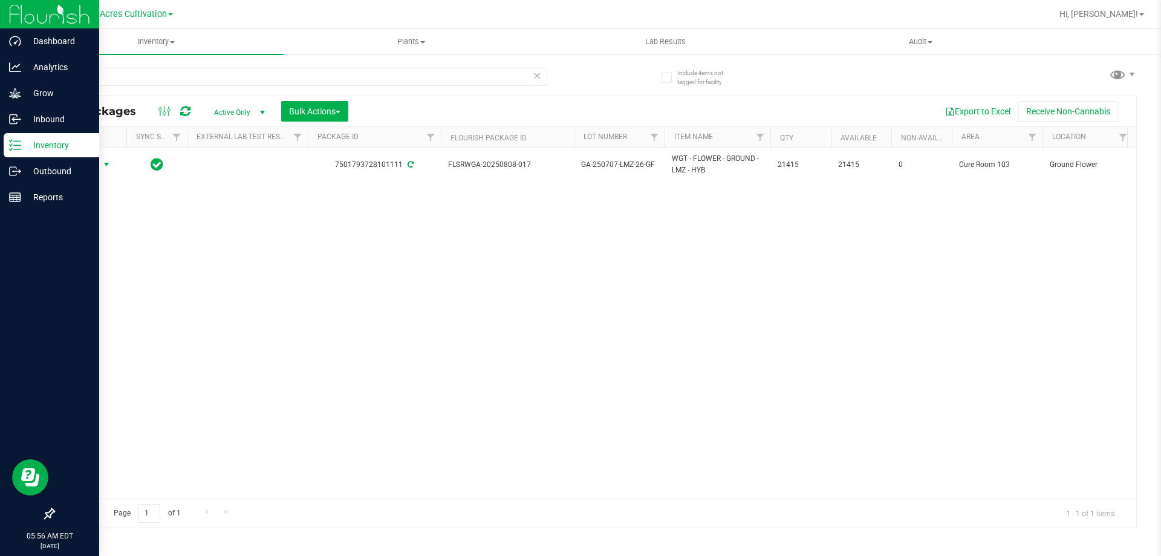
drag, startPoint x: 99, startPoint y: 164, endPoint x: 102, endPoint y: 194, distance: 29.7
click at [99, 165] on span "select" at bounding box center [106, 164] width 15 height 17
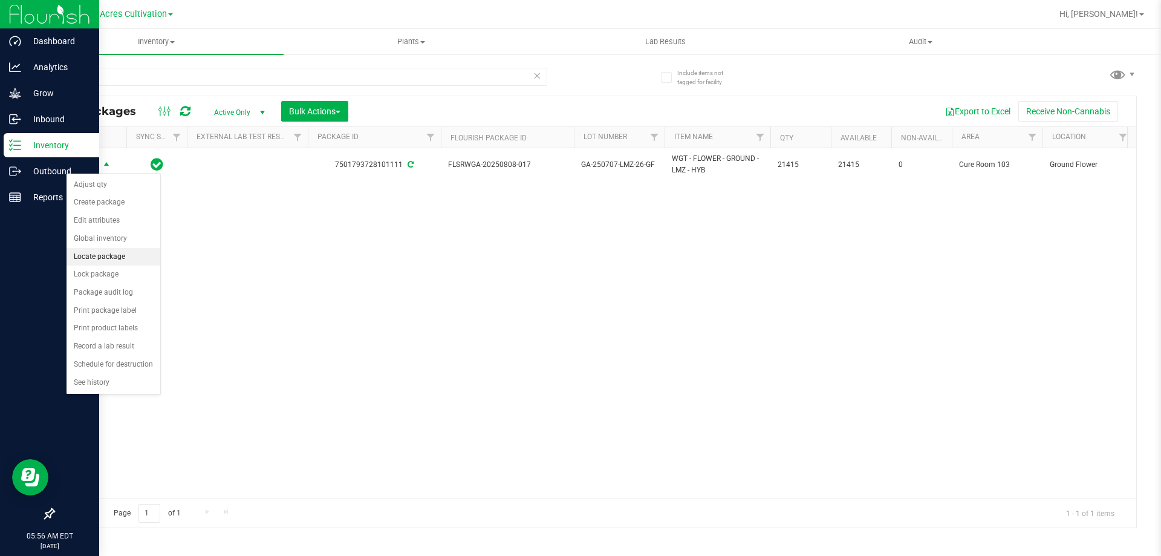
click at [94, 253] on li "Locate package" at bounding box center [114, 257] width 94 height 18
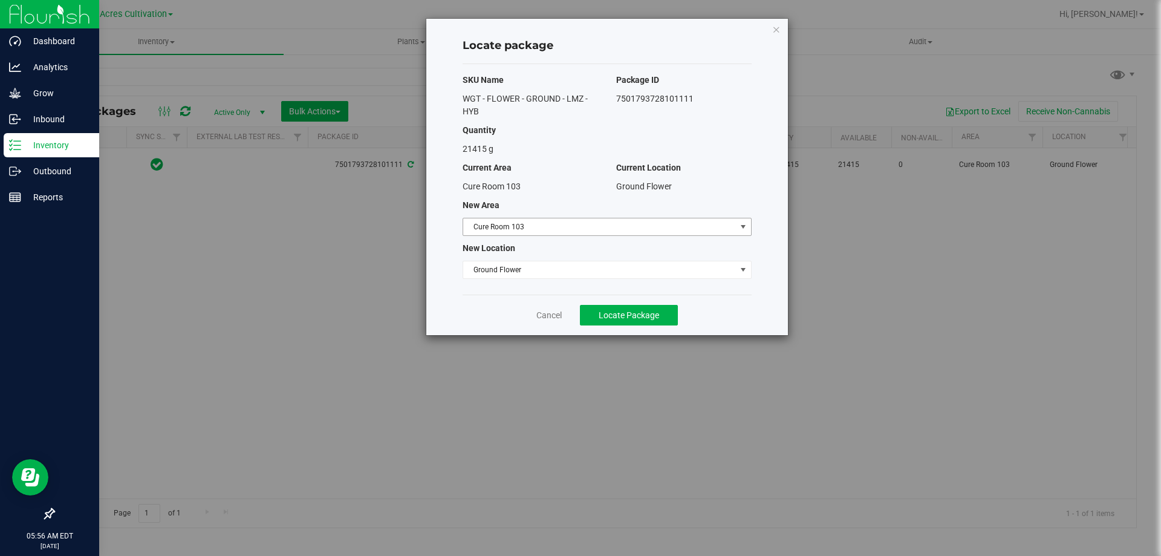
click at [547, 230] on span "Cure Room 103" at bounding box center [599, 226] width 273 height 17
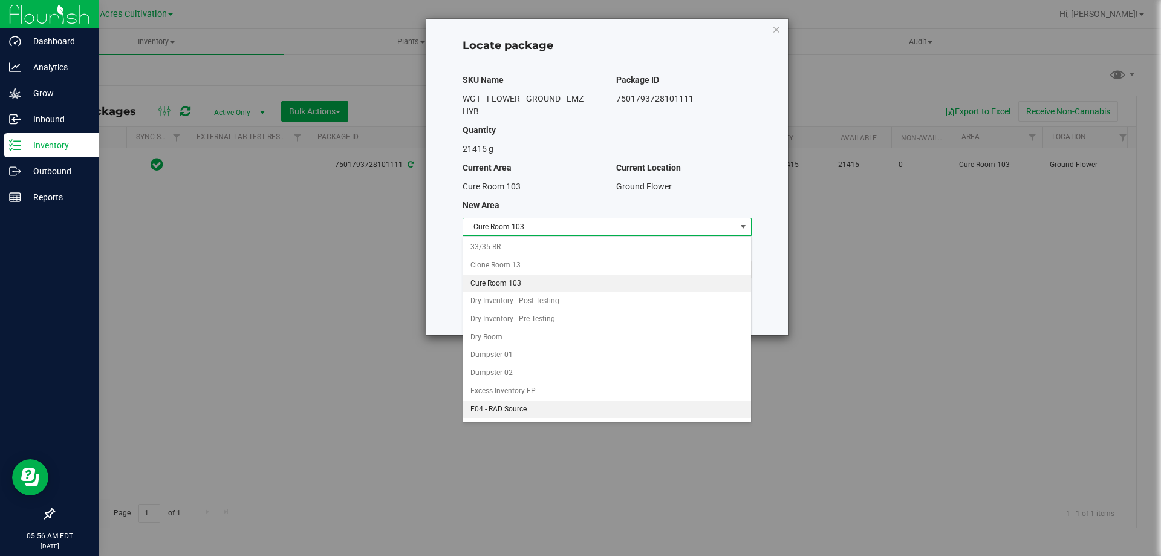
click at [505, 413] on li "F04 - RAD Source" at bounding box center [607, 409] width 288 height 18
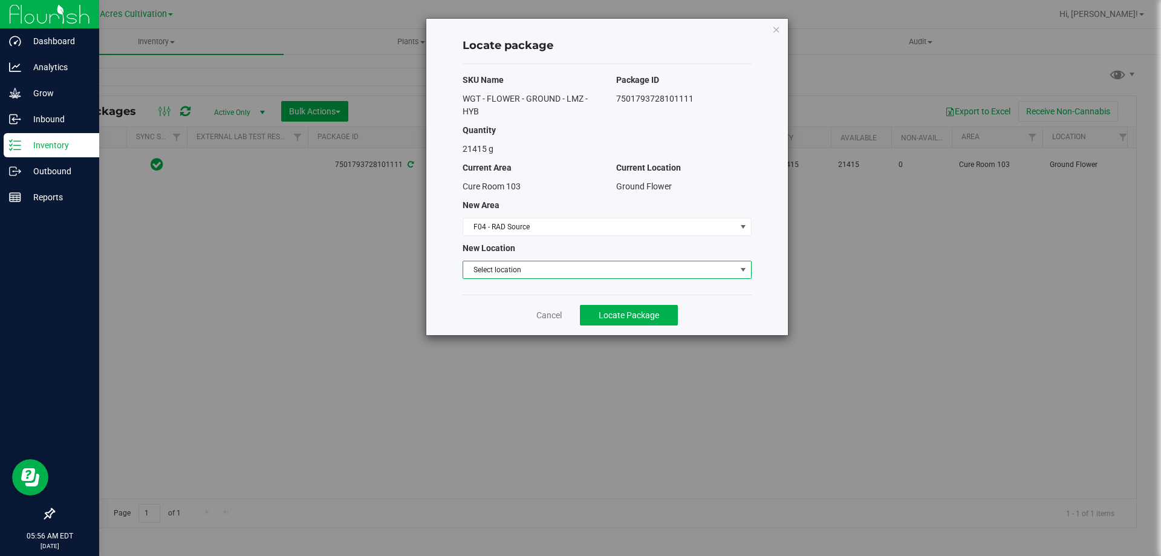
click at [532, 271] on span "Select location" at bounding box center [599, 269] width 273 height 17
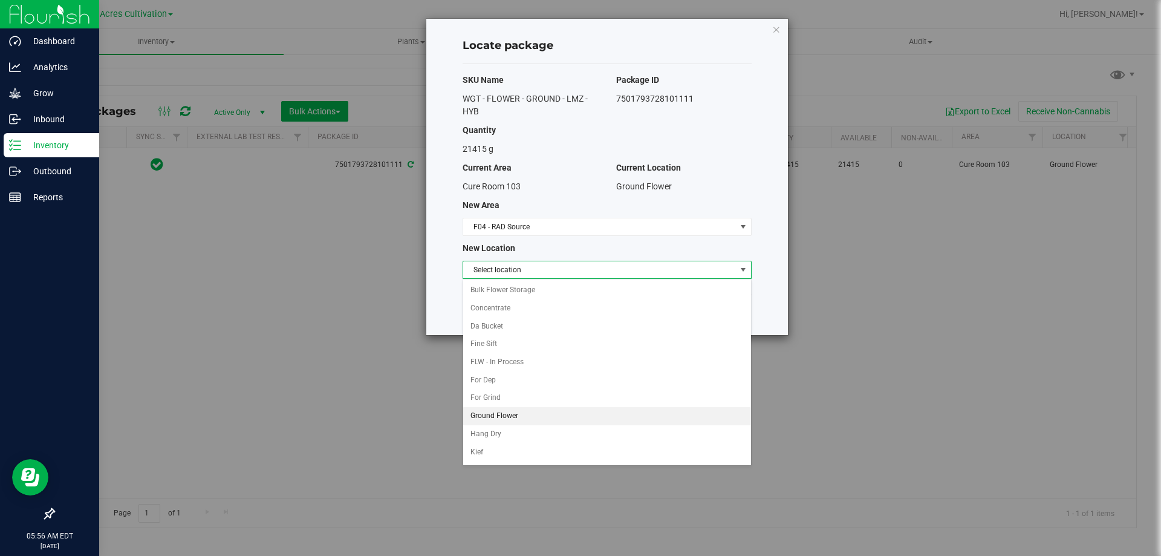
click at [501, 415] on li "Ground Flower" at bounding box center [607, 416] width 288 height 18
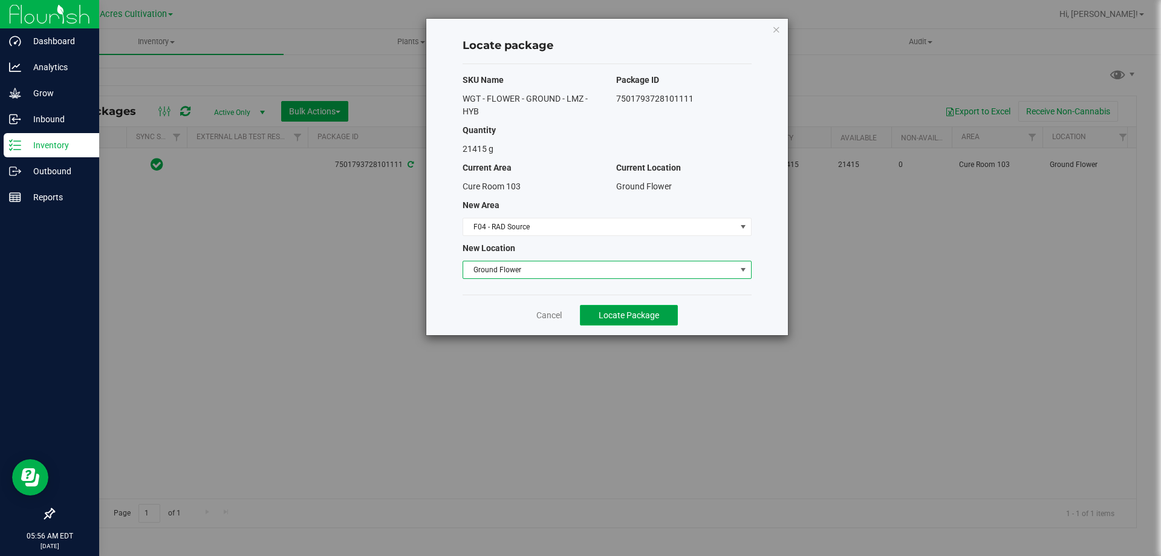
click at [619, 320] on button "Locate Package" at bounding box center [629, 315] width 98 height 21
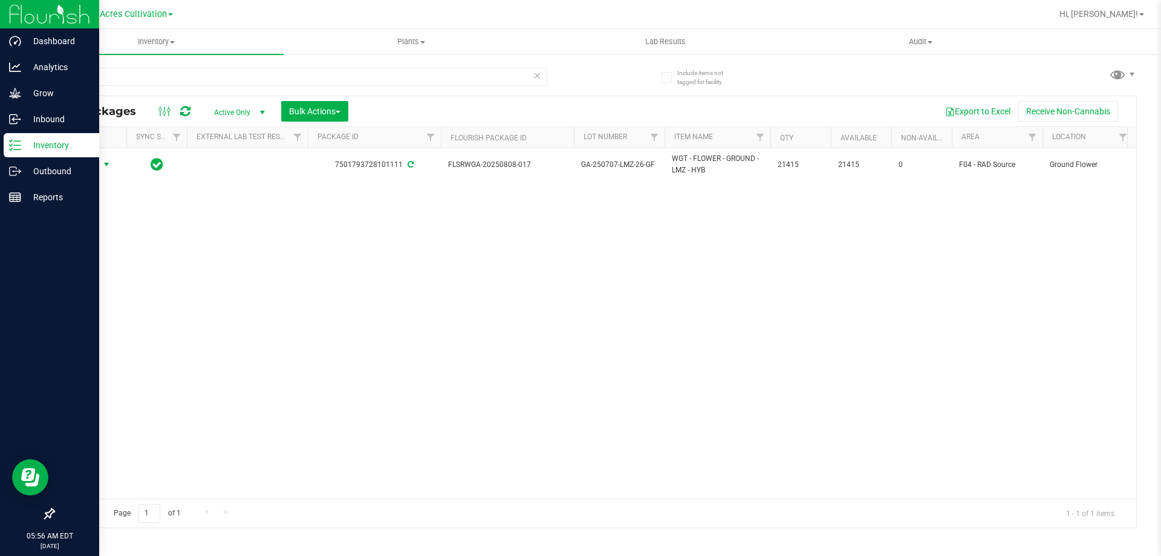
click at [103, 161] on div "Action Action Adjust qty Create package Edit attributes Global inventory Locate…" at bounding box center [90, 164] width 58 height 17
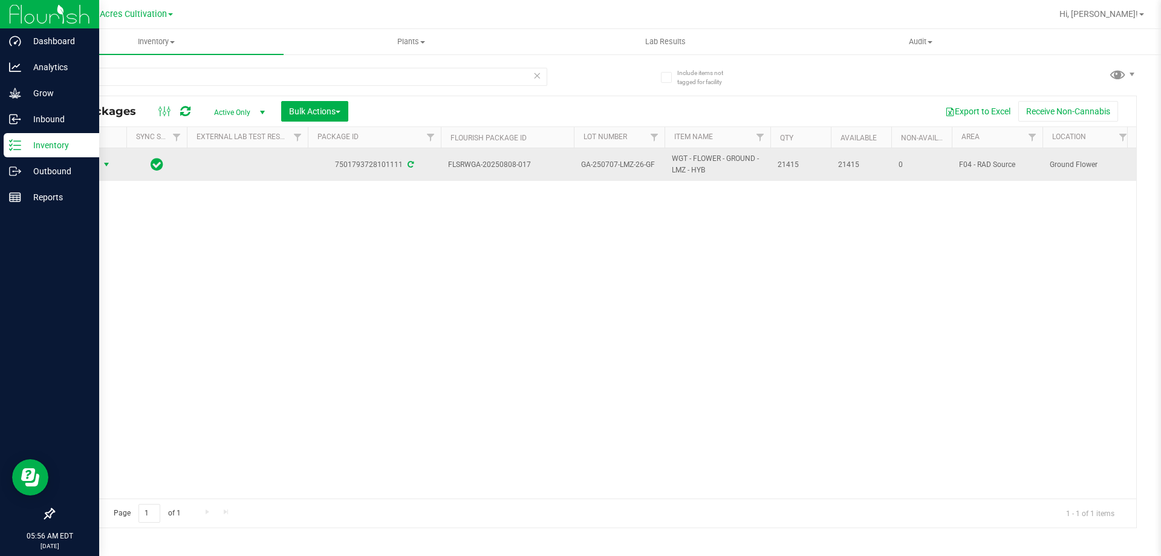
click at [102, 162] on span "select" at bounding box center [107, 165] width 10 height 10
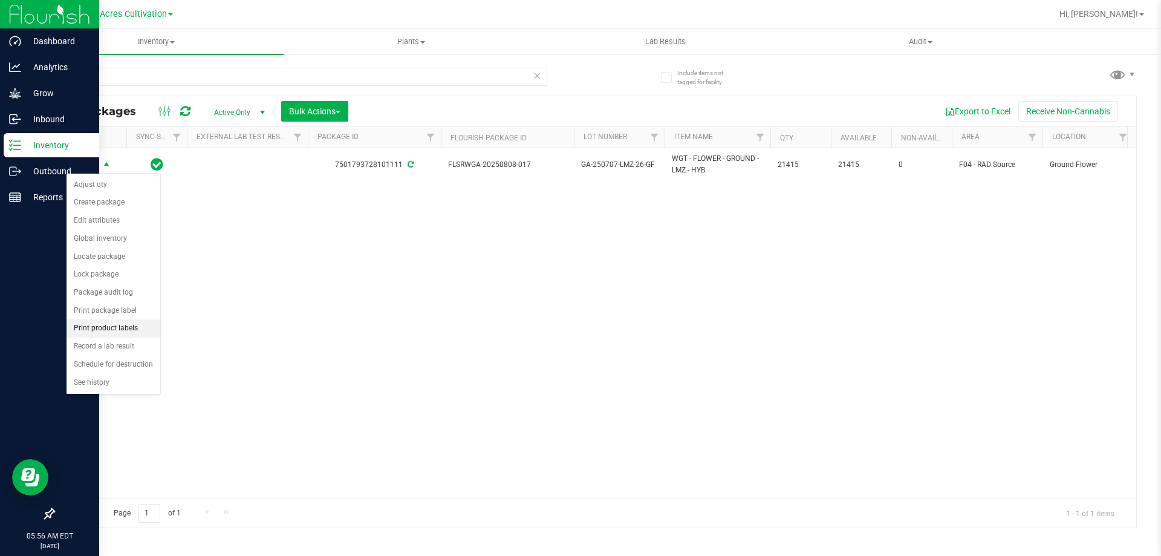
click at [108, 325] on li "Print product labels" at bounding box center [114, 328] width 94 height 18
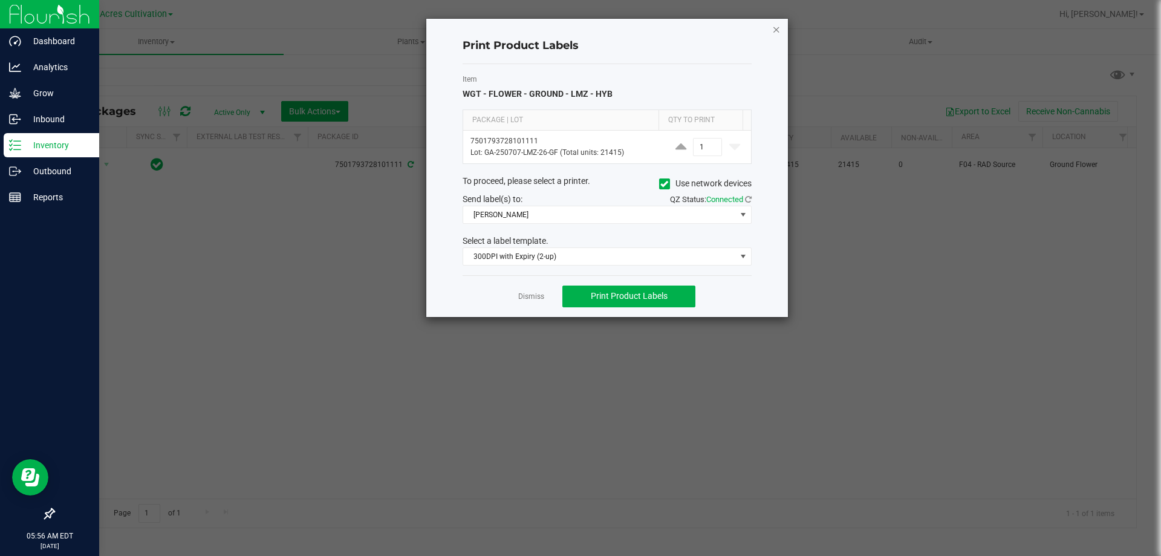
click at [773, 25] on icon "button" at bounding box center [777, 29] width 8 height 15
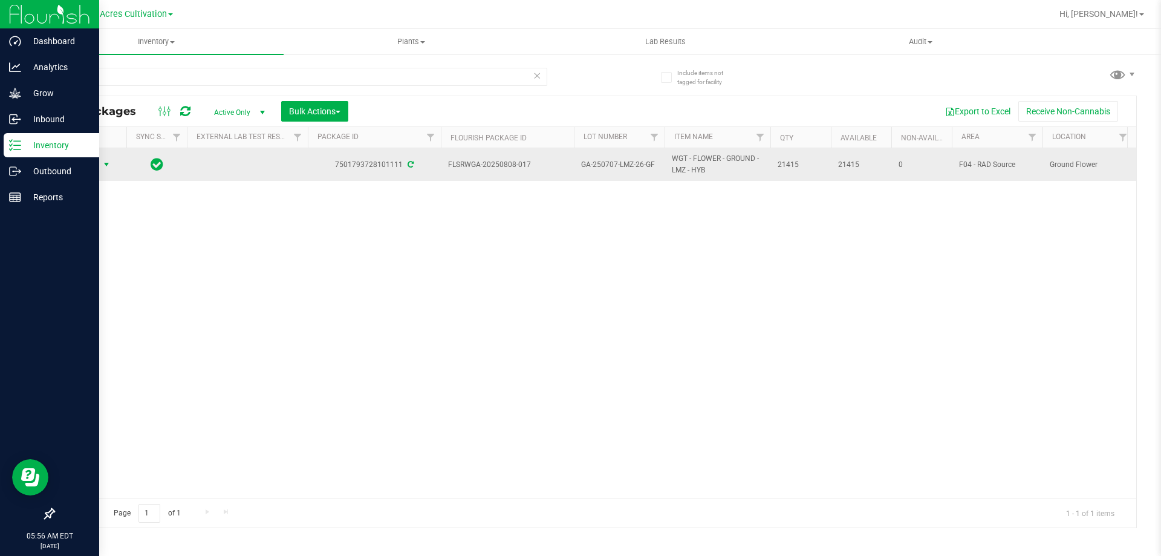
click at [109, 163] on span "select" at bounding box center [107, 165] width 10 height 10
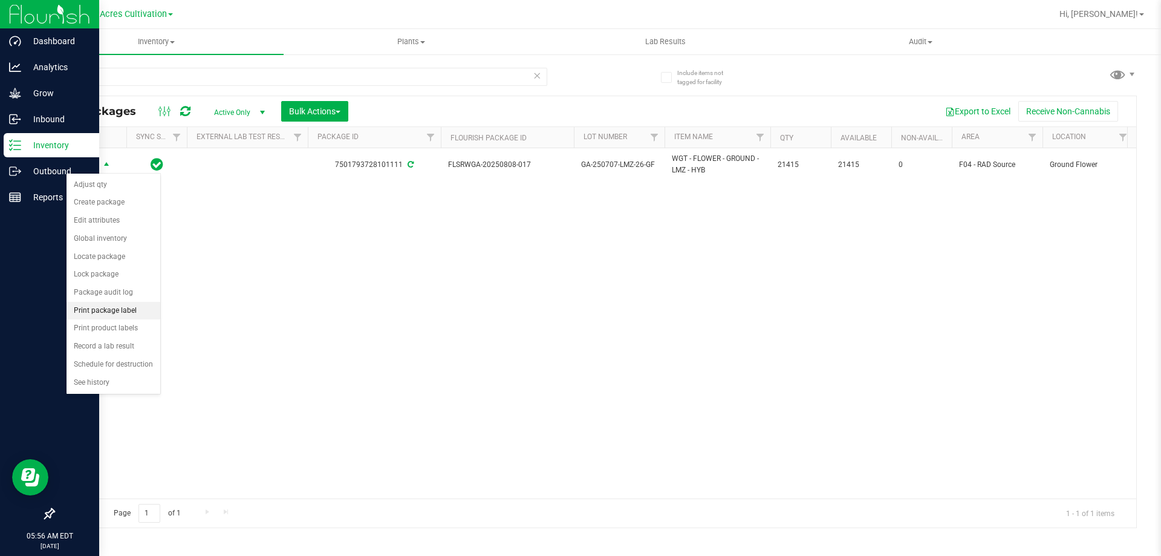
click at [123, 309] on li "Print package label" at bounding box center [114, 311] width 94 height 18
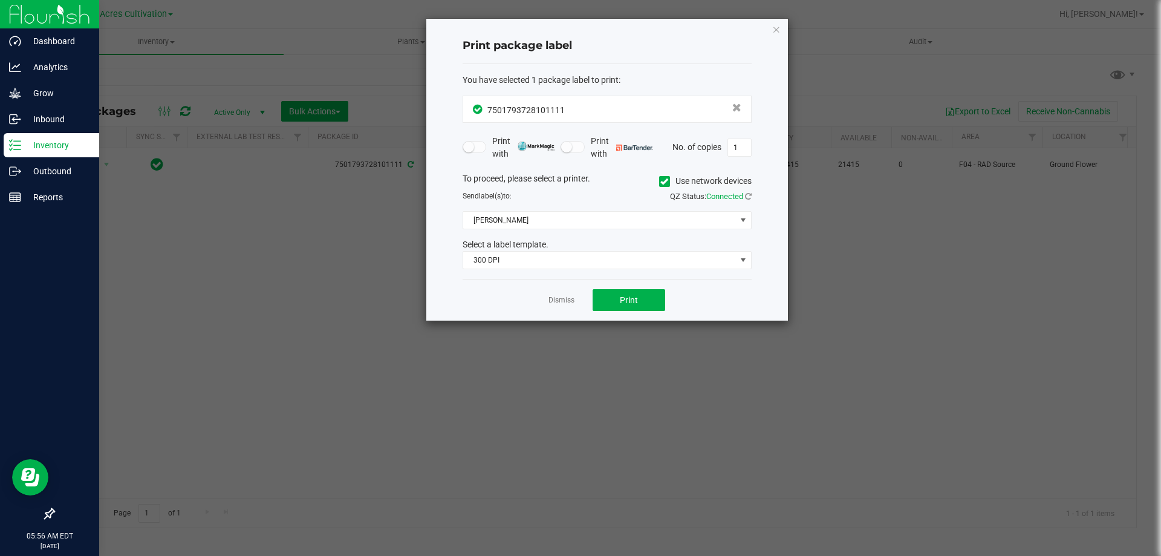
click at [665, 174] on span "Use network devices" at bounding box center [705, 181] width 93 height 18
click at [653, 218] on span "[PERSON_NAME]" at bounding box center [599, 220] width 273 height 17
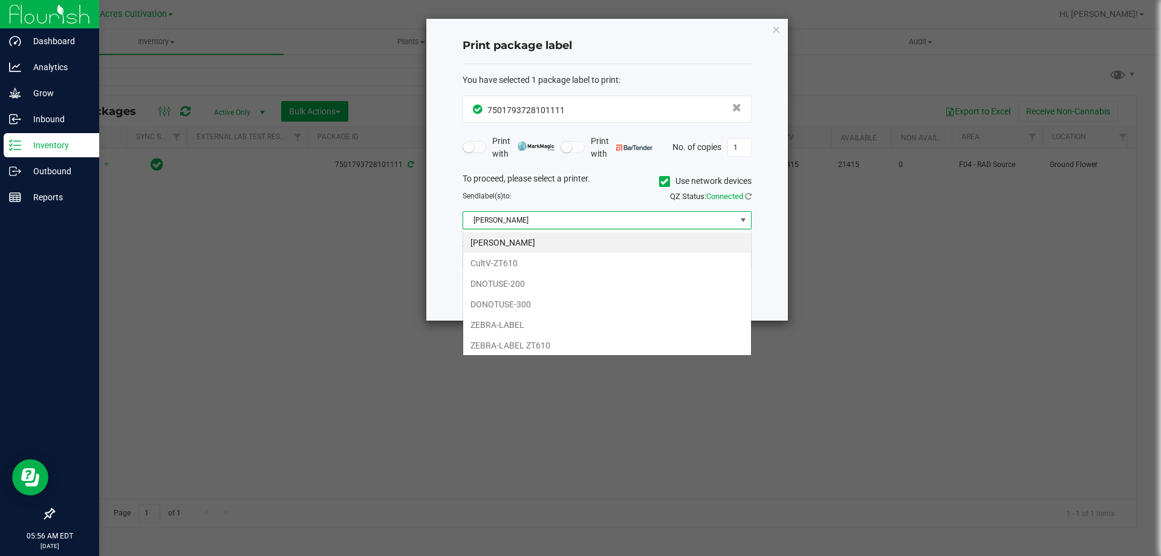
scroll to position [18, 289]
click at [659, 185] on span at bounding box center [664, 181] width 11 height 11
click at [0, 0] on input "Use network devices" at bounding box center [0, 0] width 0 height 0
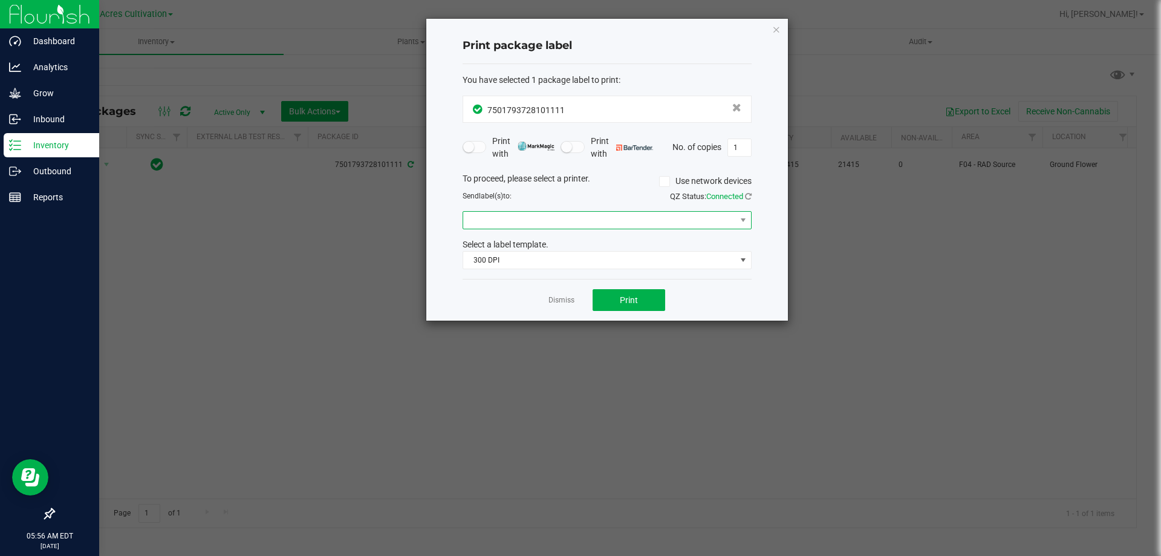
click at [650, 220] on span at bounding box center [599, 220] width 273 height 17
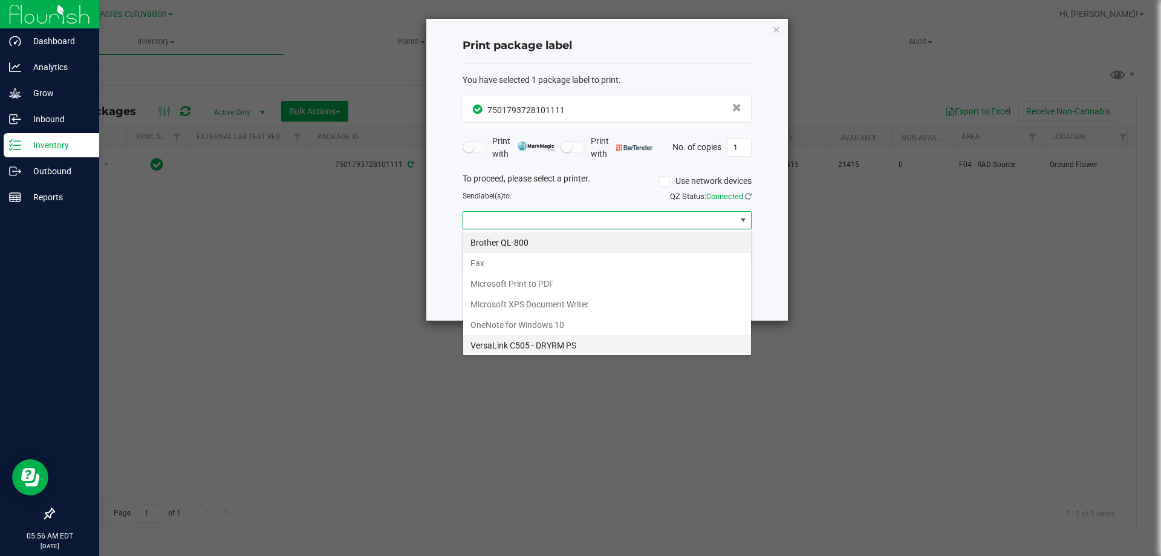
scroll to position [44, 0]
click at [538, 338] on ZPL "ZDesigner ZD420-203dpi ZPL" at bounding box center [607, 343] width 288 height 21
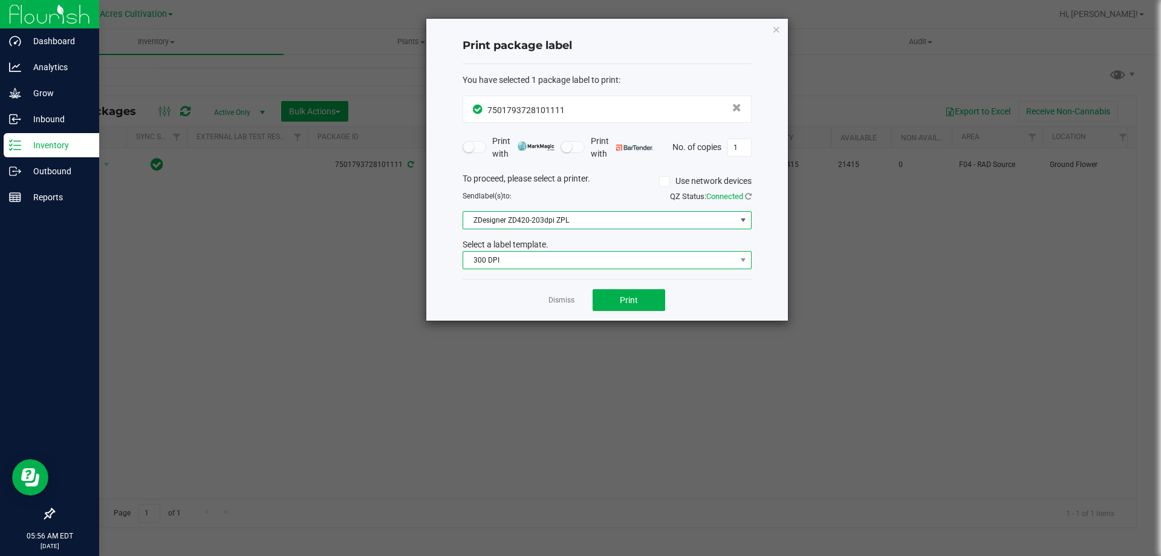
click at [577, 263] on span "300 DPI" at bounding box center [599, 260] width 273 height 17
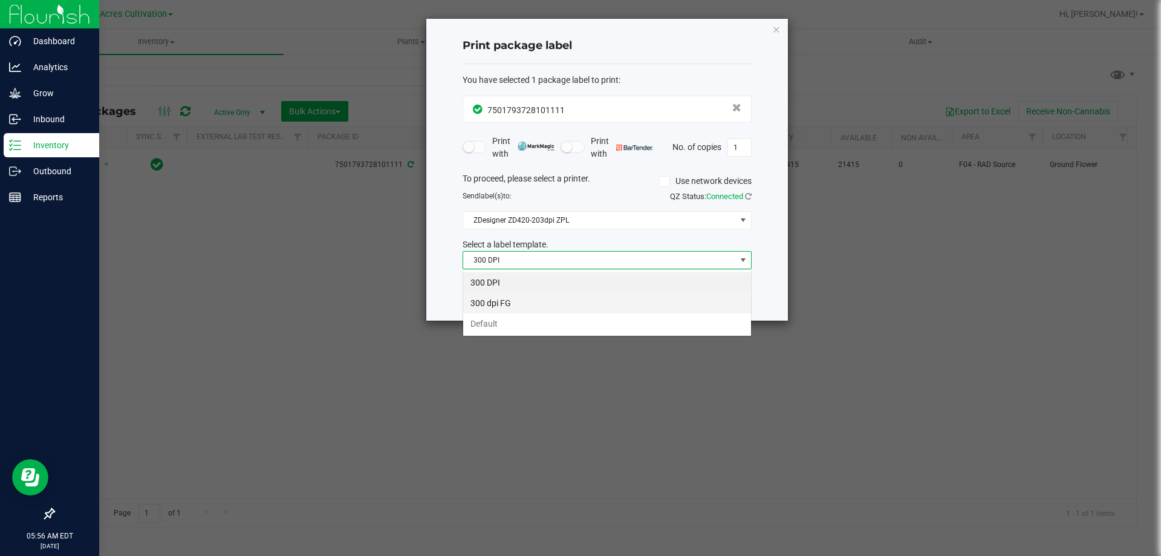
scroll to position [18, 289]
click at [527, 320] on li "Default" at bounding box center [607, 323] width 288 height 21
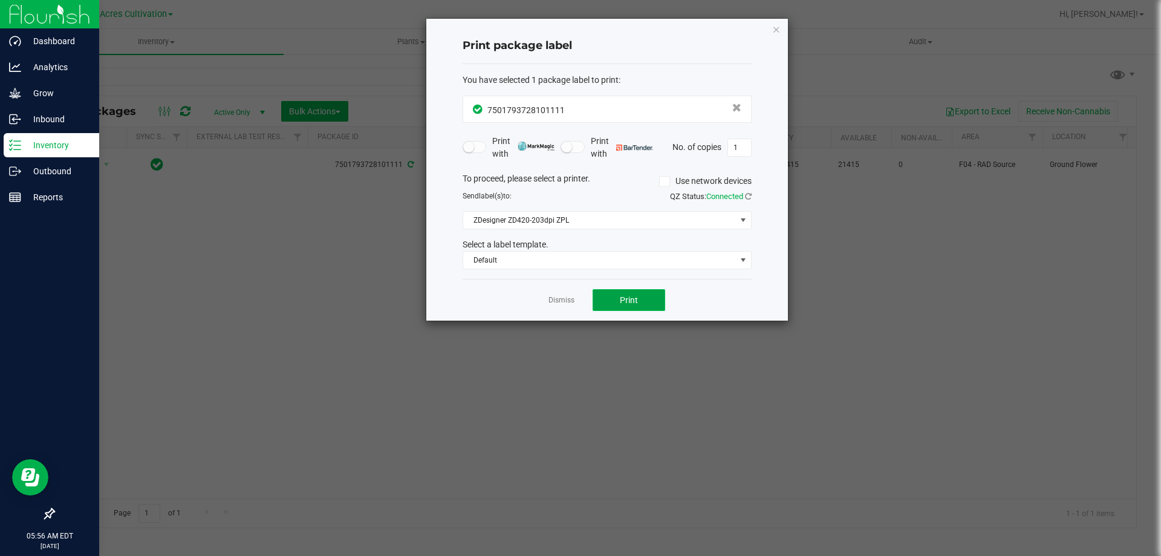
click at [644, 290] on button "Print" at bounding box center [629, 300] width 73 height 22
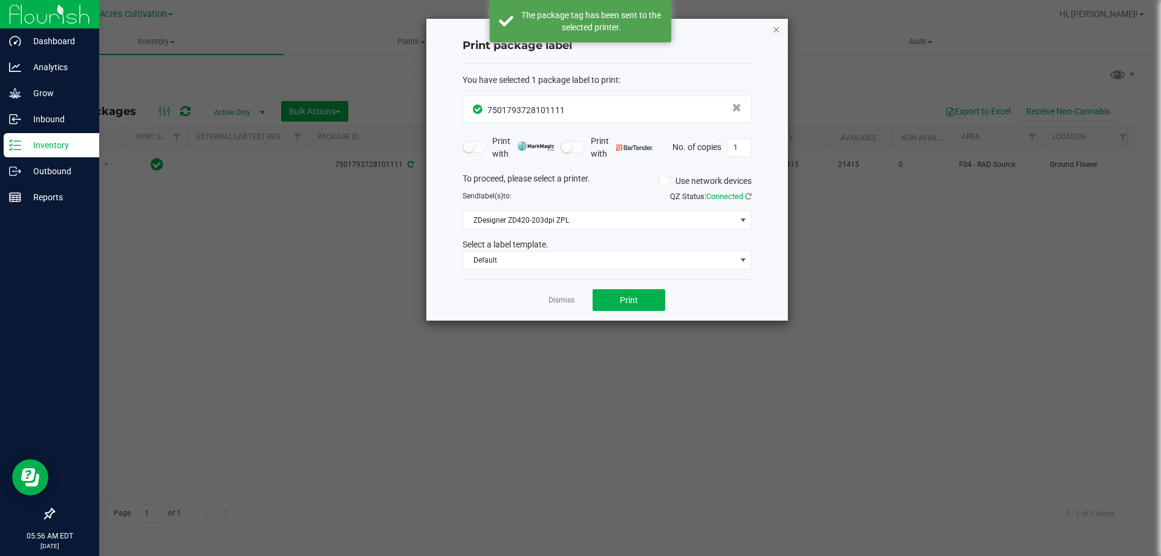
click at [779, 28] on icon "button" at bounding box center [777, 29] width 8 height 15
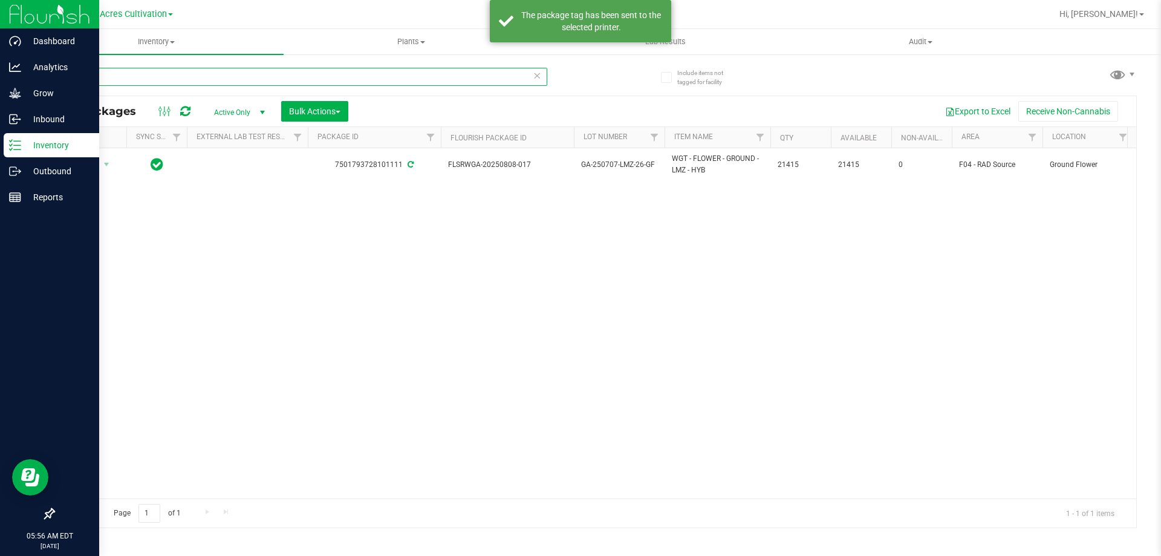
click at [207, 72] on input "101111" at bounding box center [300, 77] width 494 height 18
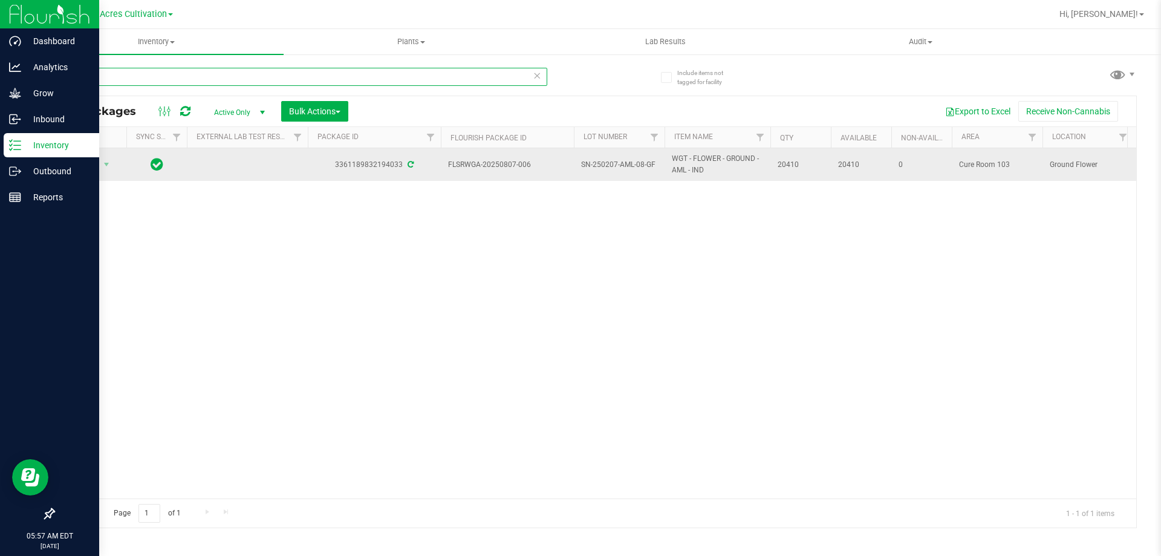
type input "194033"
drag, startPoint x: 449, startPoint y: 163, endPoint x: 804, endPoint y: 167, distance: 355.1
copy tr "FLSRWGA-20250807-006 SN-250207-AML-08-GF WGT - FLOWER - GROUND - AML - IND 20410"
click at [102, 164] on span "select" at bounding box center [107, 165] width 10 height 10
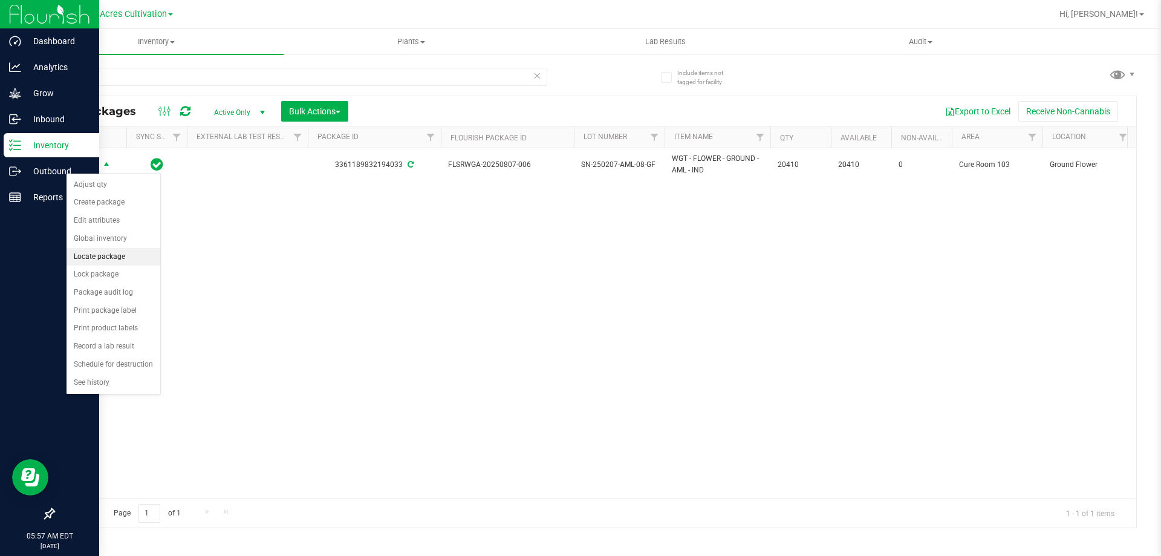
click at [107, 256] on li "Locate package" at bounding box center [114, 257] width 94 height 18
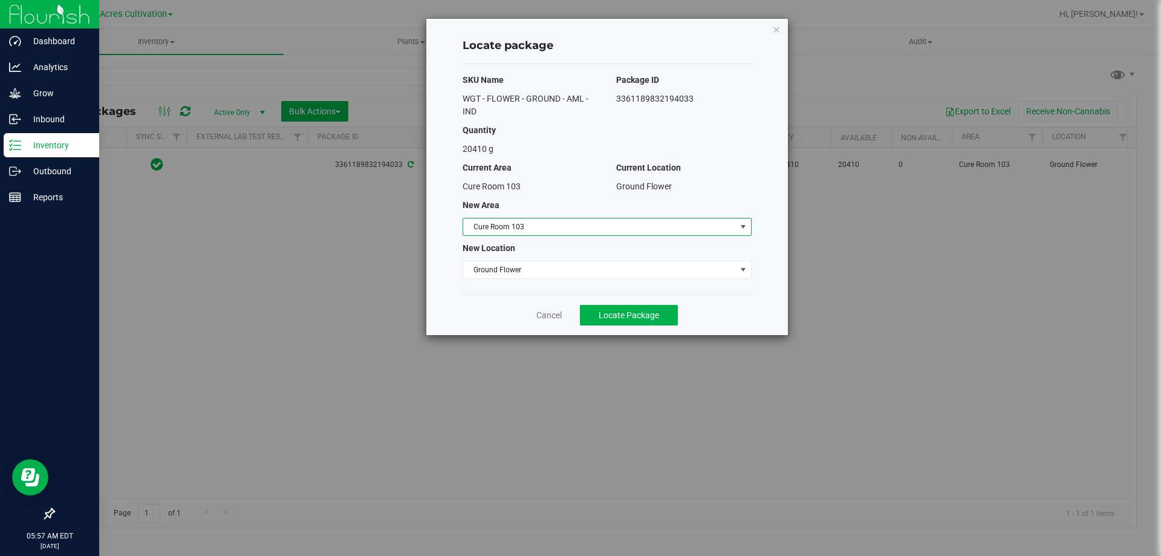
click at [625, 225] on span "Cure Room 103" at bounding box center [599, 226] width 273 height 17
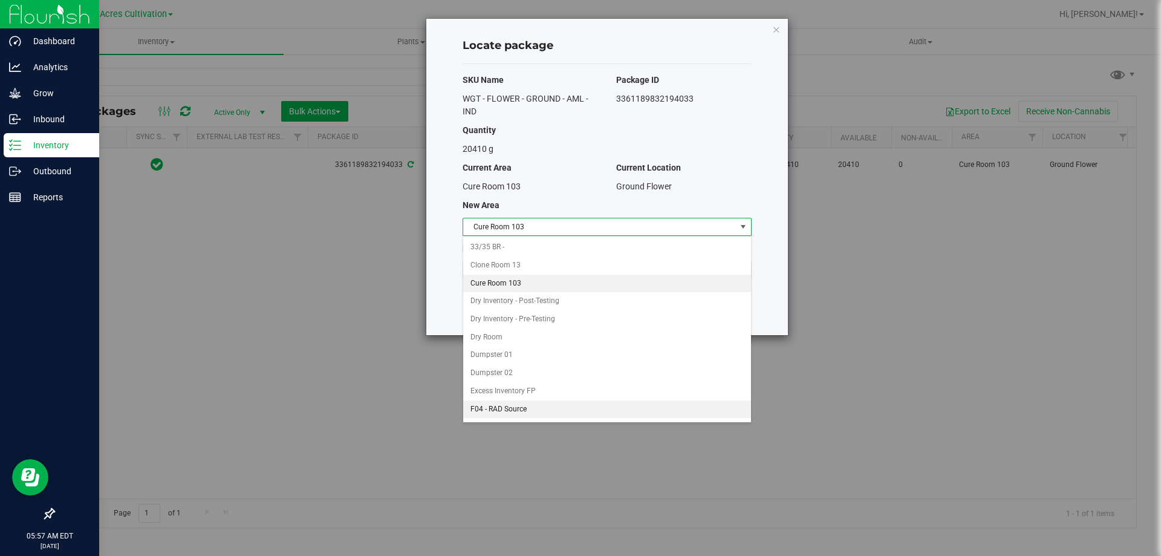
click at [515, 409] on li "F04 - RAD Source" at bounding box center [607, 409] width 288 height 18
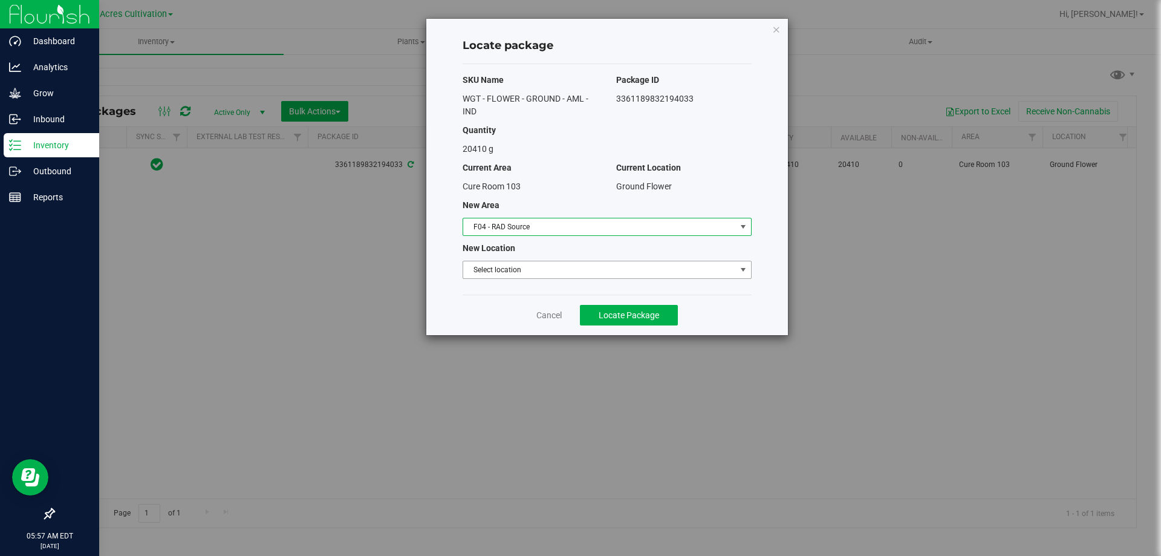
click at [532, 269] on span "Select location" at bounding box center [599, 269] width 273 height 17
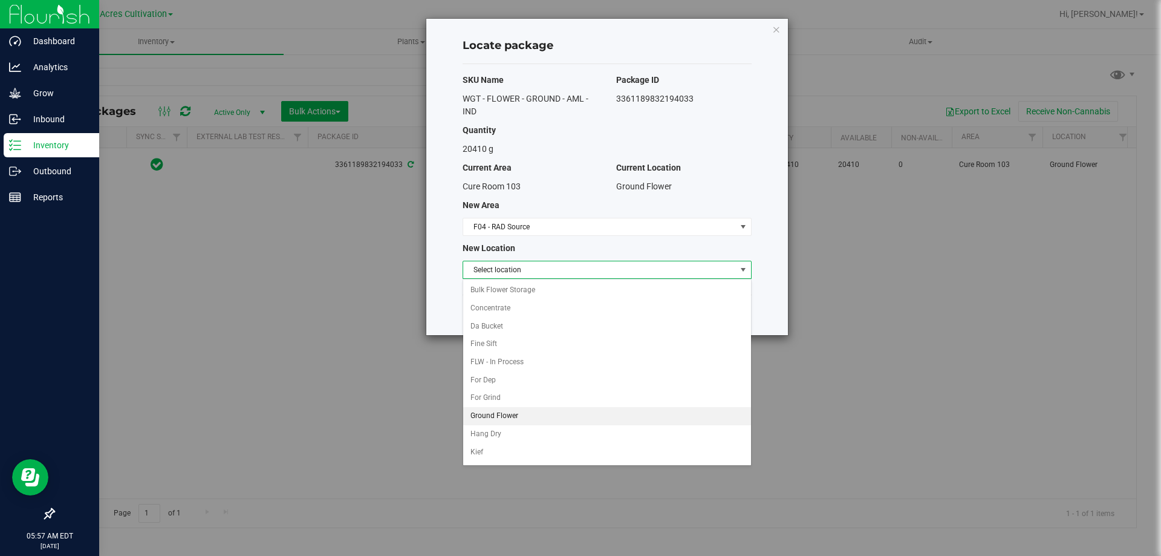
click at [494, 416] on li "Ground Flower" at bounding box center [607, 416] width 288 height 18
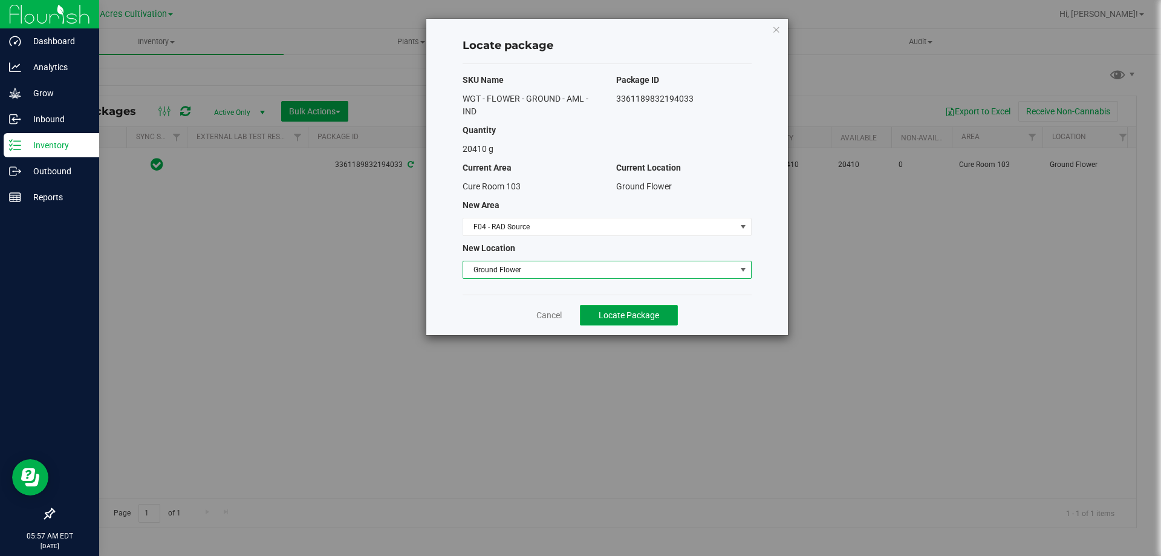
click at [603, 315] on span "Locate Package" at bounding box center [629, 315] width 60 height 10
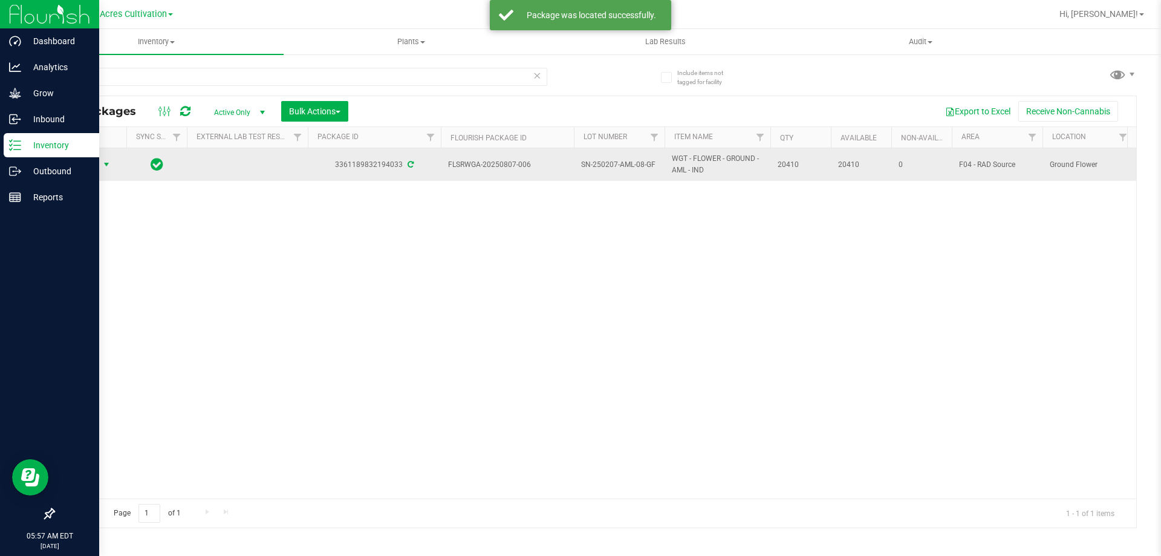
click at [101, 163] on span "select" at bounding box center [106, 164] width 15 height 17
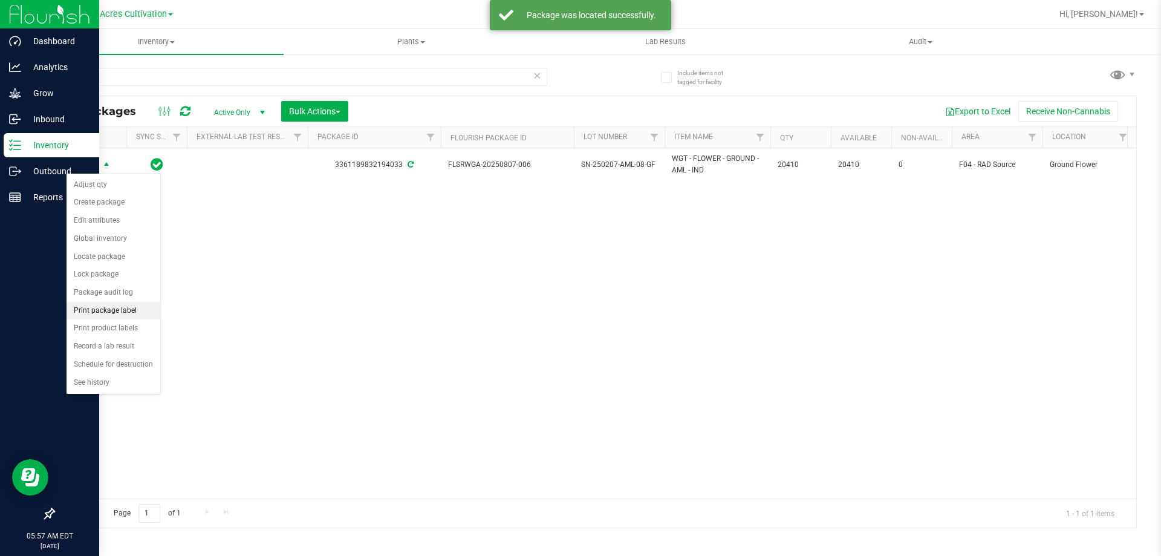
click at [128, 307] on li "Print package label" at bounding box center [114, 311] width 94 height 18
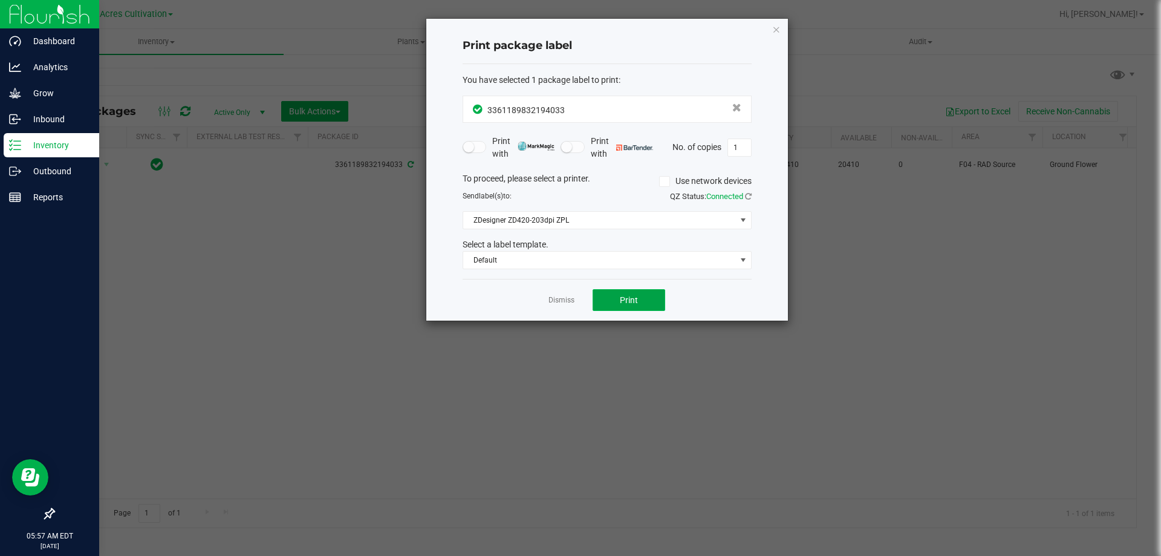
click at [615, 293] on button "Print" at bounding box center [629, 300] width 73 height 22
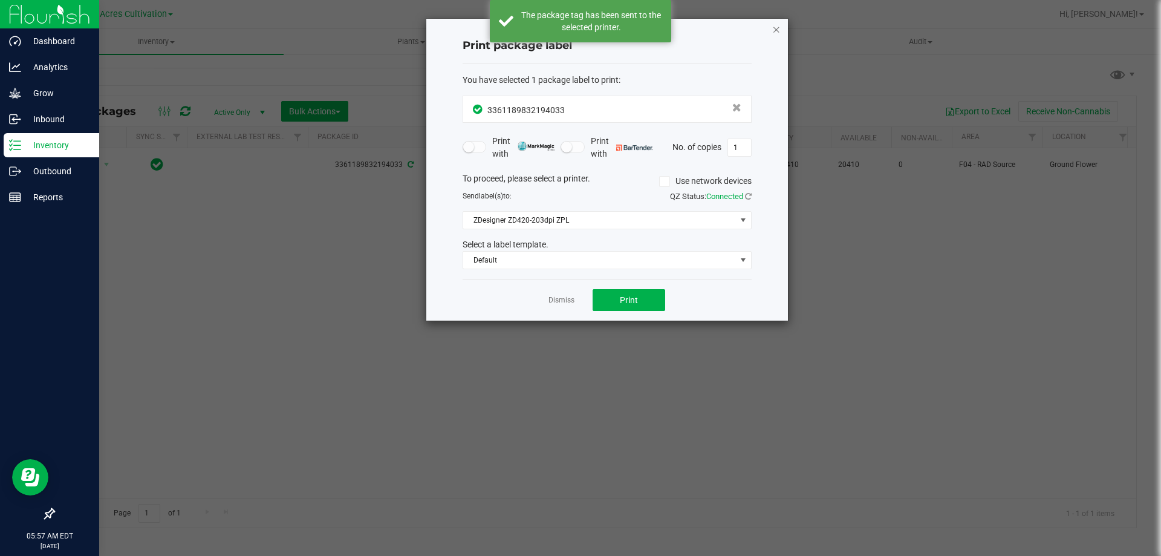
click at [777, 25] on icon "button" at bounding box center [777, 29] width 8 height 15
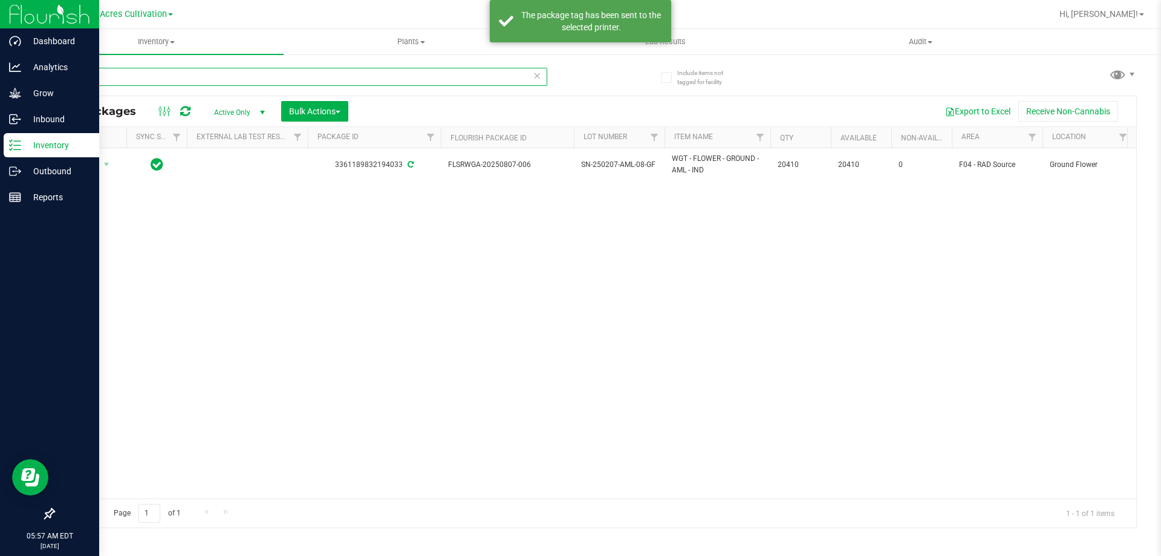
click at [196, 82] on input "194033" at bounding box center [300, 77] width 494 height 18
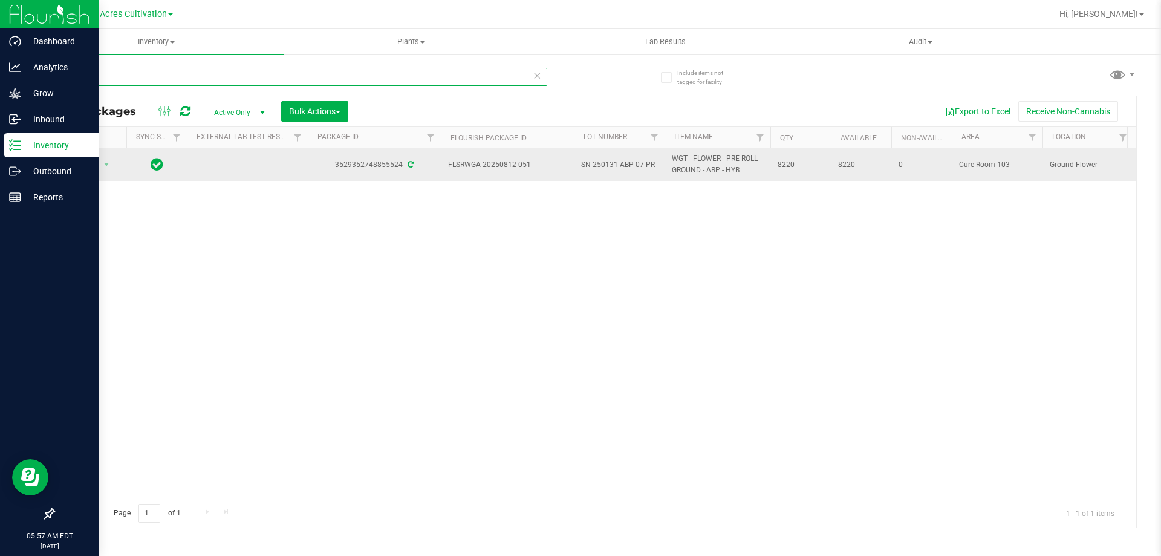
type input "855524"
drag, startPoint x: 449, startPoint y: 163, endPoint x: 818, endPoint y: 166, distance: 369.0
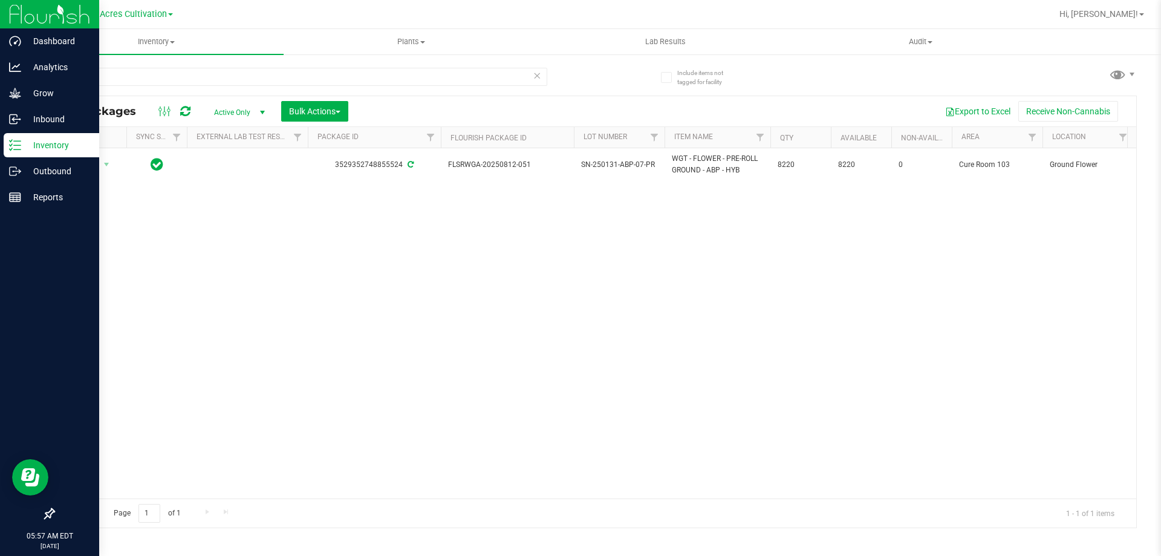
copy tr "FLSRWGA-20250812-051 SN-250131-ABP-07-PR WGT - FLOWER - PRE-ROLL GROUND - ABP -…"
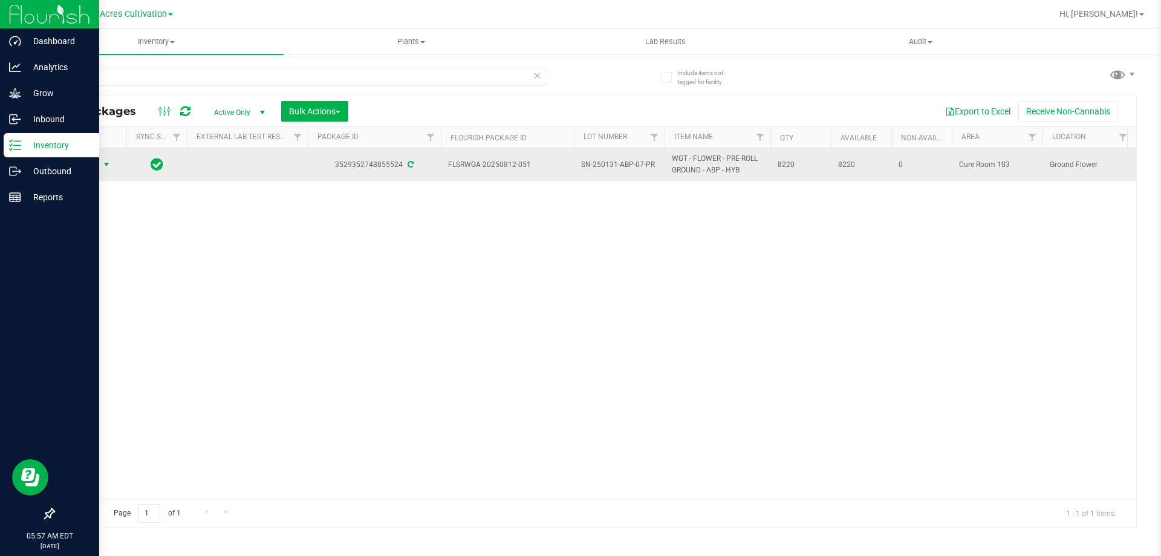
click at [110, 163] on span "select" at bounding box center [107, 165] width 10 height 10
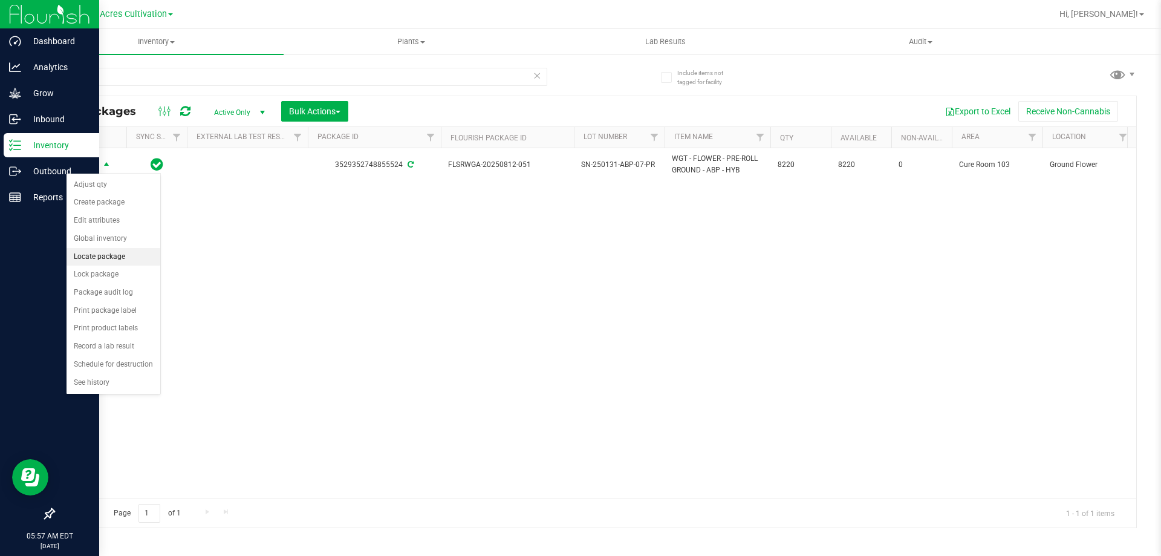
click at [104, 255] on li "Locate package" at bounding box center [114, 257] width 94 height 18
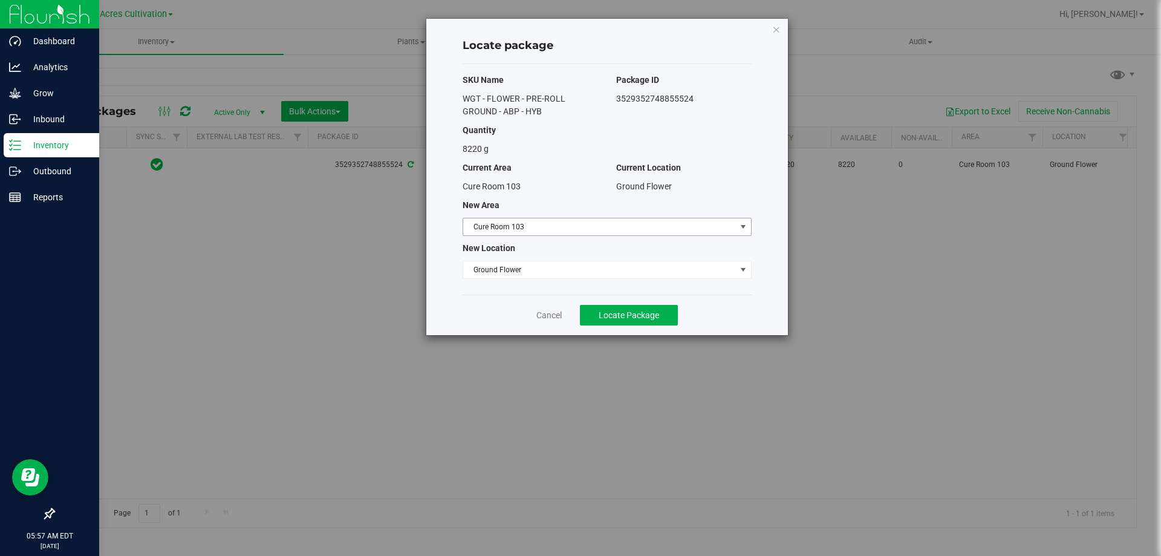
click at [652, 226] on span "Cure Room 103" at bounding box center [599, 226] width 273 height 17
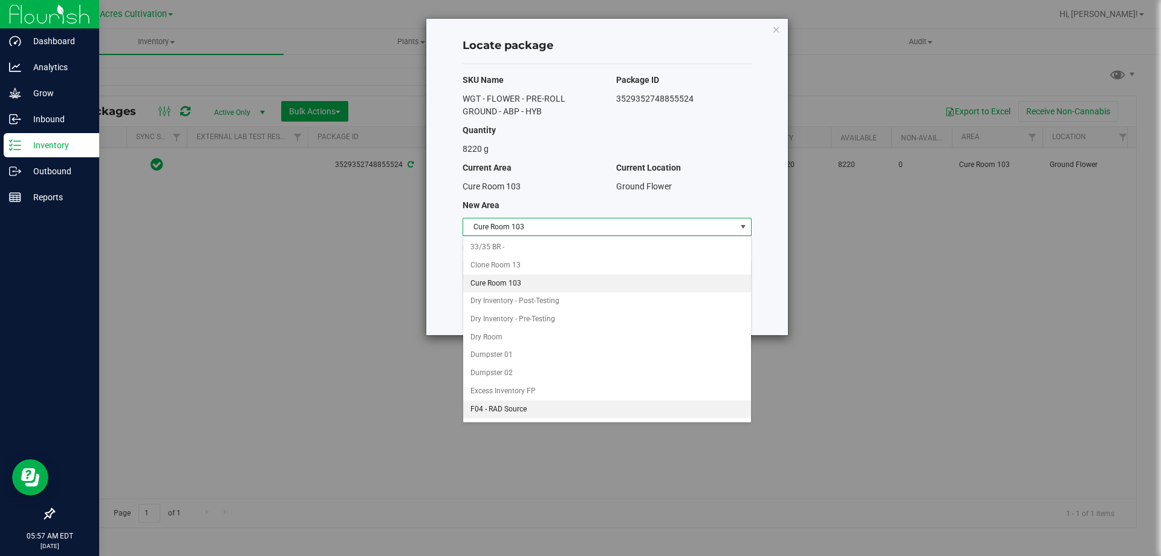
click at [510, 407] on li "F04 - RAD Source" at bounding box center [607, 409] width 288 height 18
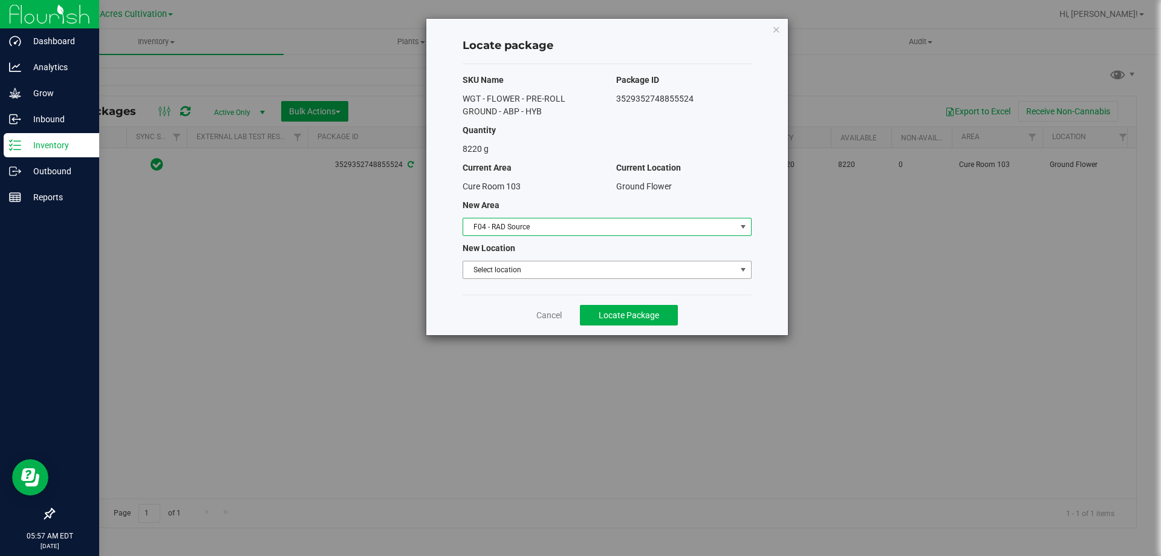
click at [537, 266] on span "Select location" at bounding box center [599, 269] width 273 height 17
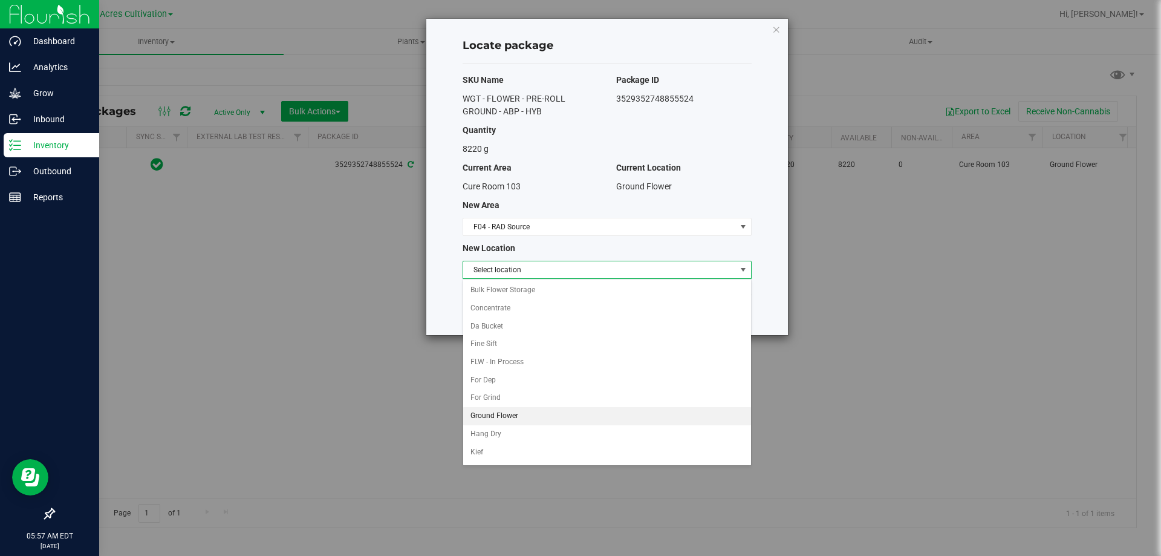
click at [516, 409] on li "Ground Flower" at bounding box center [607, 416] width 288 height 18
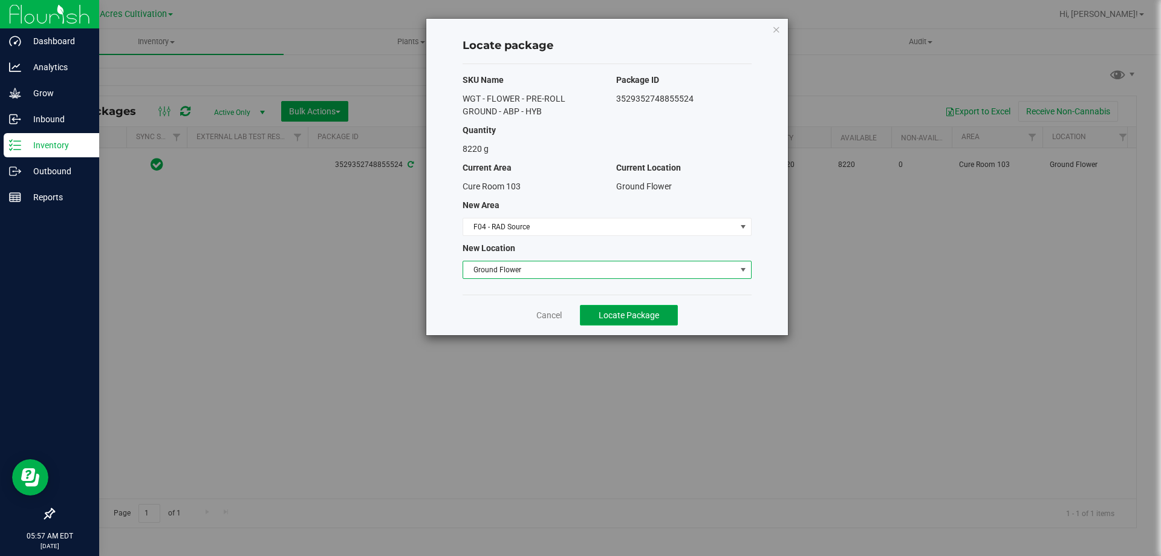
click at [629, 321] on button "Locate Package" at bounding box center [629, 315] width 98 height 21
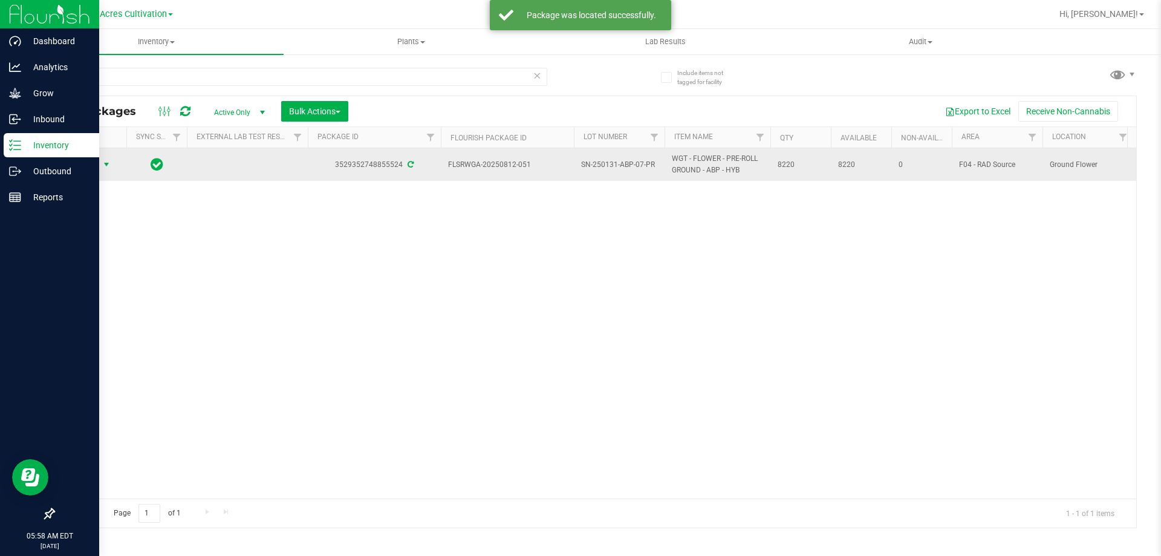
click at [97, 163] on span "Action" at bounding box center [82, 164] width 33 height 17
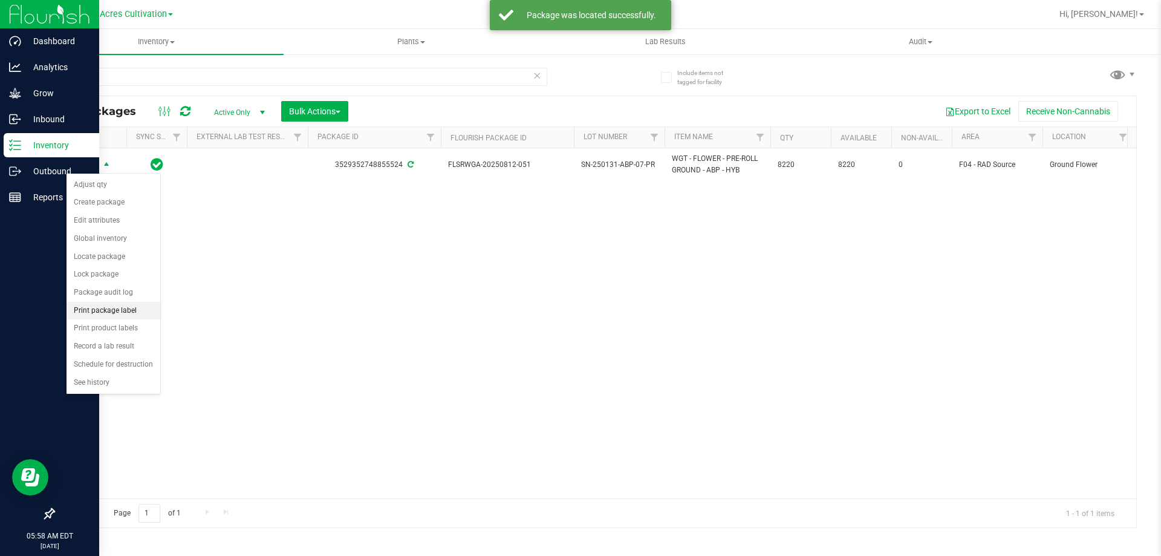
click at [115, 311] on li "Print package label" at bounding box center [114, 311] width 94 height 18
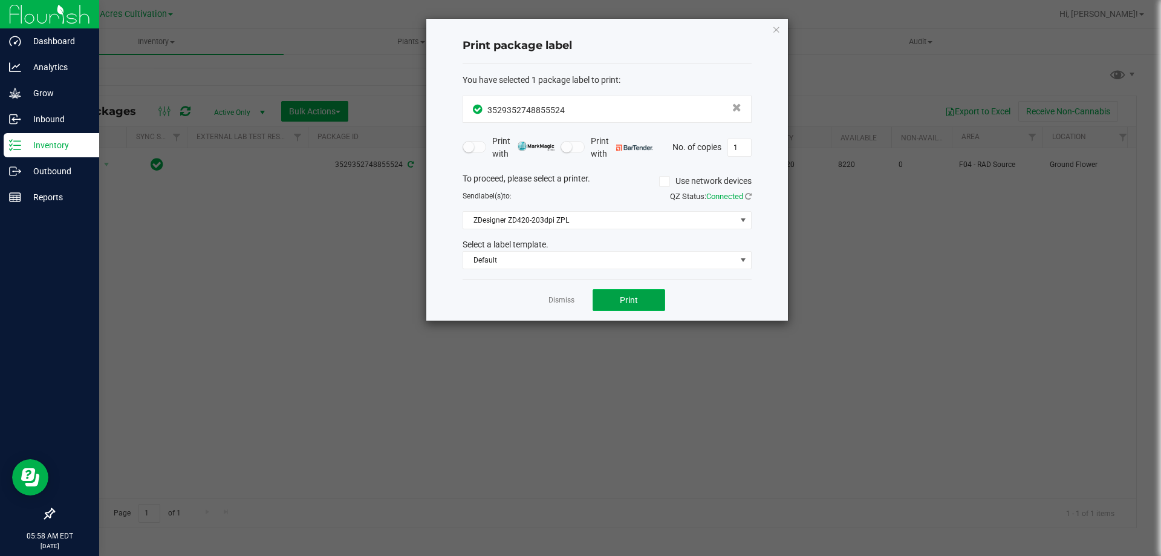
click at [609, 296] on button "Print" at bounding box center [629, 300] width 73 height 22
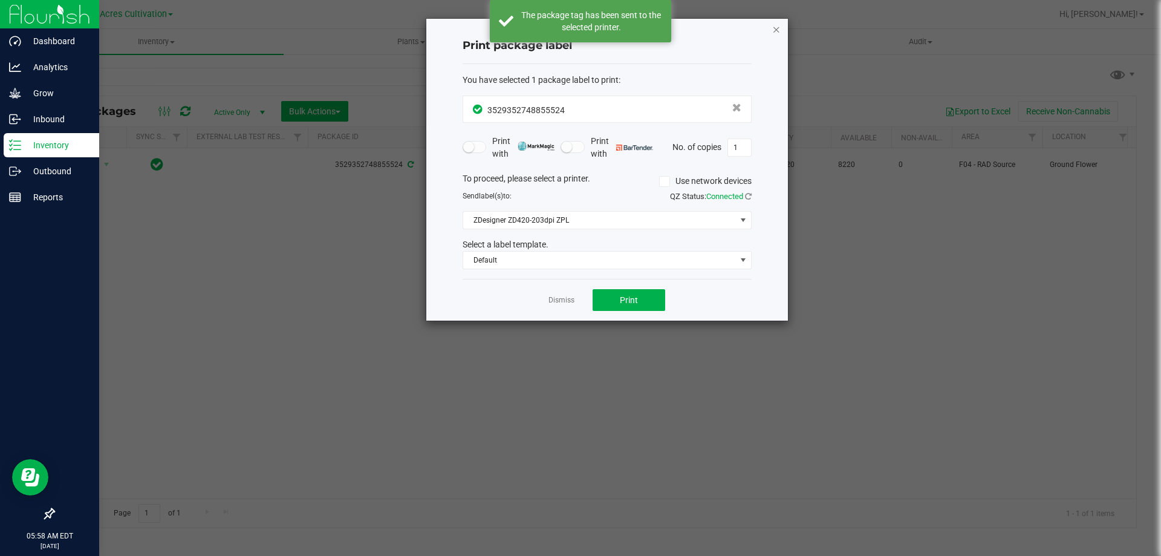
click at [777, 30] on icon "button" at bounding box center [777, 29] width 8 height 15
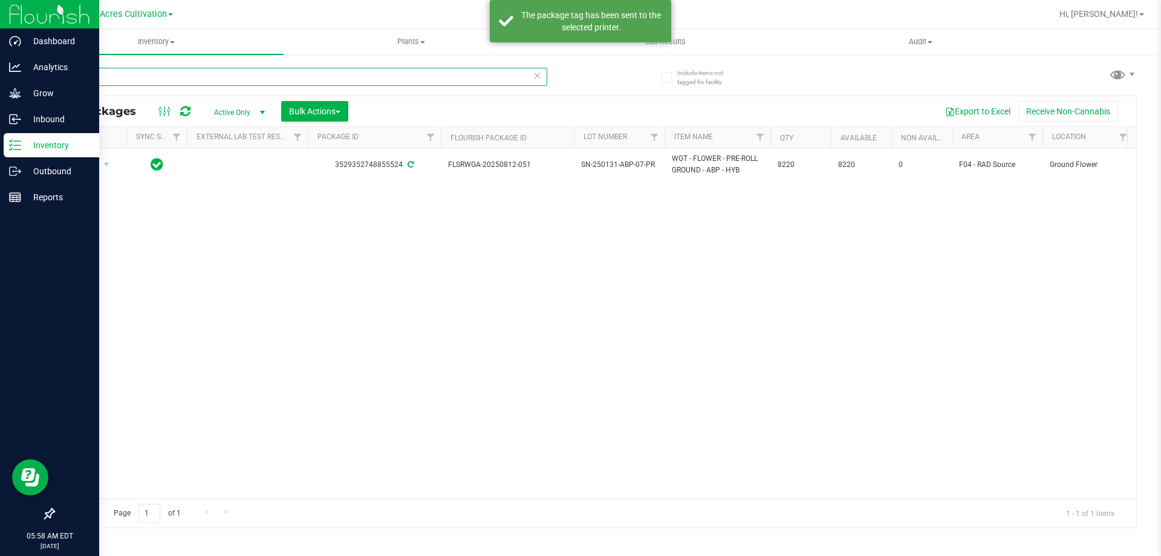
click at [263, 81] on input "855524" at bounding box center [300, 77] width 494 height 18
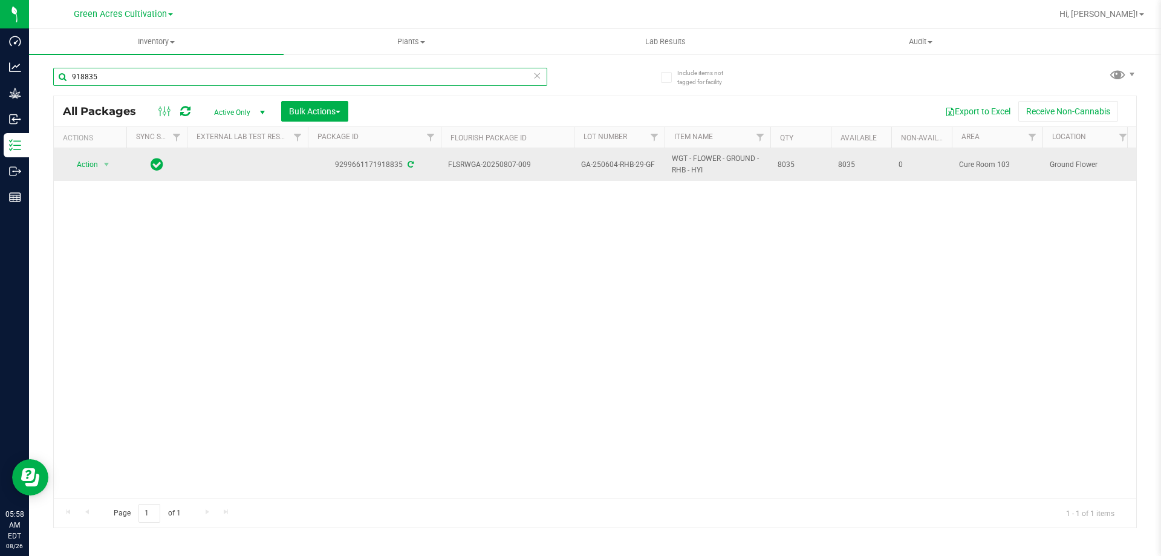
type input "918835"
click at [446, 164] on td "FLSRWGA-20250807-009" at bounding box center [507, 164] width 133 height 33
drag, startPoint x: 449, startPoint y: 163, endPoint x: 796, endPoint y: 170, distance: 347.3
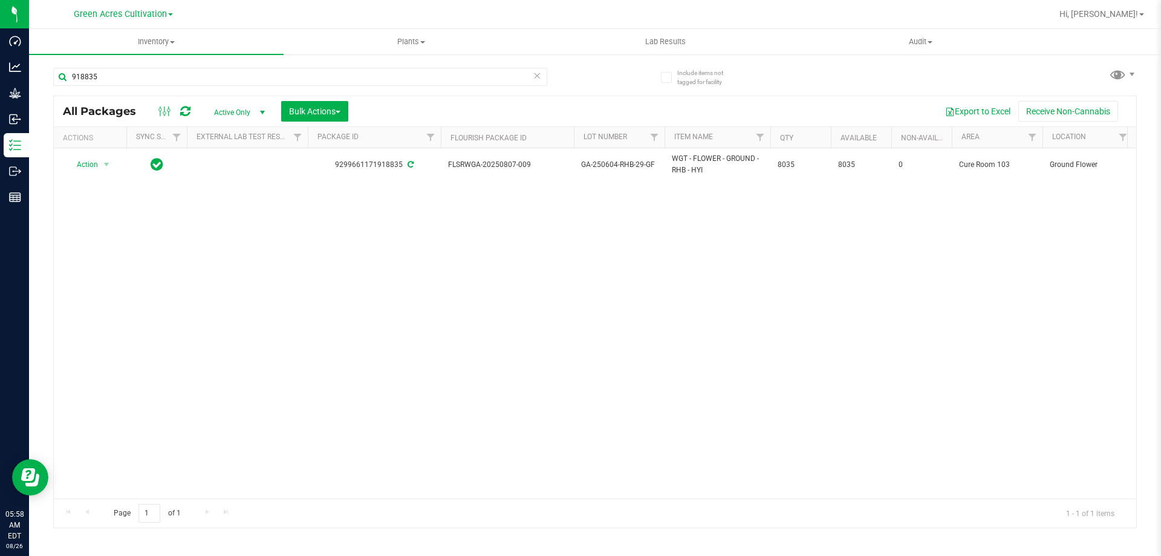
copy tr "FLSRWGA-20250807-009 GA-250604-RHB-29-GF WGT - FLOWER - GROUND - RHB - HYI 8035"
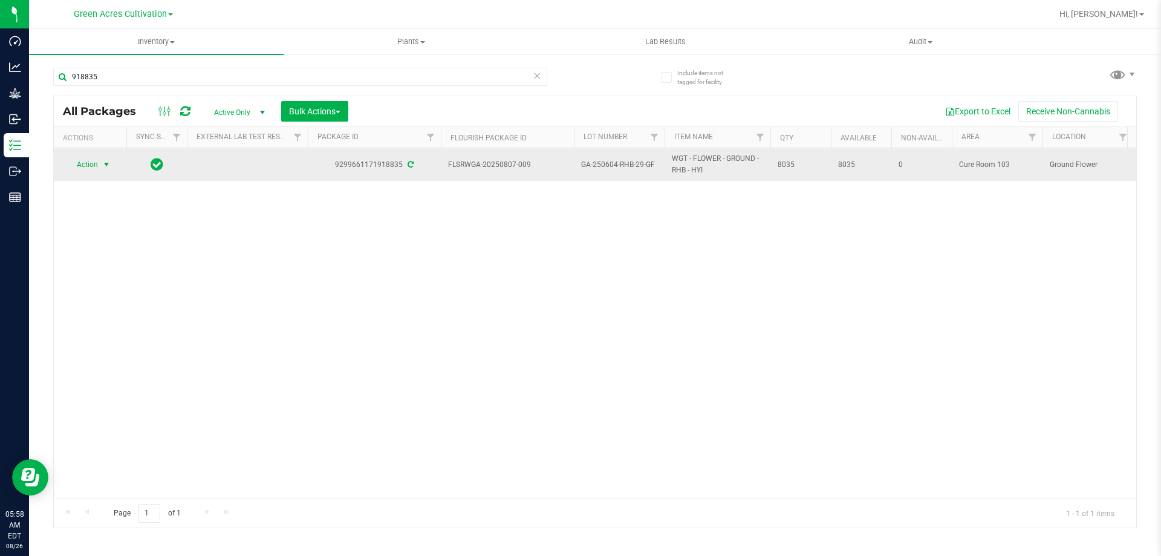
click at [87, 161] on span "Action" at bounding box center [82, 164] width 33 height 17
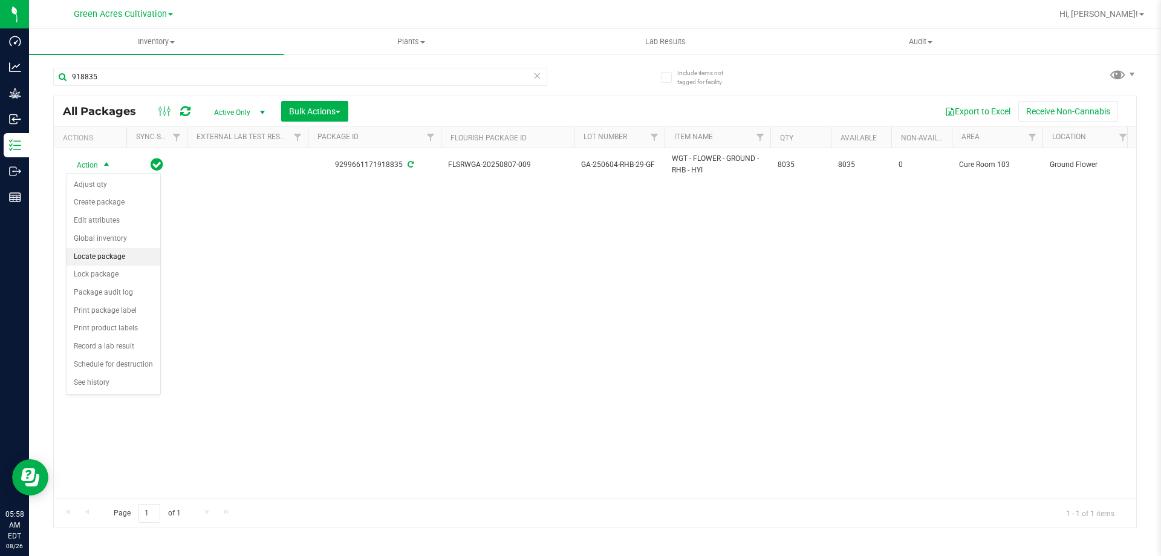
click at [105, 255] on li "Locate package" at bounding box center [114, 257] width 94 height 18
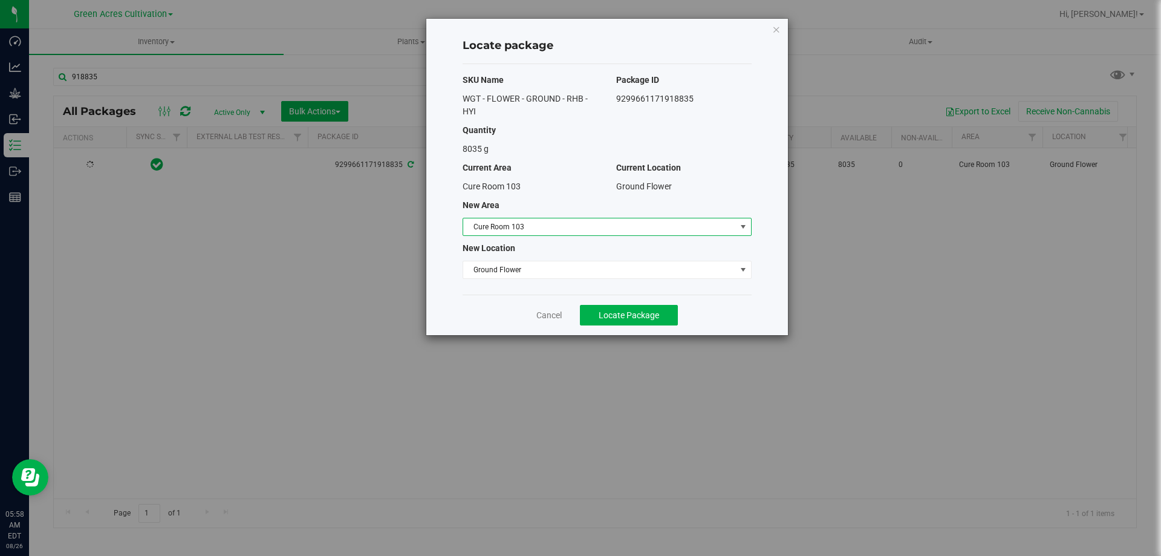
click at [550, 227] on span "Cure Room 103" at bounding box center [599, 226] width 273 height 17
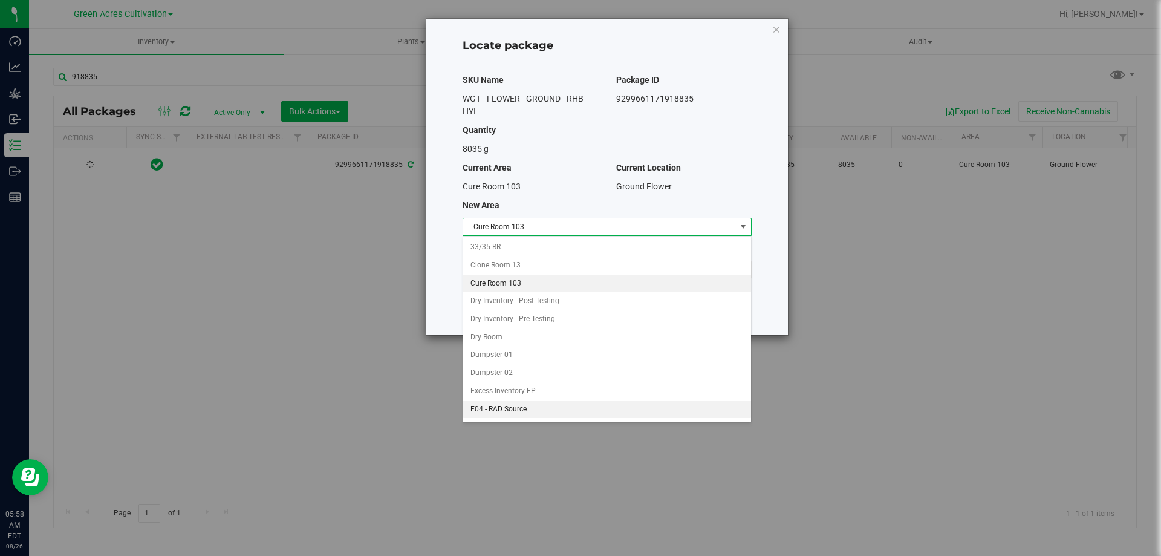
click at [498, 410] on li "F04 - RAD Source" at bounding box center [607, 409] width 288 height 18
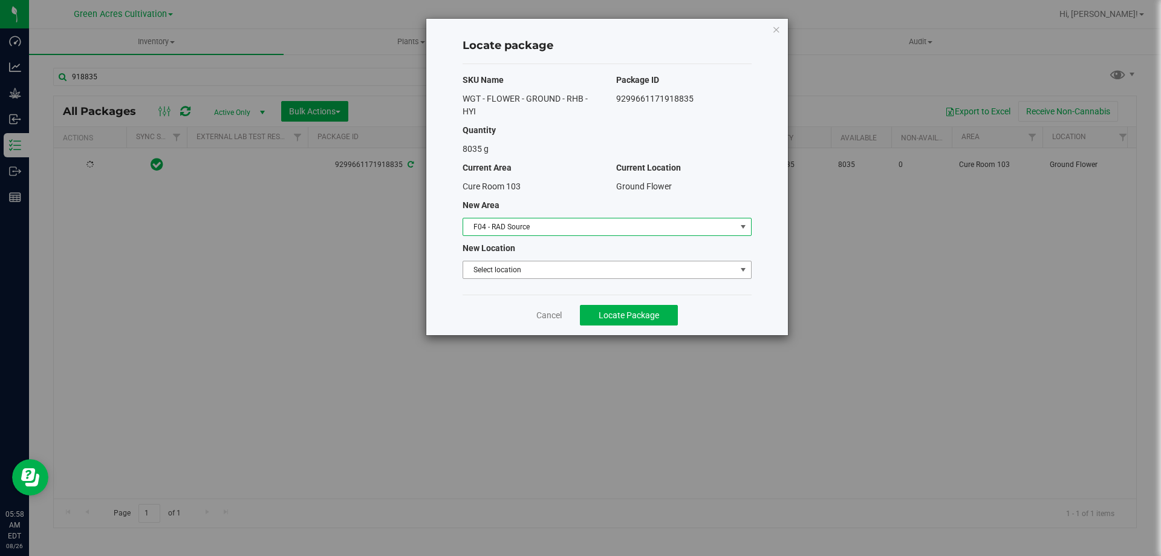
click at [523, 267] on span "Select location" at bounding box center [599, 269] width 273 height 17
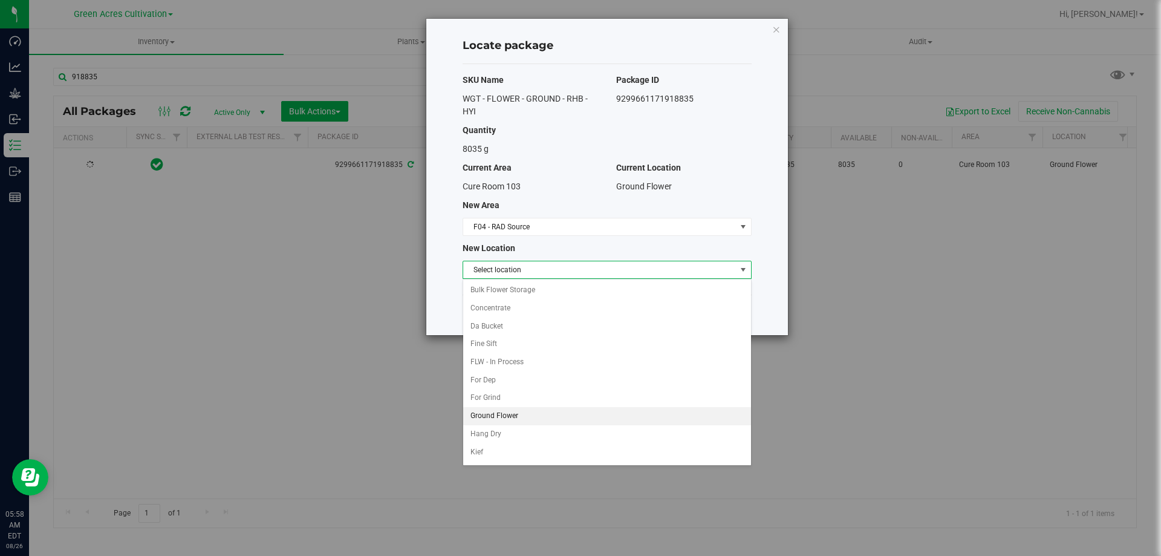
click at [510, 413] on li "Ground Flower" at bounding box center [607, 416] width 288 height 18
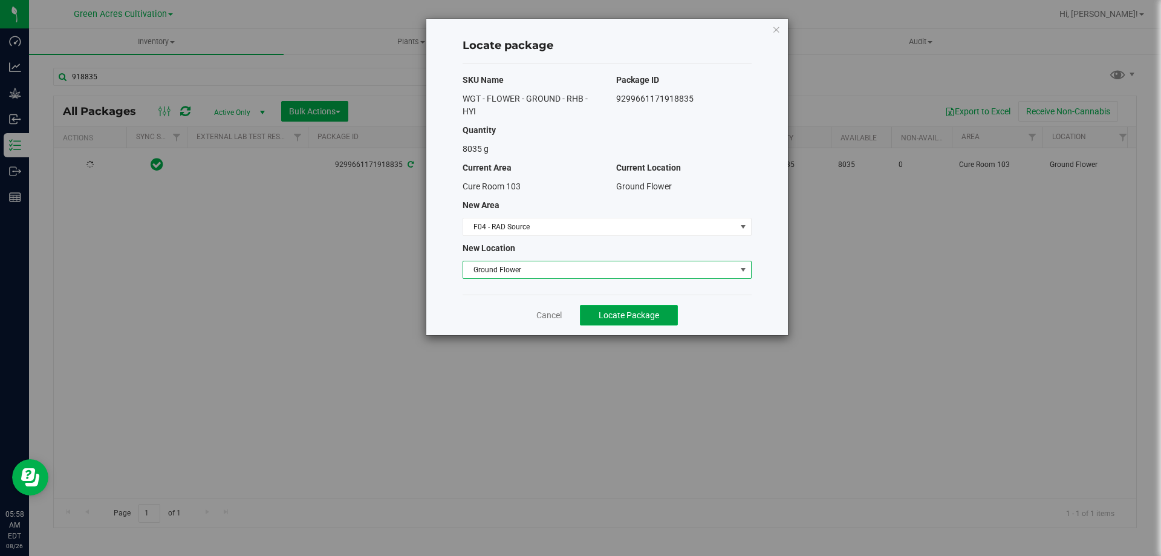
click at [601, 315] on span "Locate Package" at bounding box center [629, 315] width 60 height 10
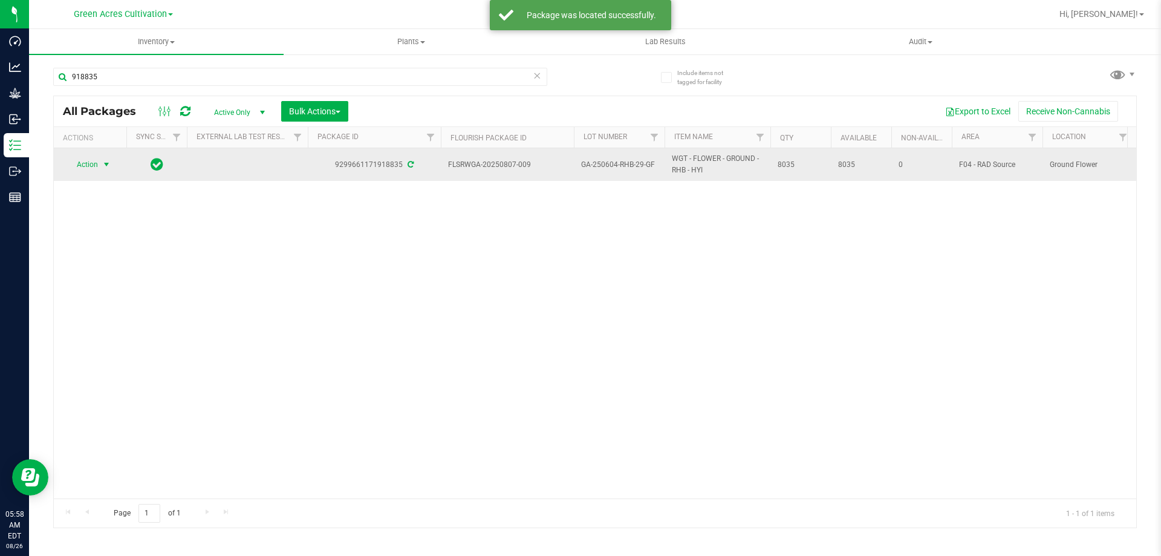
click at [102, 164] on span "select" at bounding box center [107, 165] width 10 height 10
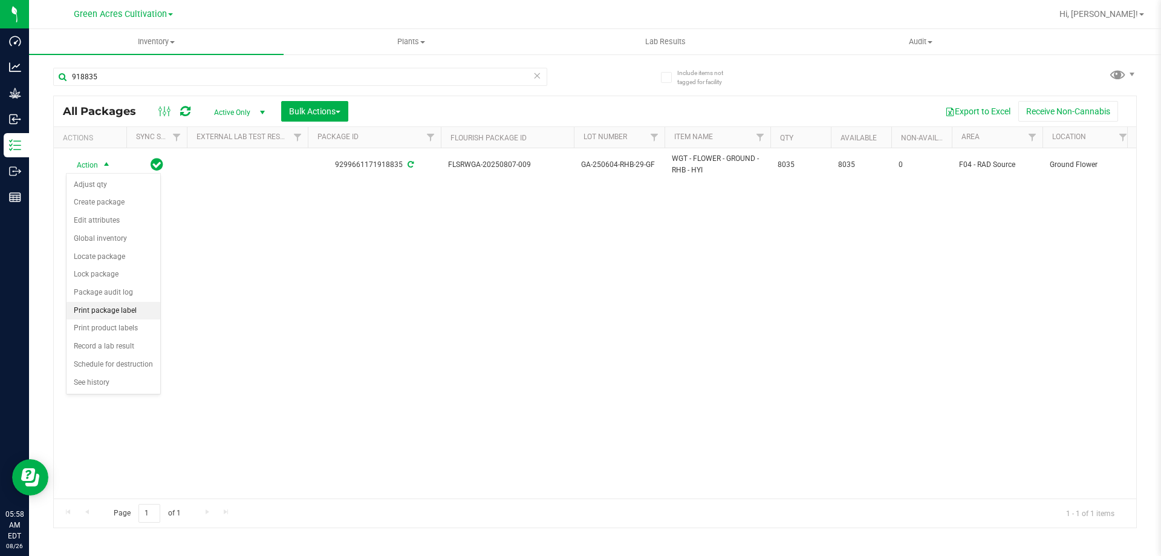
click at [105, 312] on li "Print package label" at bounding box center [114, 311] width 94 height 18
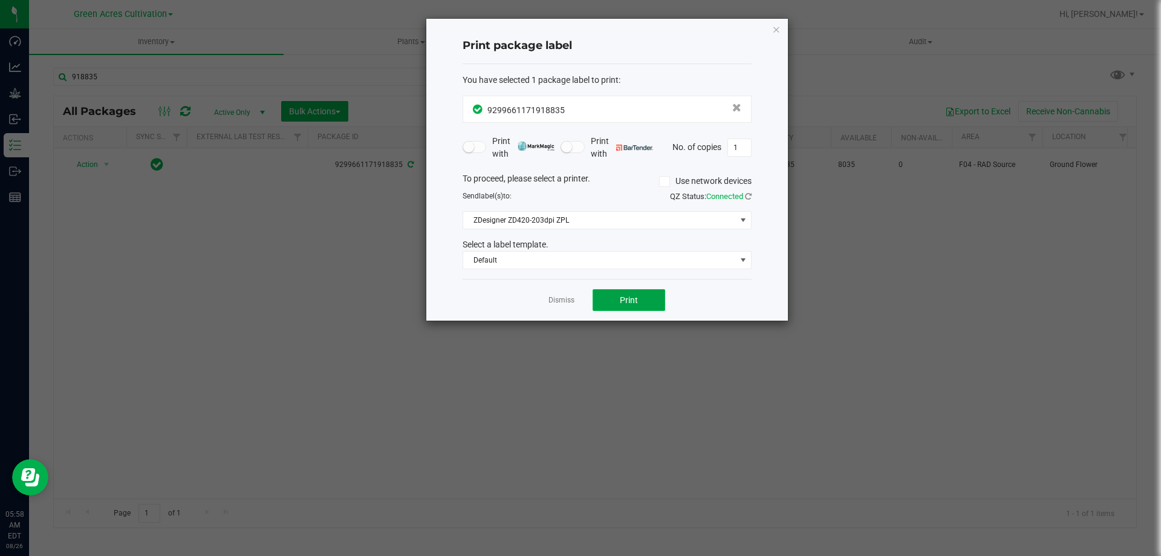
click at [601, 296] on button "Print" at bounding box center [629, 300] width 73 height 22
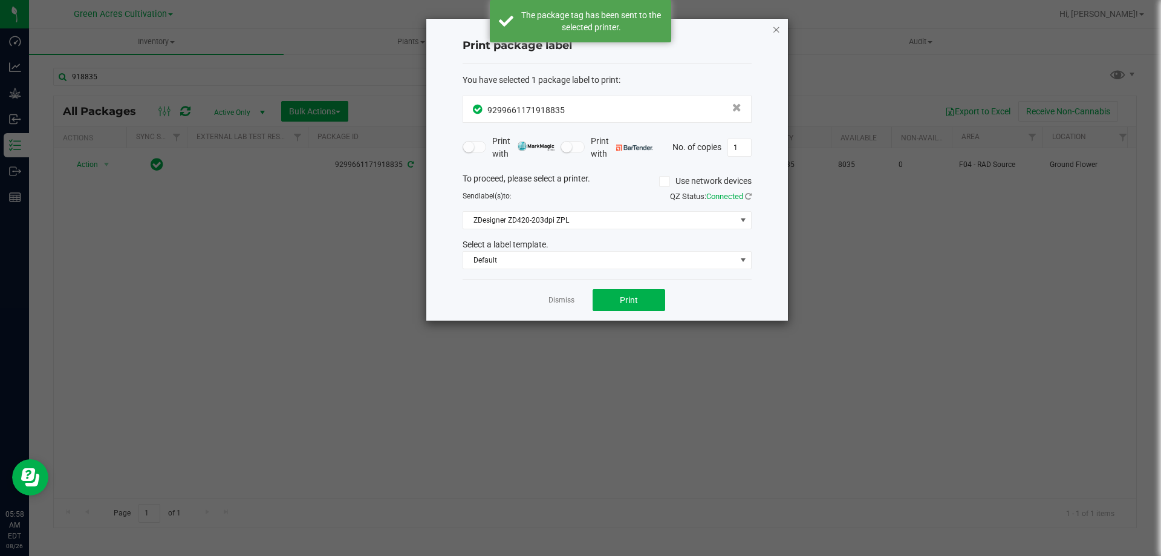
click at [776, 28] on icon "button" at bounding box center [777, 29] width 8 height 15
